Goal: Browse casually: Explore the website without a specific task or goal

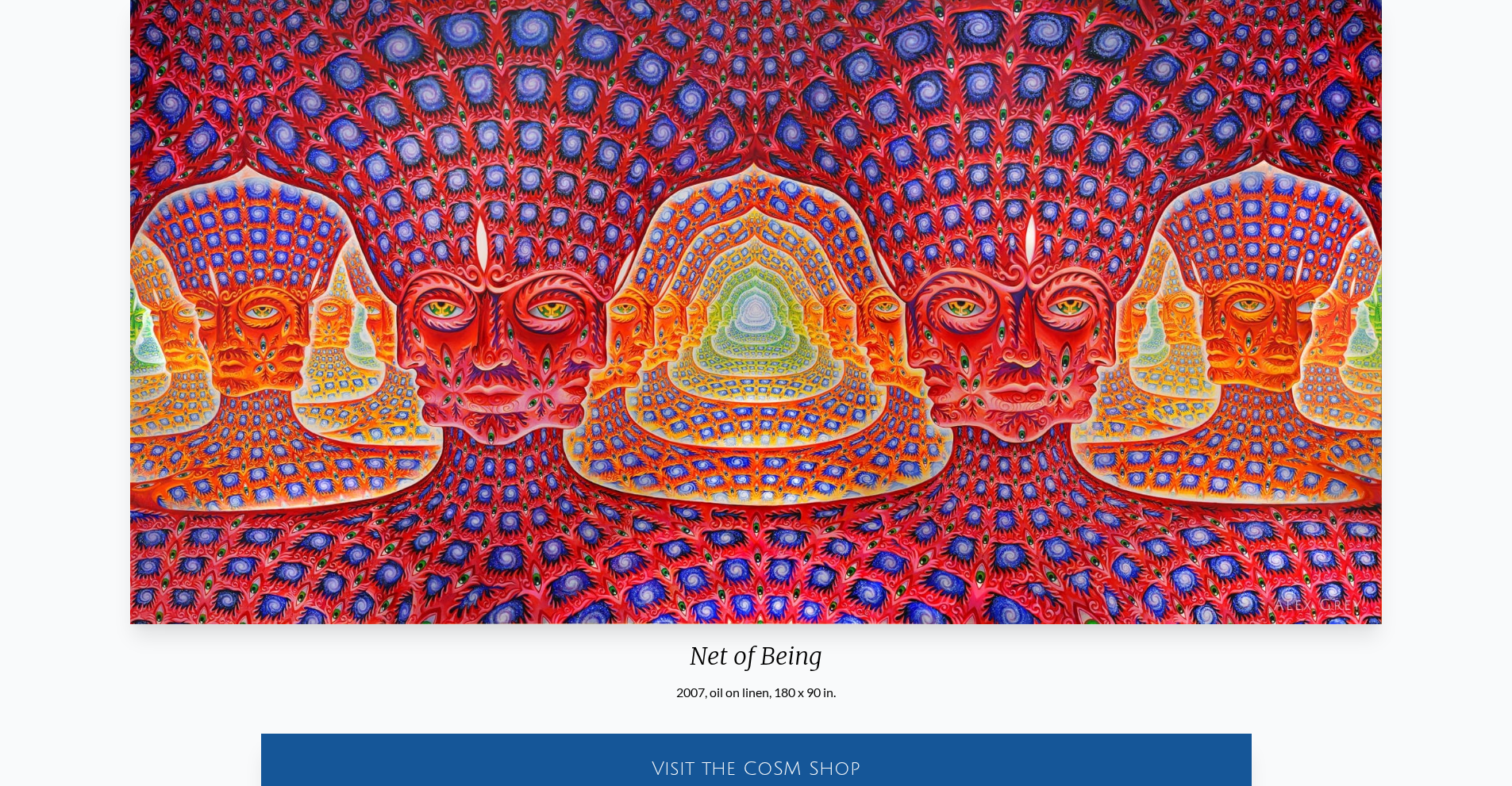
scroll to position [158, 0]
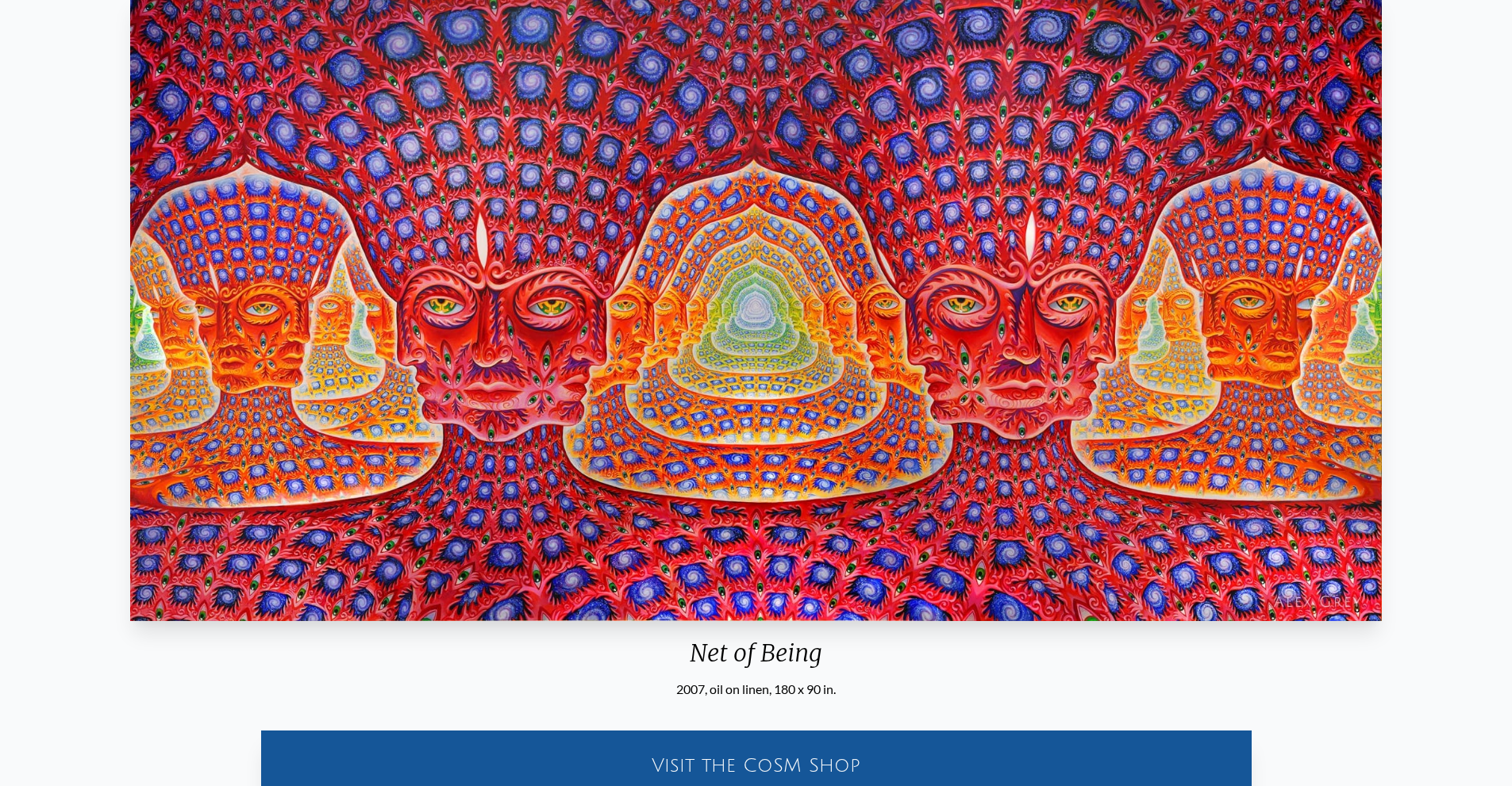
click at [790, 239] on img "25 / 31" at bounding box center [756, 306] width 1252 height 629
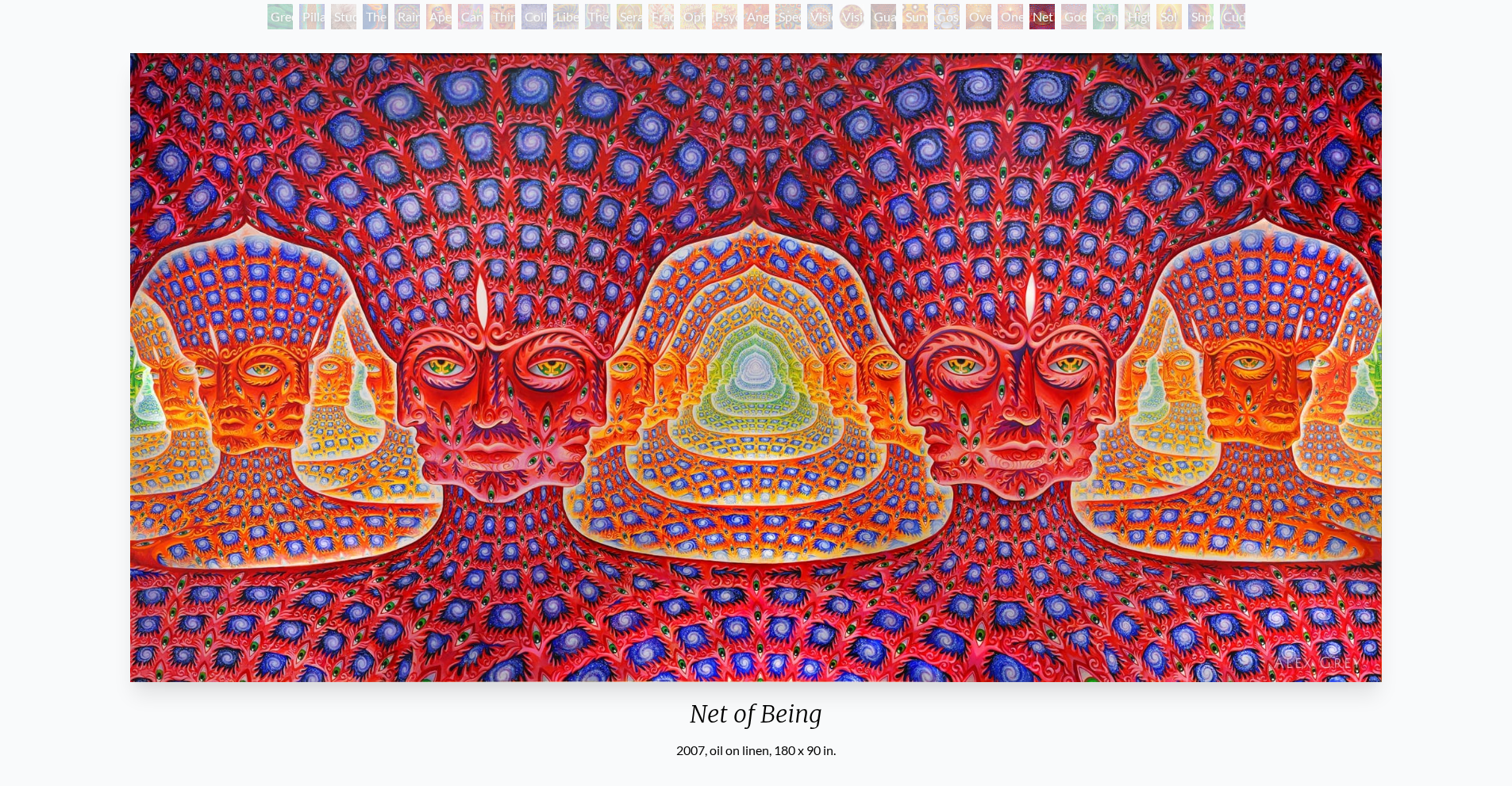
scroll to position [0, 0]
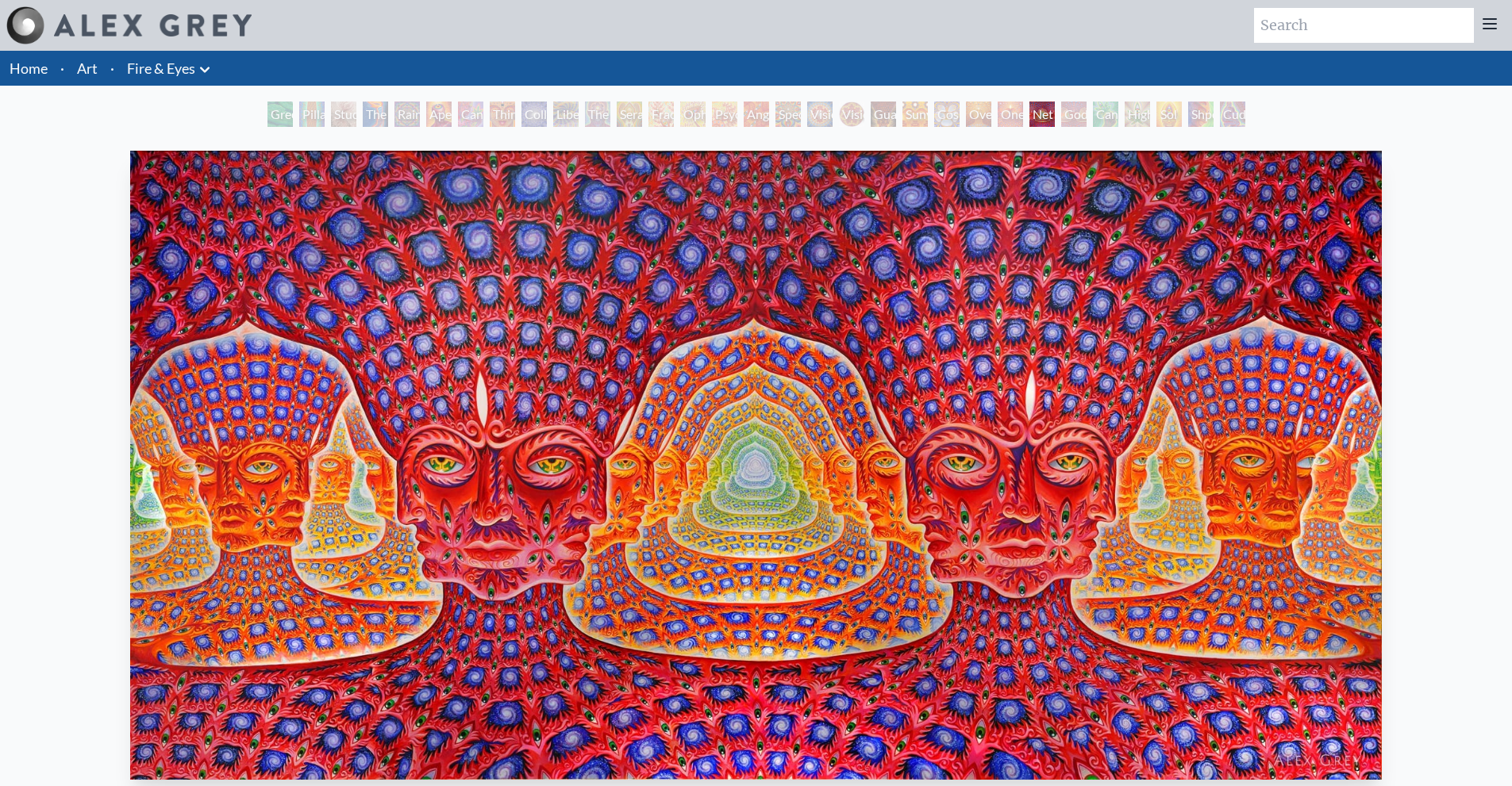
click at [907, 126] on div "Sunyata" at bounding box center [915, 114] width 26 height 26
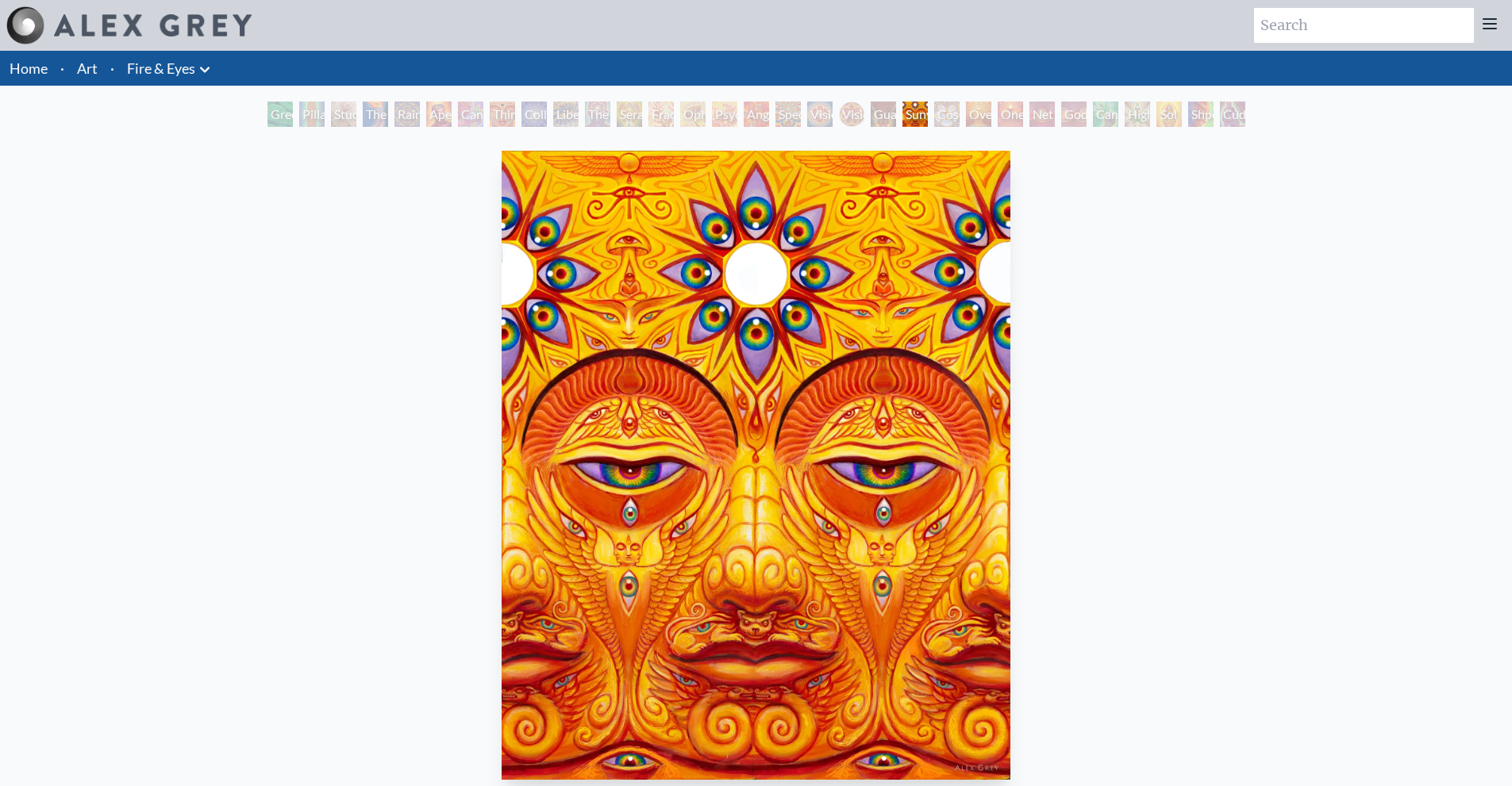
click at [937, 124] on div "Cosmic Elf" at bounding box center [947, 114] width 26 height 26
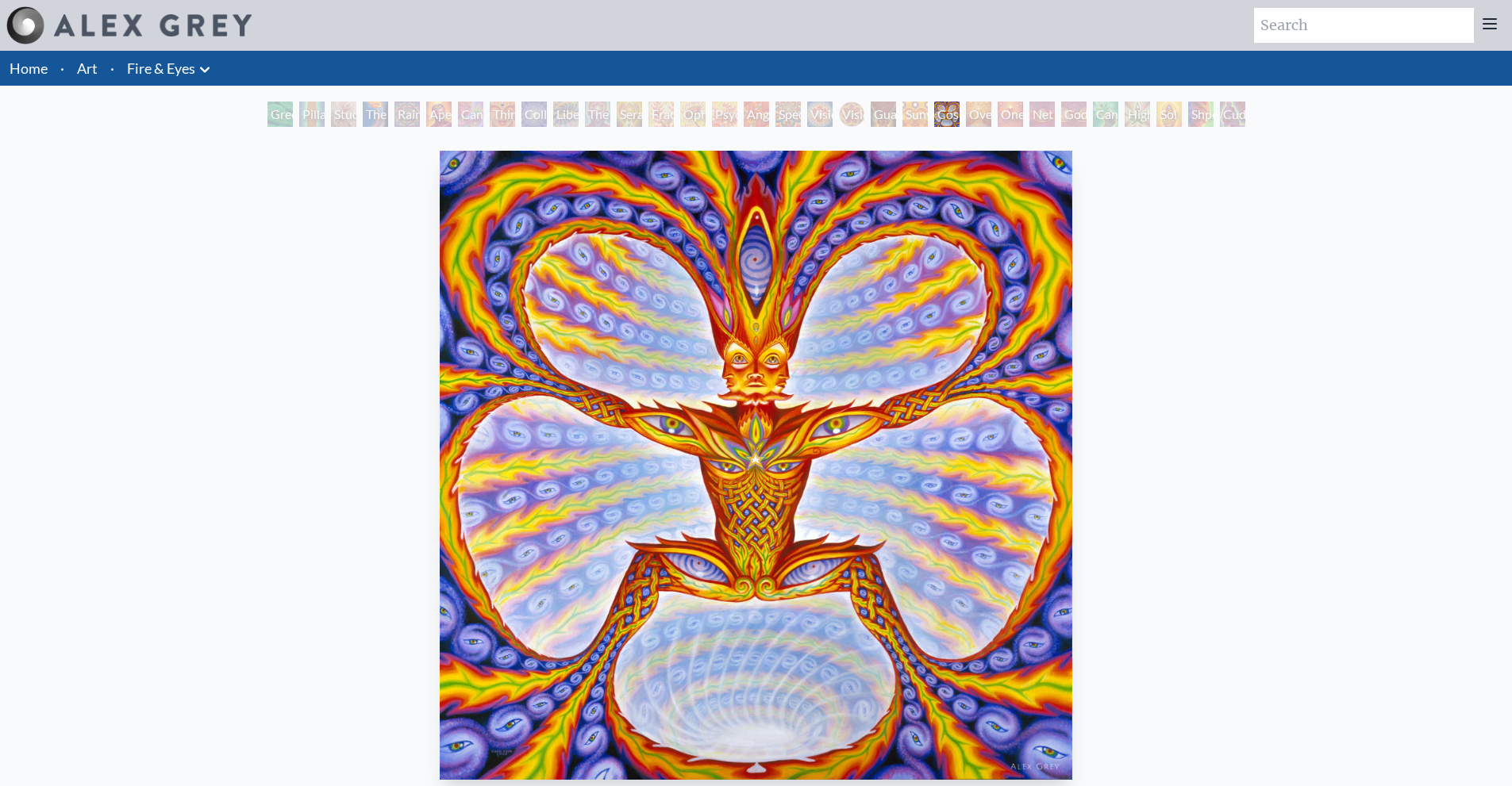
click at [989, 114] on div "Oversoul" at bounding box center [979, 114] width 26 height 26
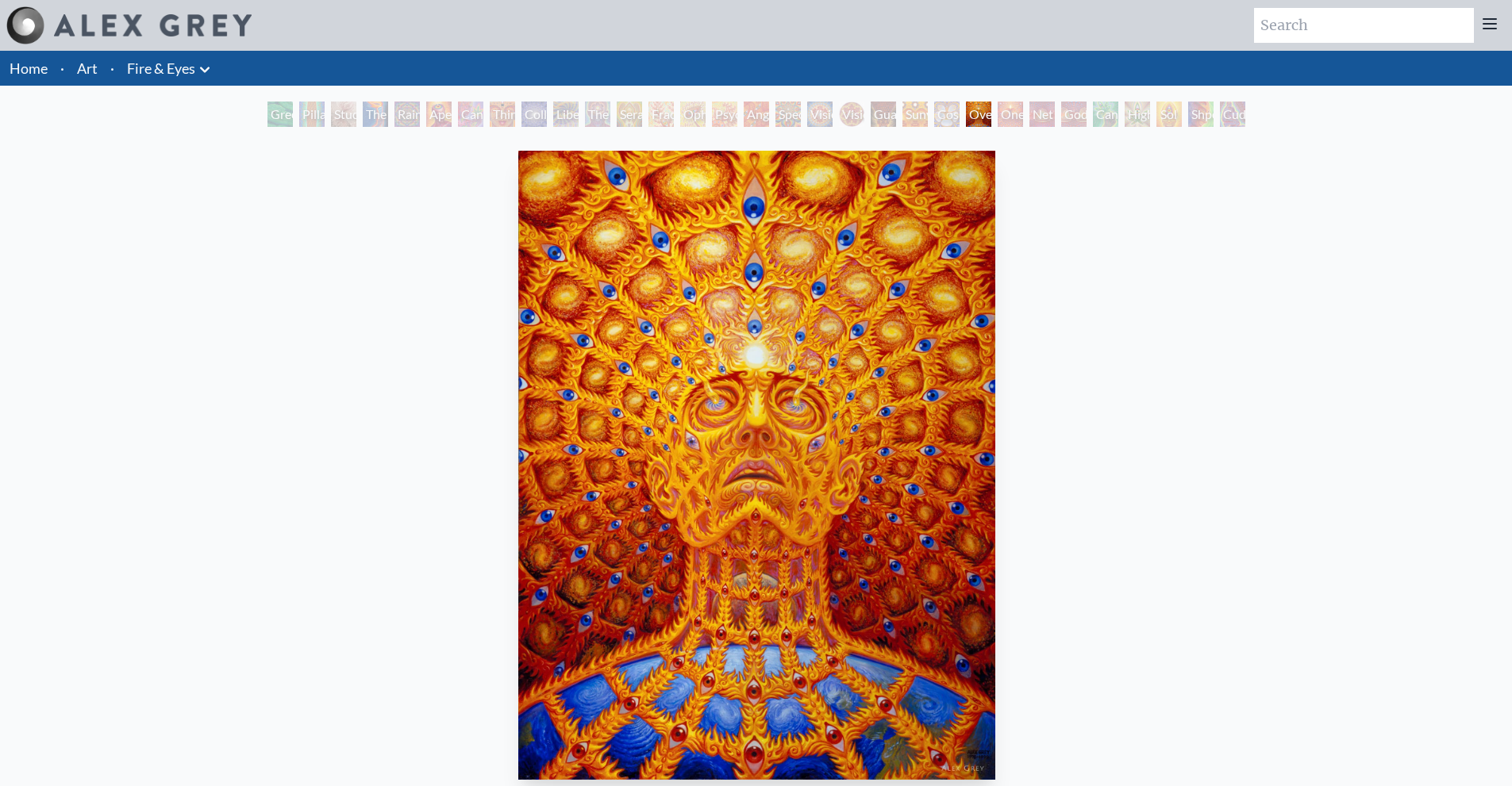
click at [821, 477] on img "23 / 31" at bounding box center [756, 465] width 476 height 629
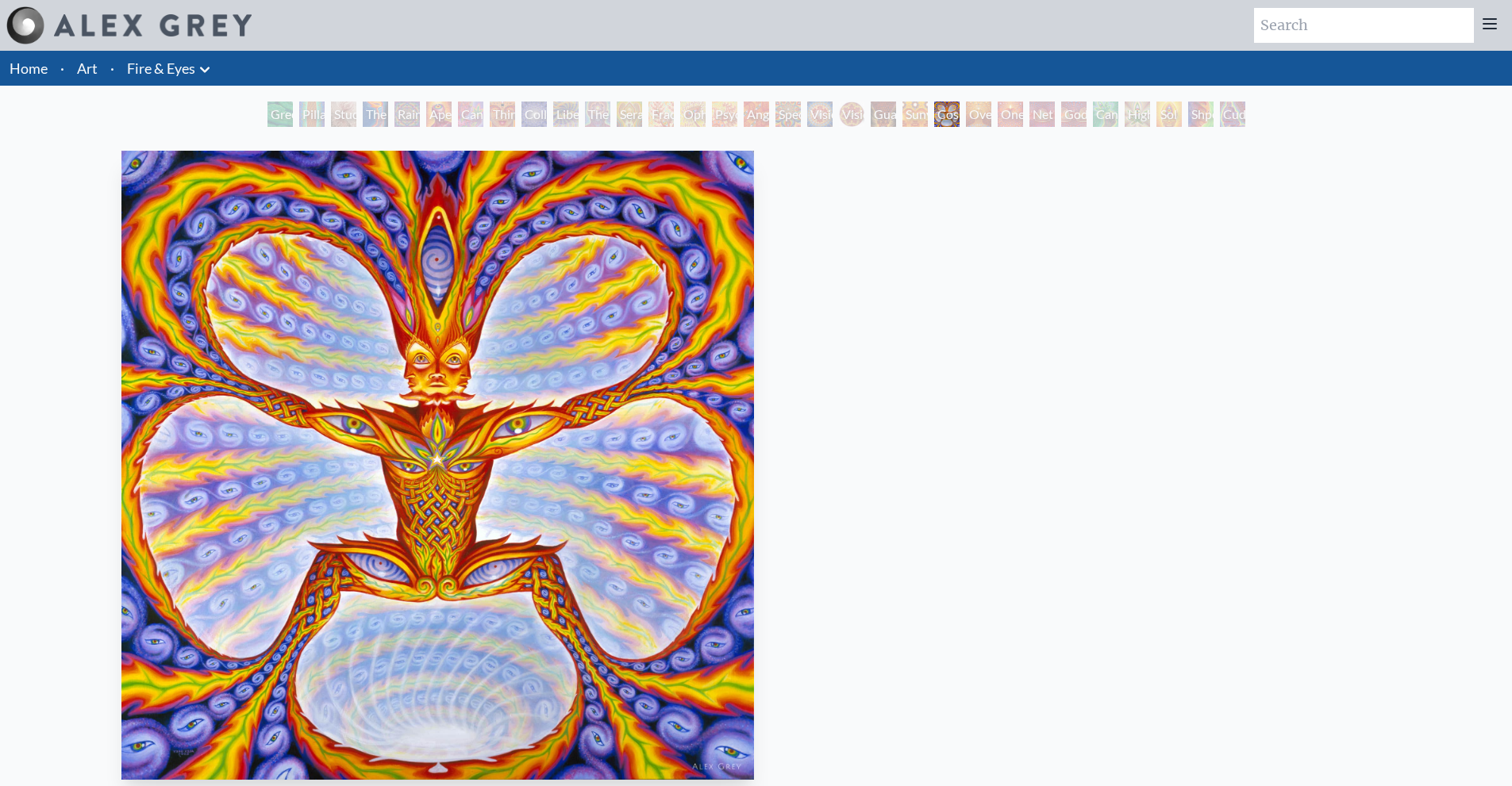
click at [588, 400] on img "22 / 31" at bounding box center [437, 465] width 633 height 629
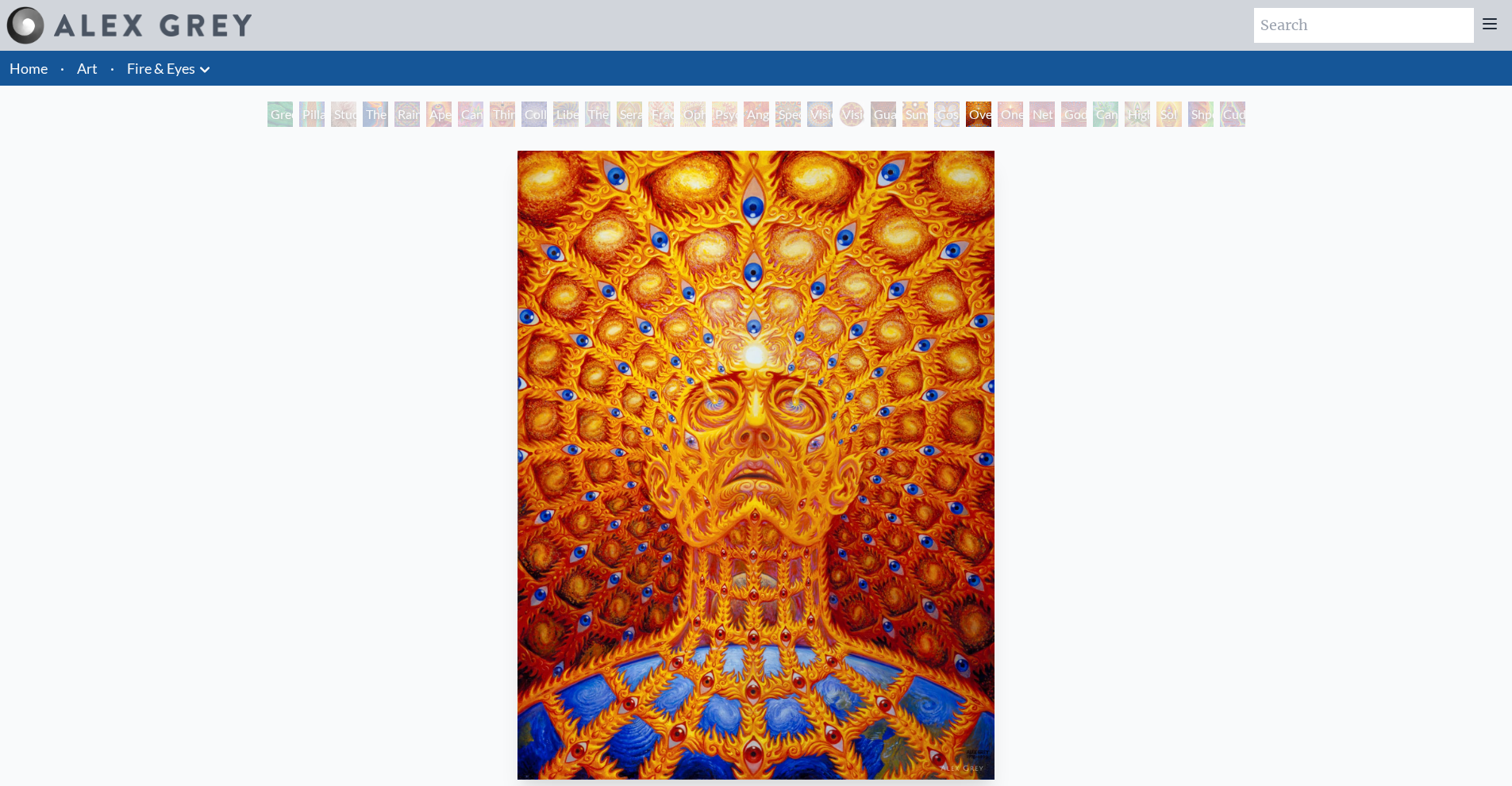
click at [517, 306] on img "23 / 31" at bounding box center [755, 465] width 476 height 629
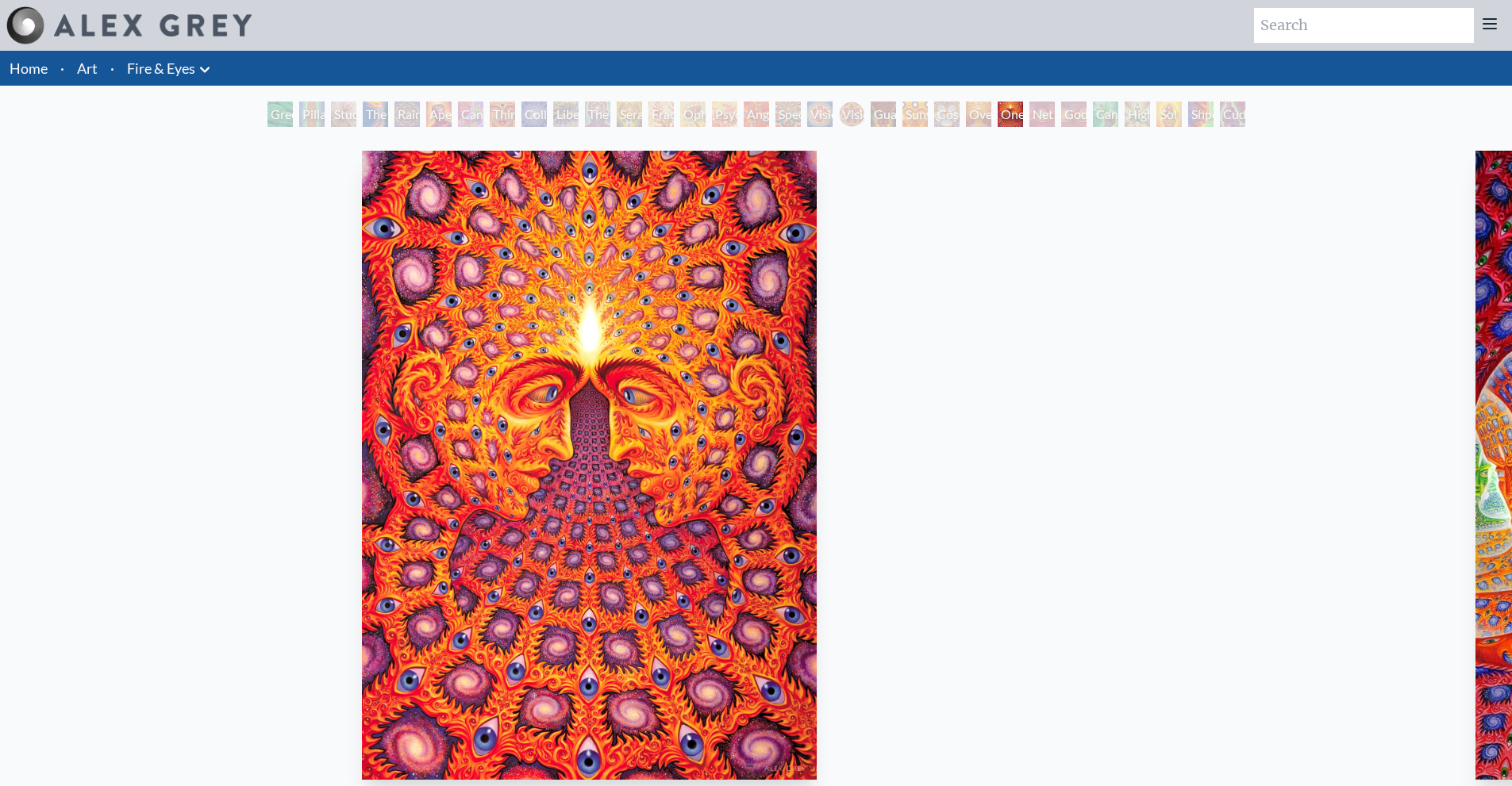
click at [478, 325] on img "24 / 31" at bounding box center [589, 465] width 455 height 629
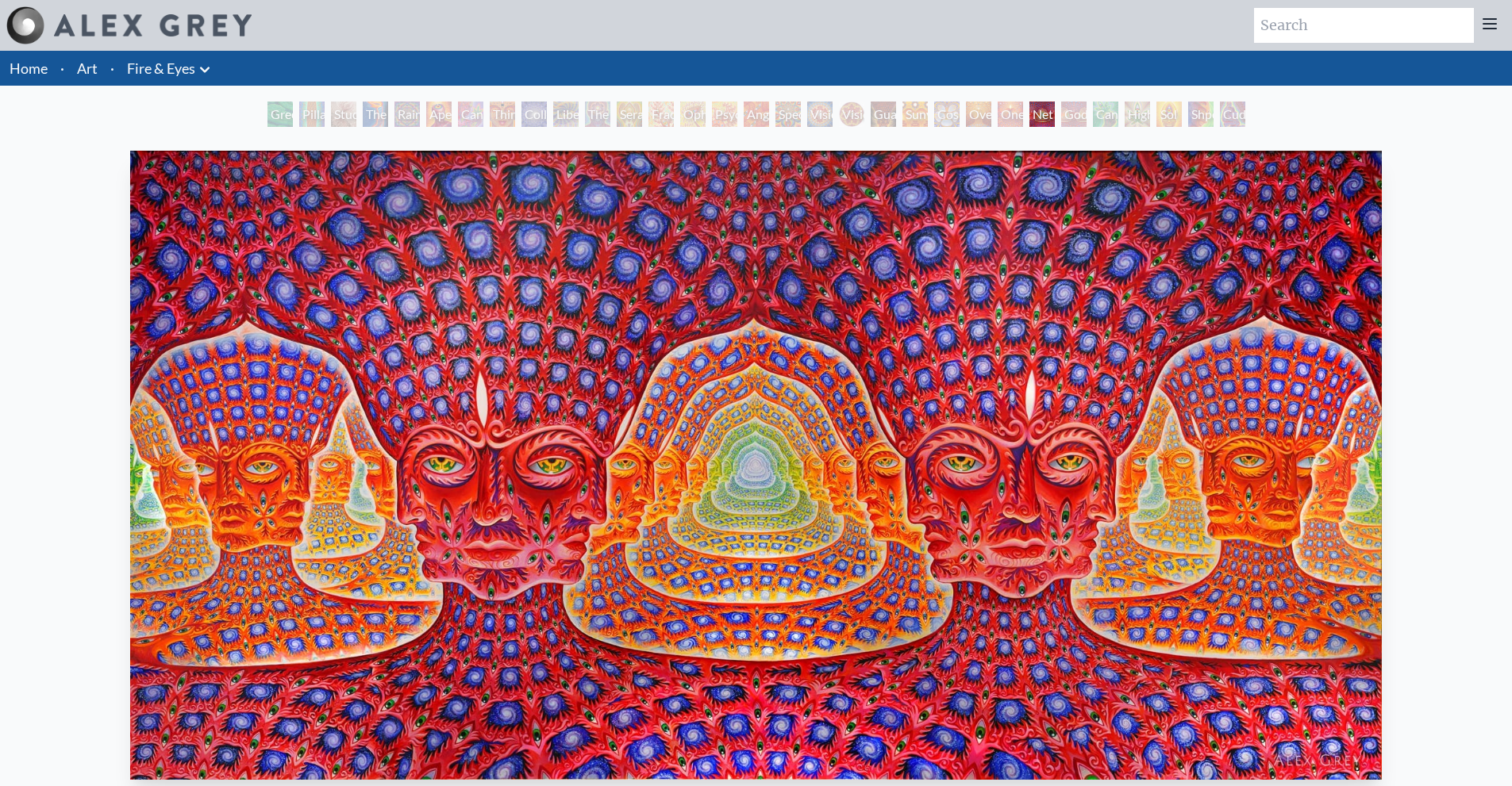
click at [406, 285] on img "25 / 31" at bounding box center [756, 465] width 1252 height 629
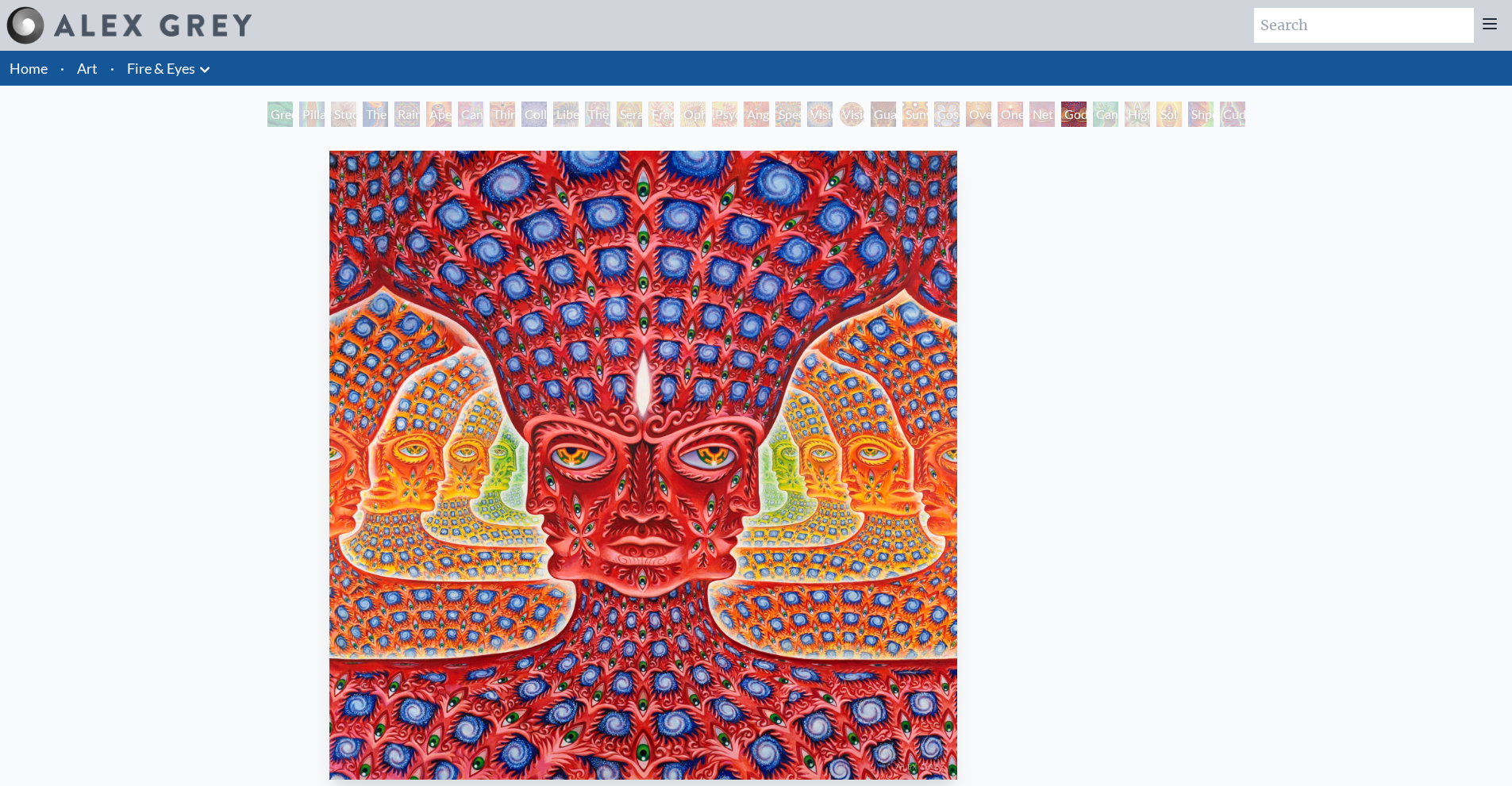
click at [581, 323] on img "26 / 31" at bounding box center [643, 465] width 627 height 629
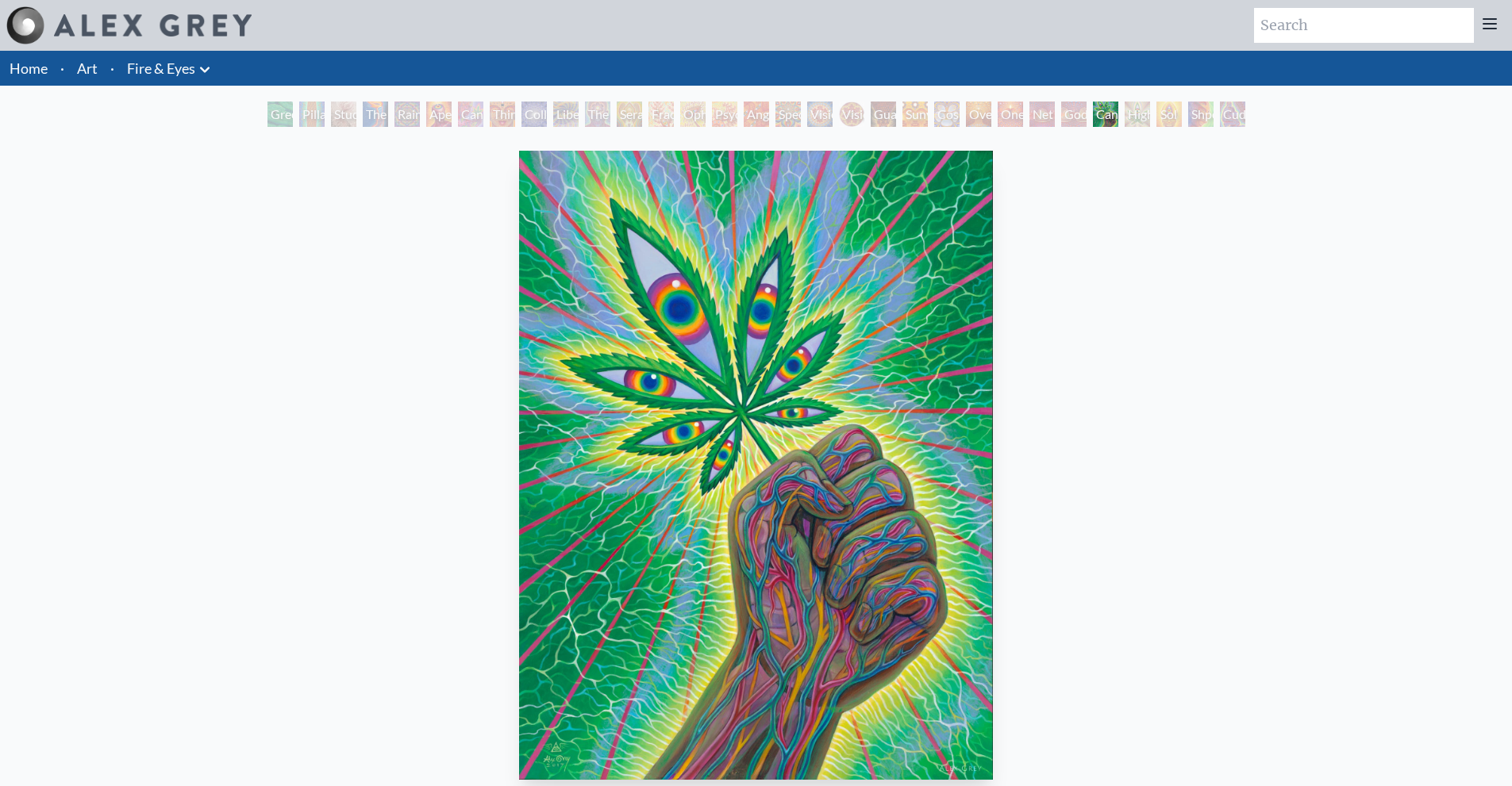
click at [709, 382] on img "27 / 31" at bounding box center [755, 465] width 473 height 629
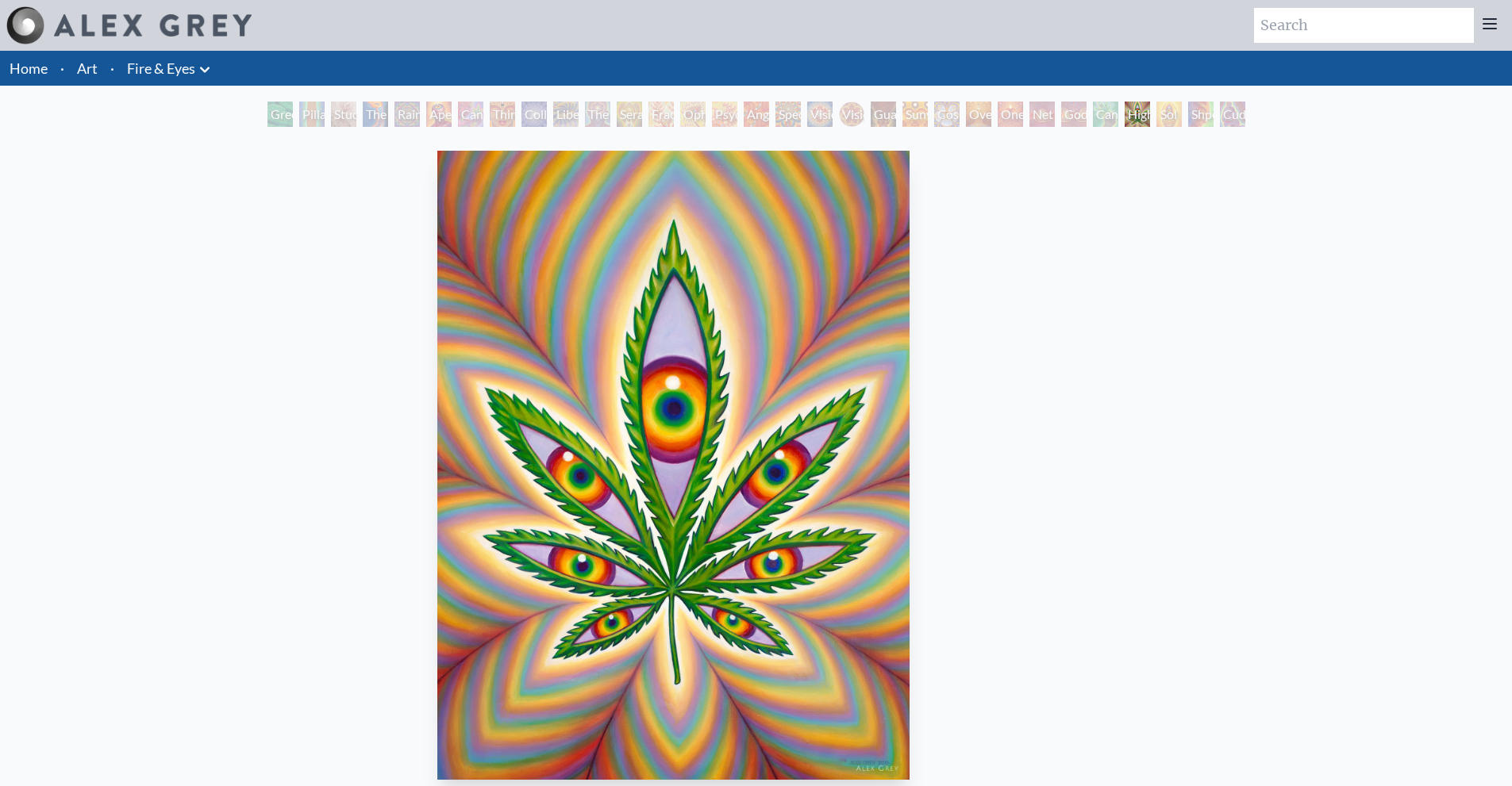
click at [624, 374] on img "28 / 31" at bounding box center [673, 465] width 472 height 629
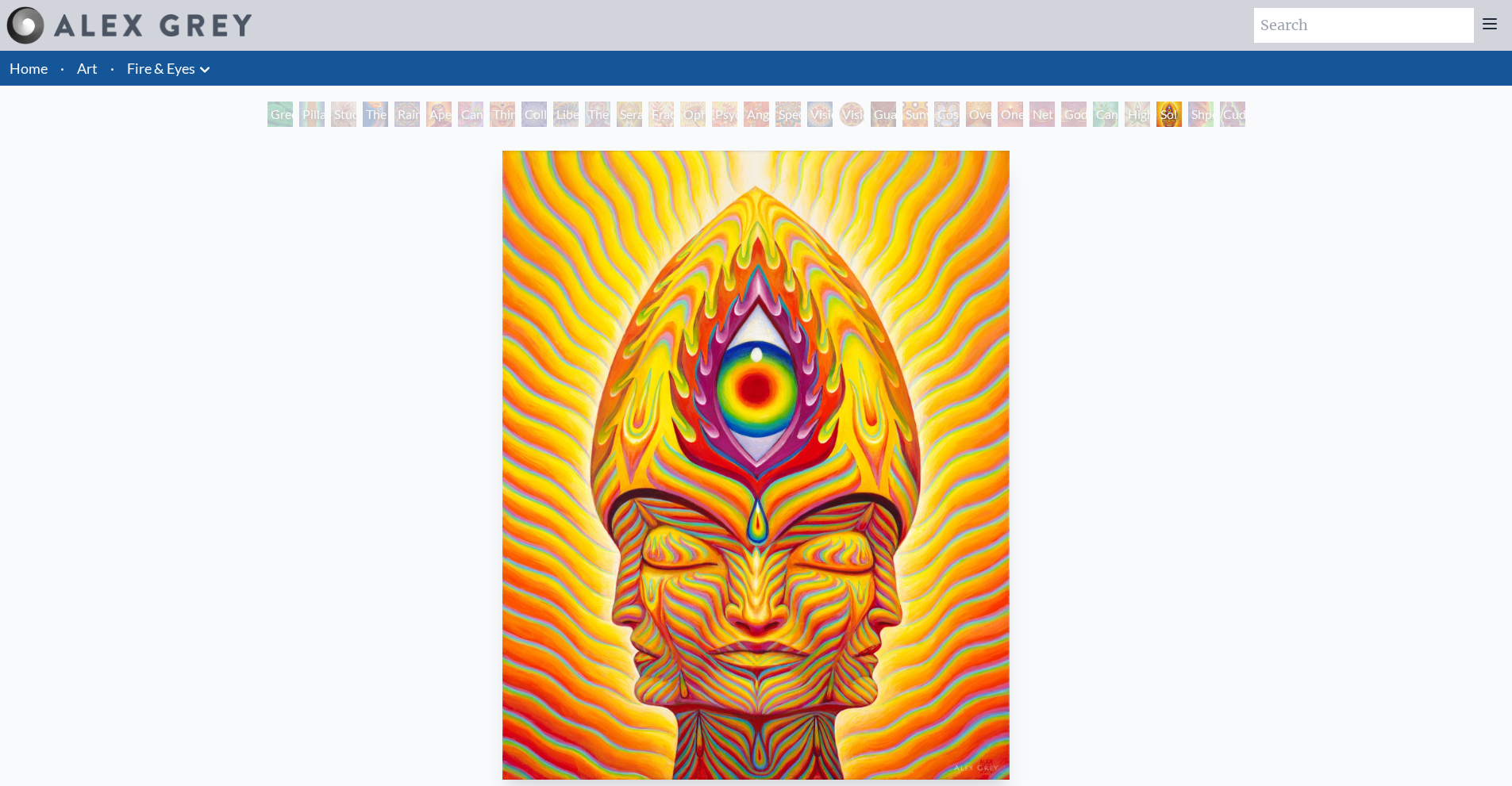
click at [614, 375] on img "29 / 31" at bounding box center [756, 465] width 508 height 629
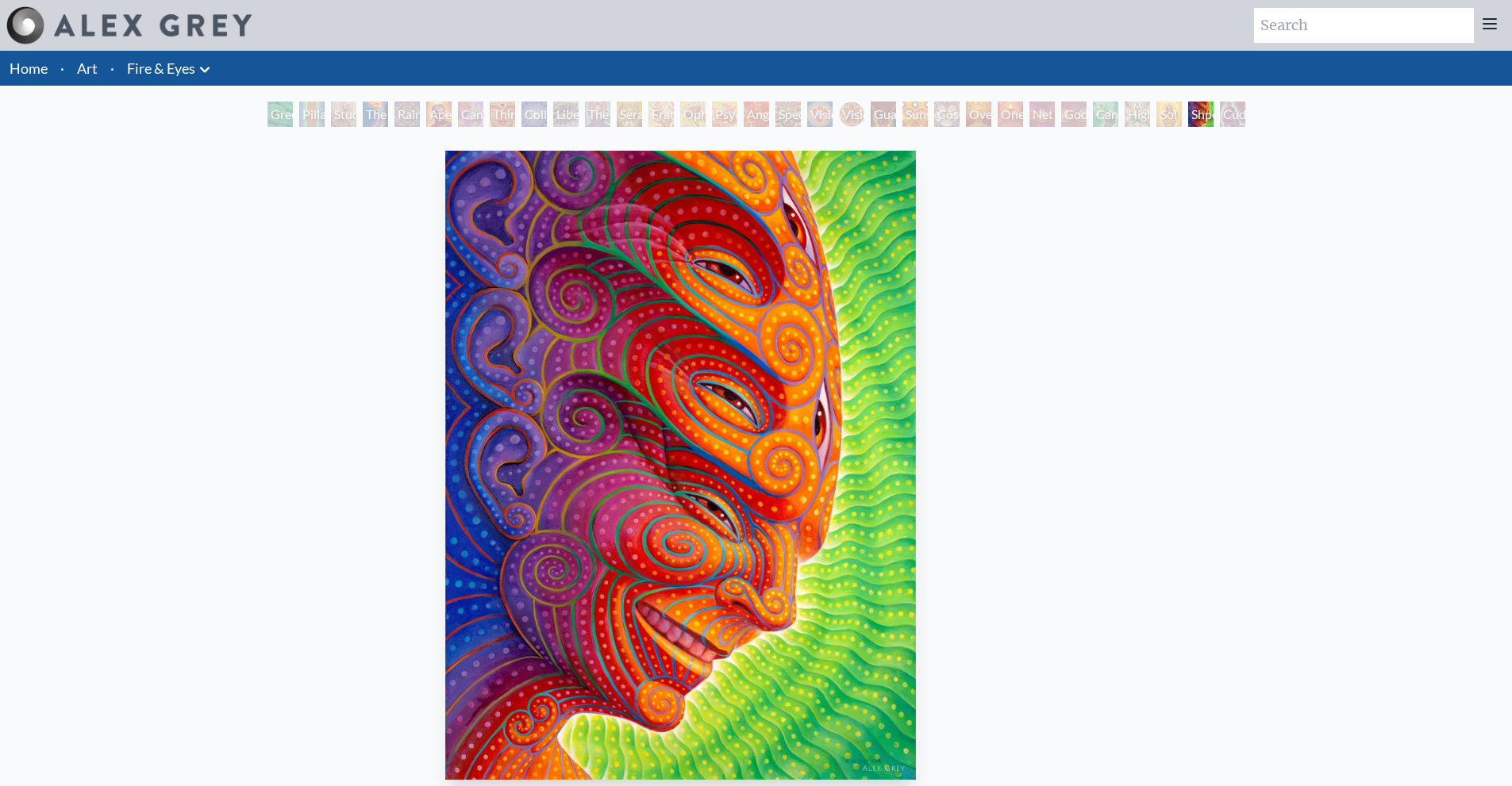
click at [624, 395] on img "30 / 31" at bounding box center [680, 465] width 471 height 629
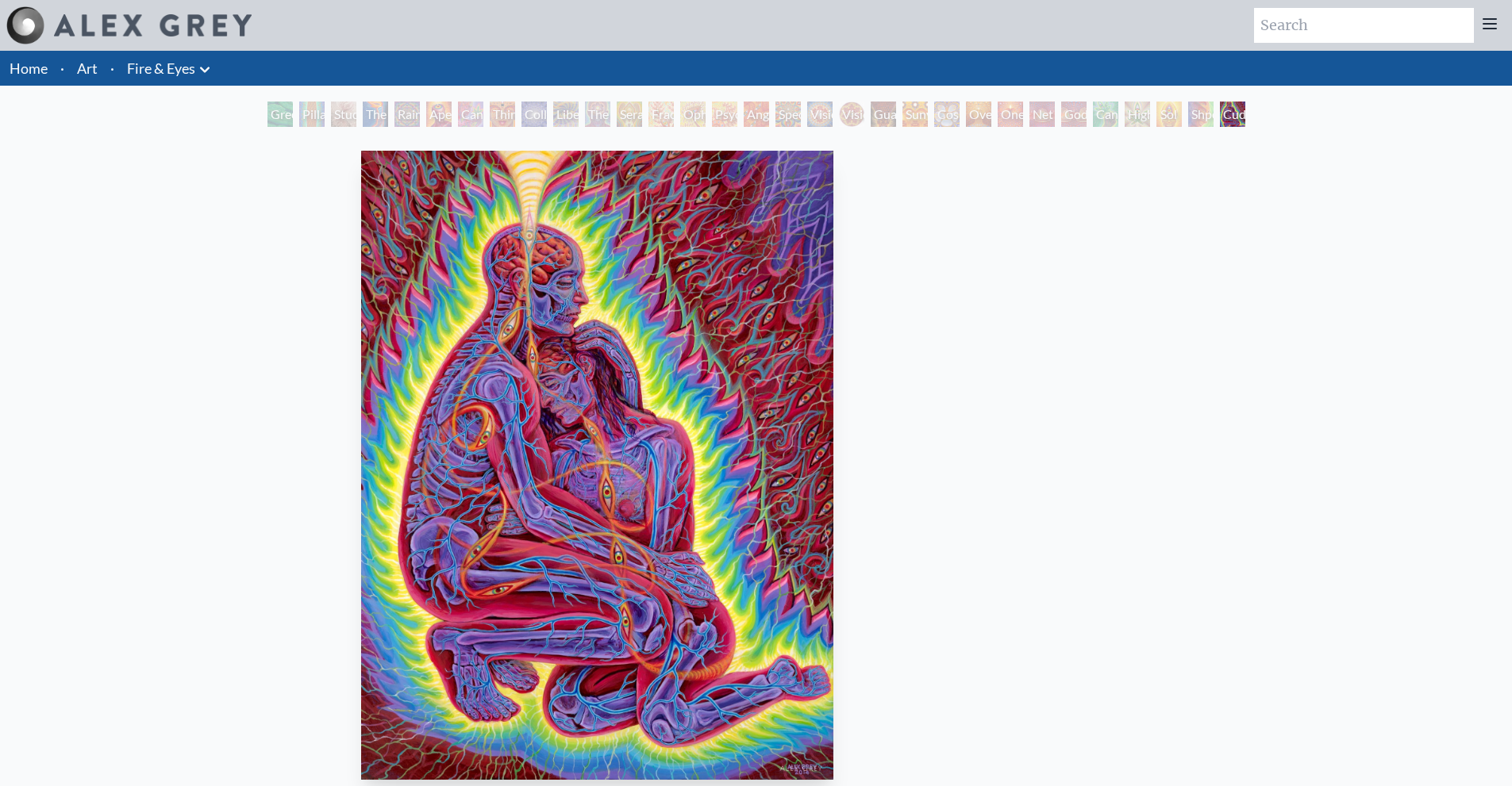
click at [636, 371] on img "31 / 31" at bounding box center [597, 465] width 471 height 629
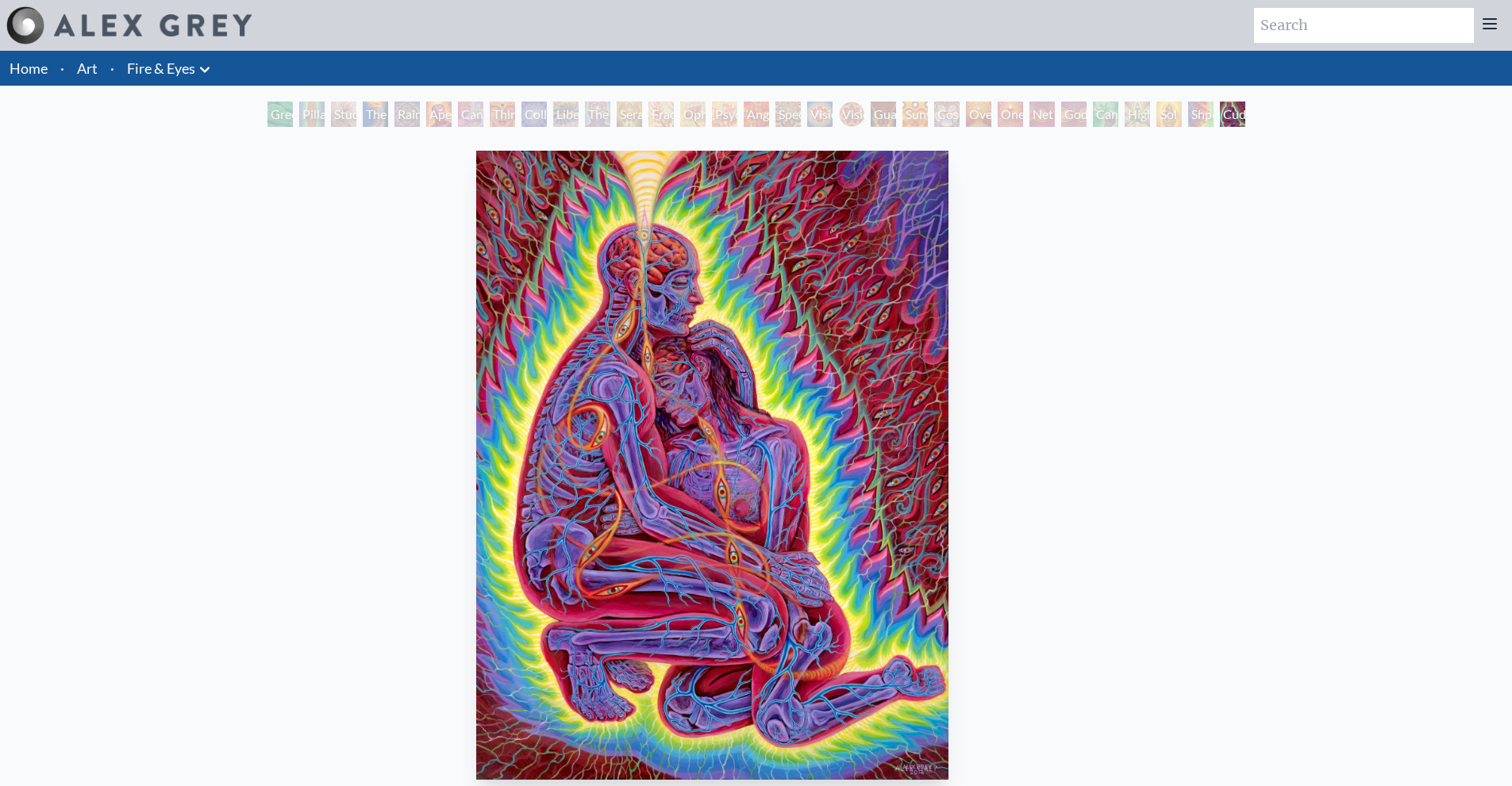
click at [529, 361] on img "31 / 31" at bounding box center [711, 465] width 471 height 629
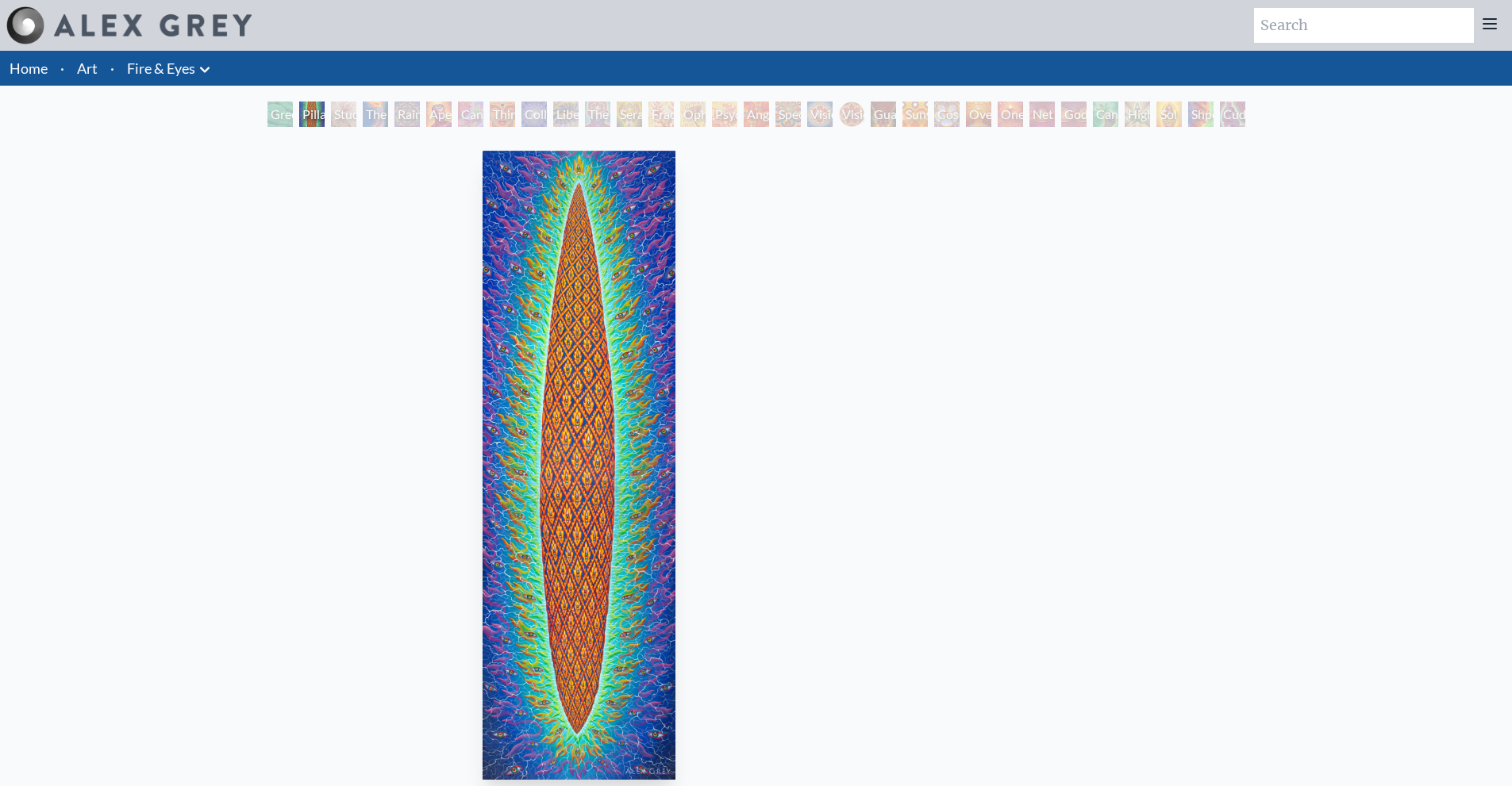
click at [557, 377] on img "2 / 31" at bounding box center [579, 465] width 192 height 629
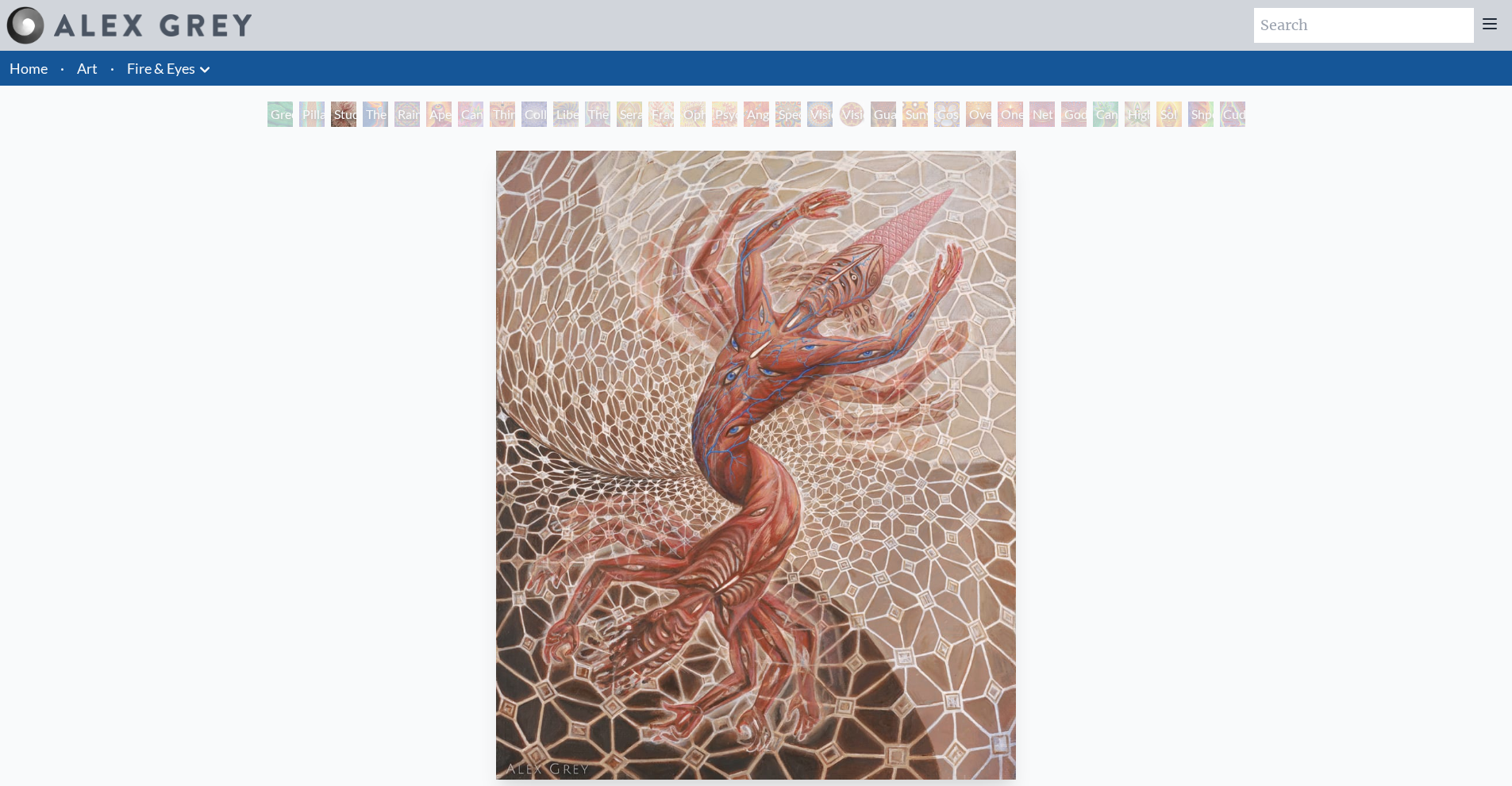
click at [543, 393] on img "3 / 31" at bounding box center [756, 465] width 520 height 629
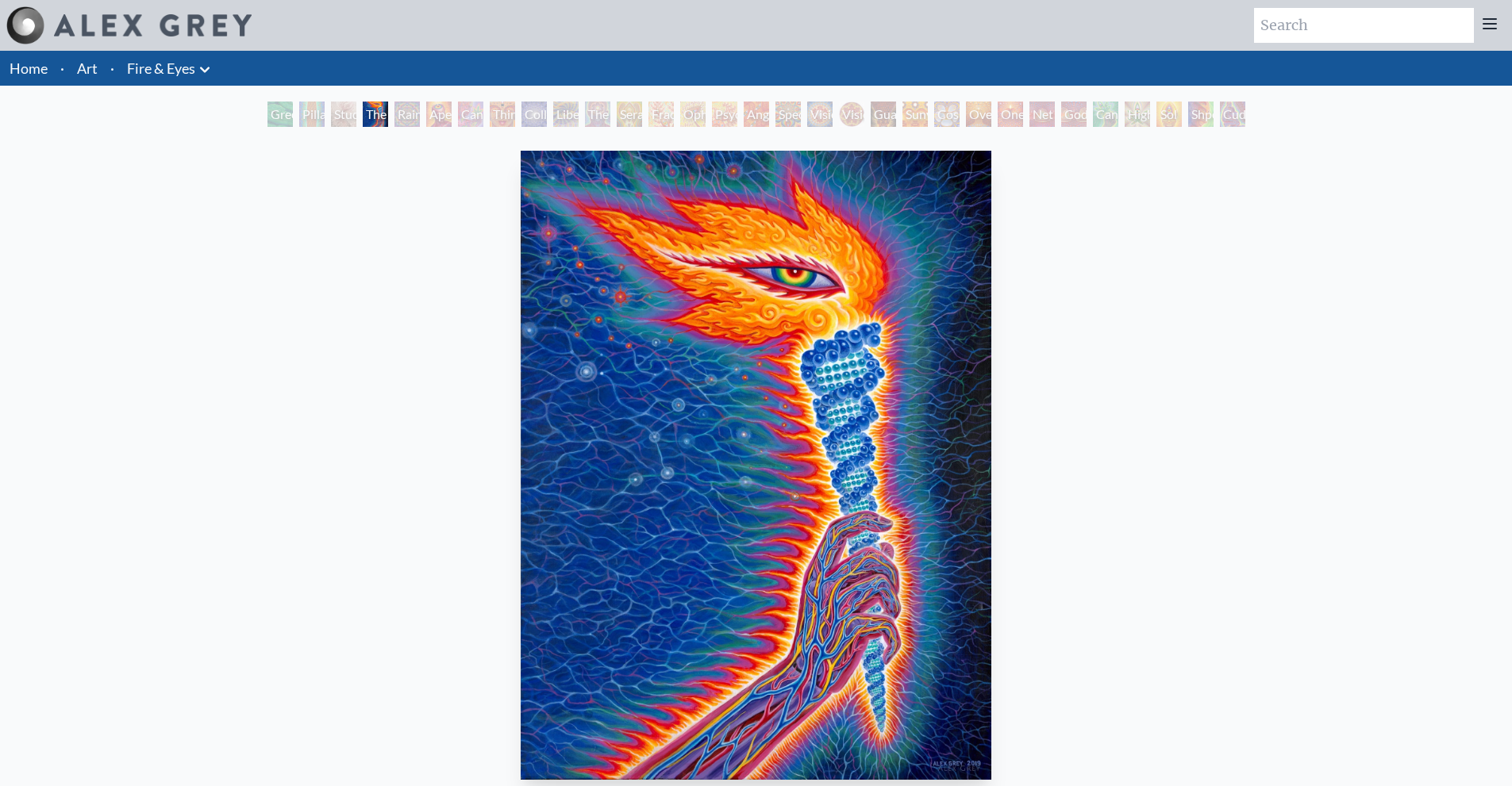
click at [521, 324] on img "4 / 31" at bounding box center [756, 465] width 471 height 629
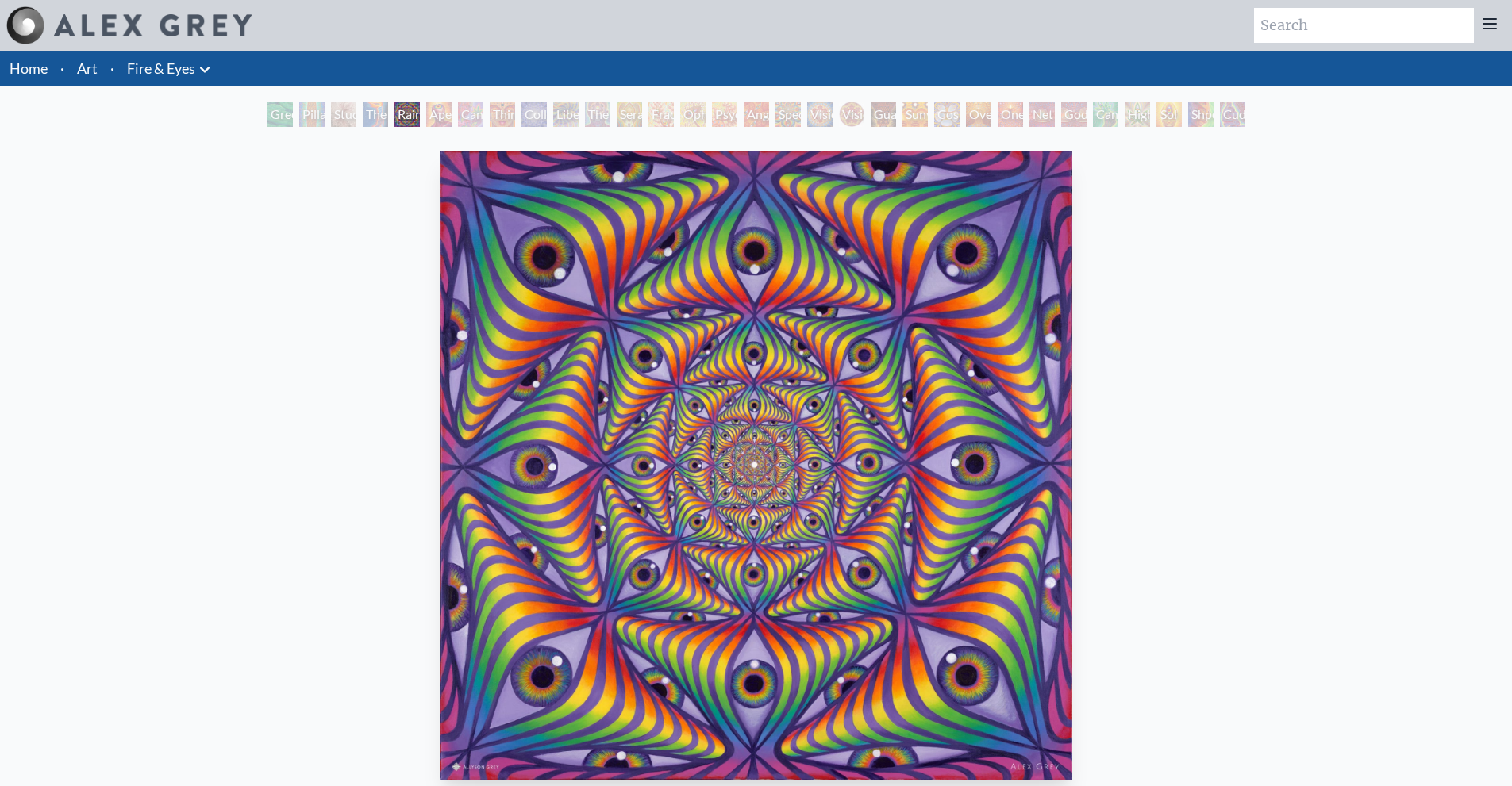
click at [535, 398] on img "5 / 31" at bounding box center [756, 465] width 633 height 629
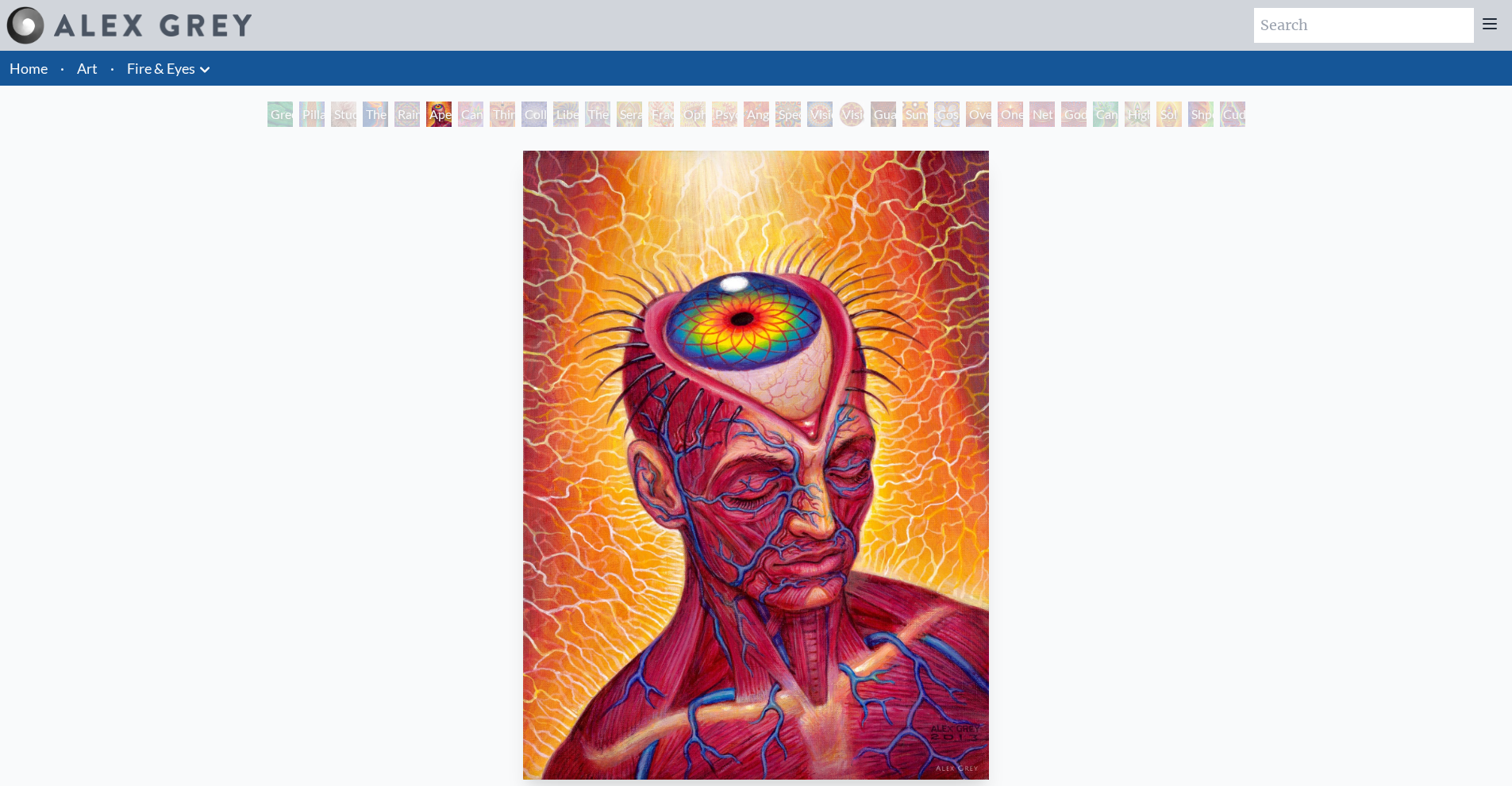
click at [611, 406] on img "6 / 31" at bounding box center [755, 465] width 466 height 629
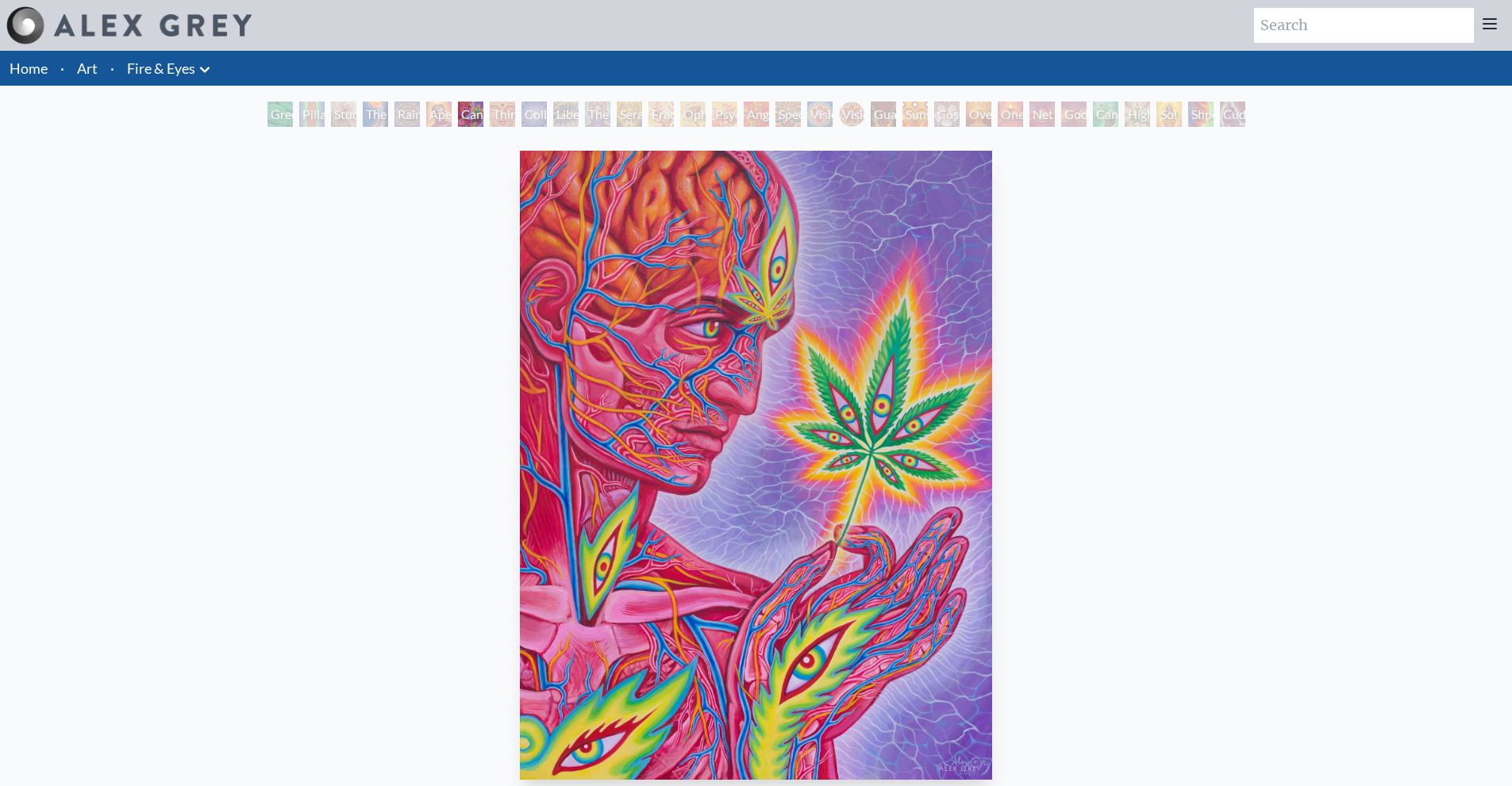
click at [650, 405] on img "7 / 31" at bounding box center [756, 465] width 472 height 629
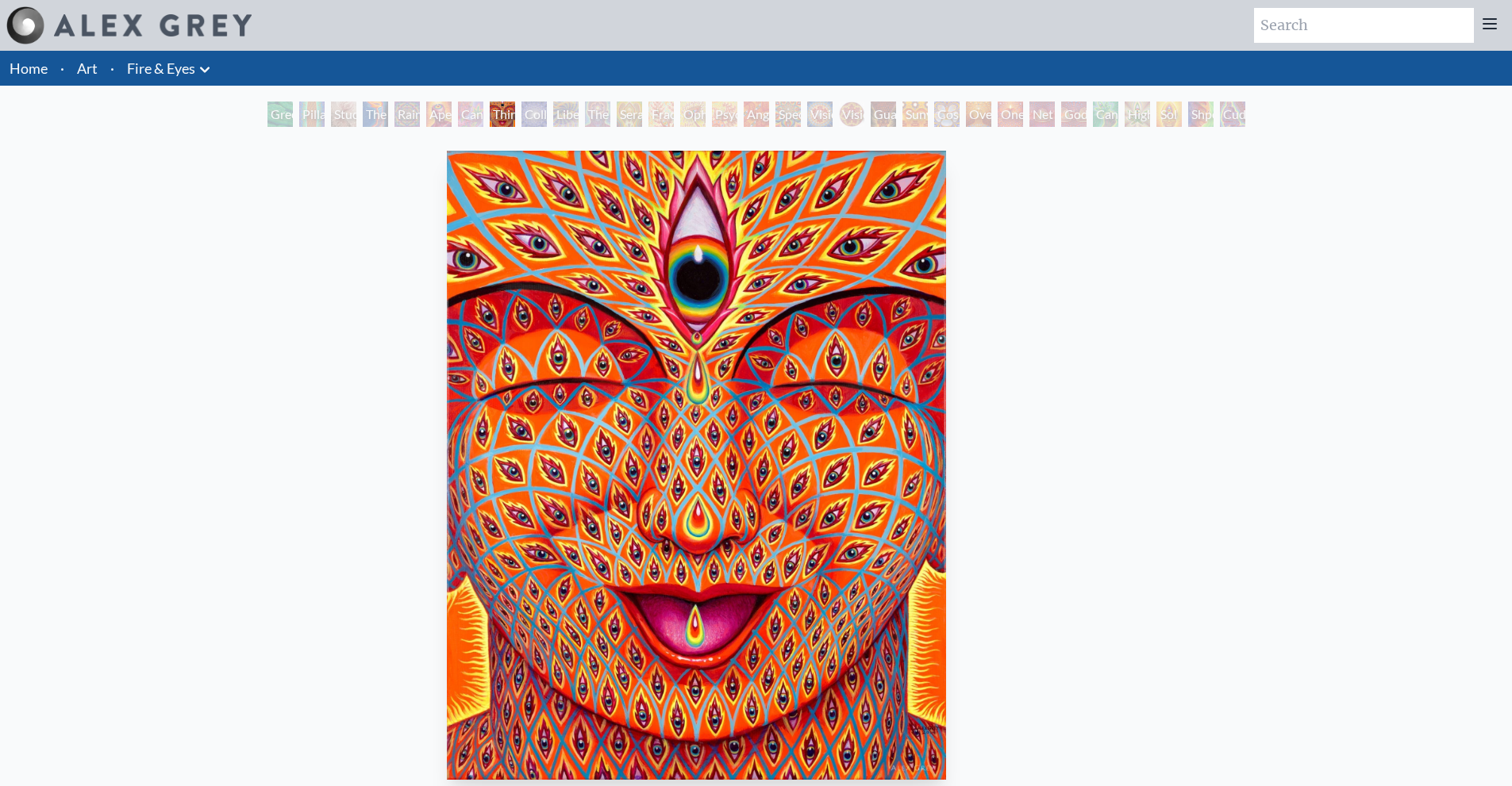
click at [710, 417] on img "8 / 31" at bounding box center [696, 465] width 500 height 629
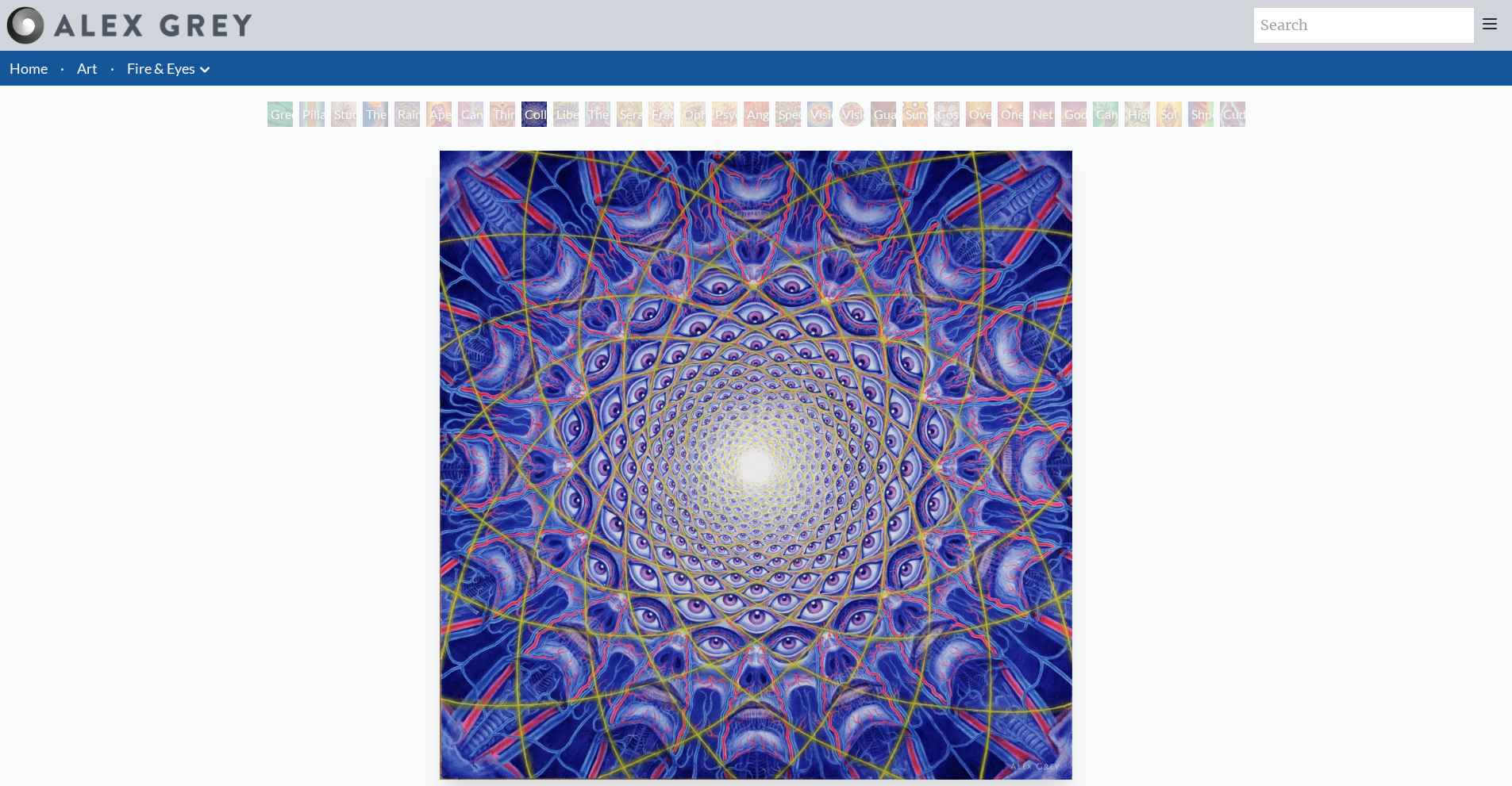
click at [526, 383] on img "9 / 31" at bounding box center [756, 465] width 633 height 629
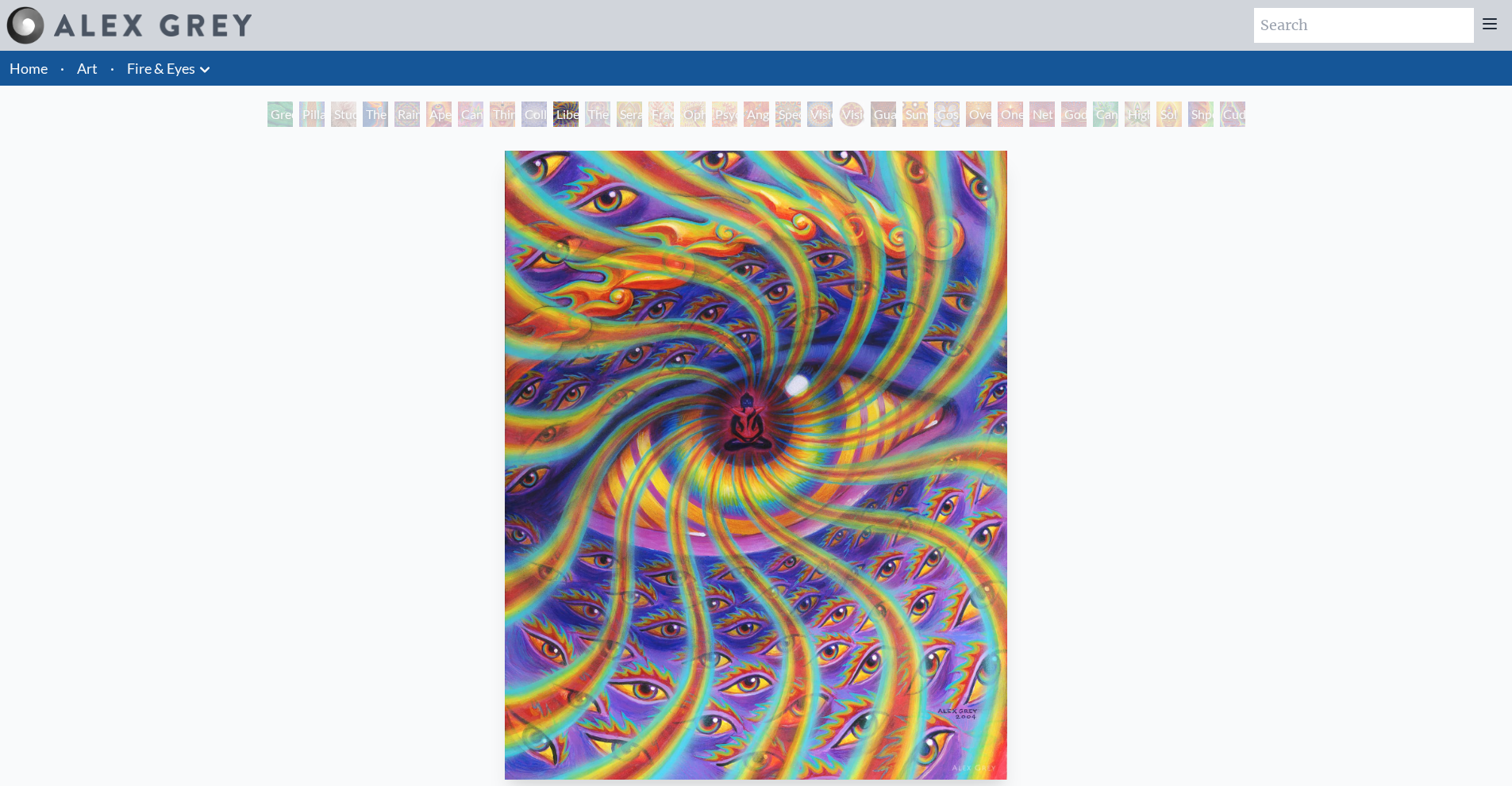
click at [505, 373] on img "10 / 31" at bounding box center [756, 465] width 502 height 629
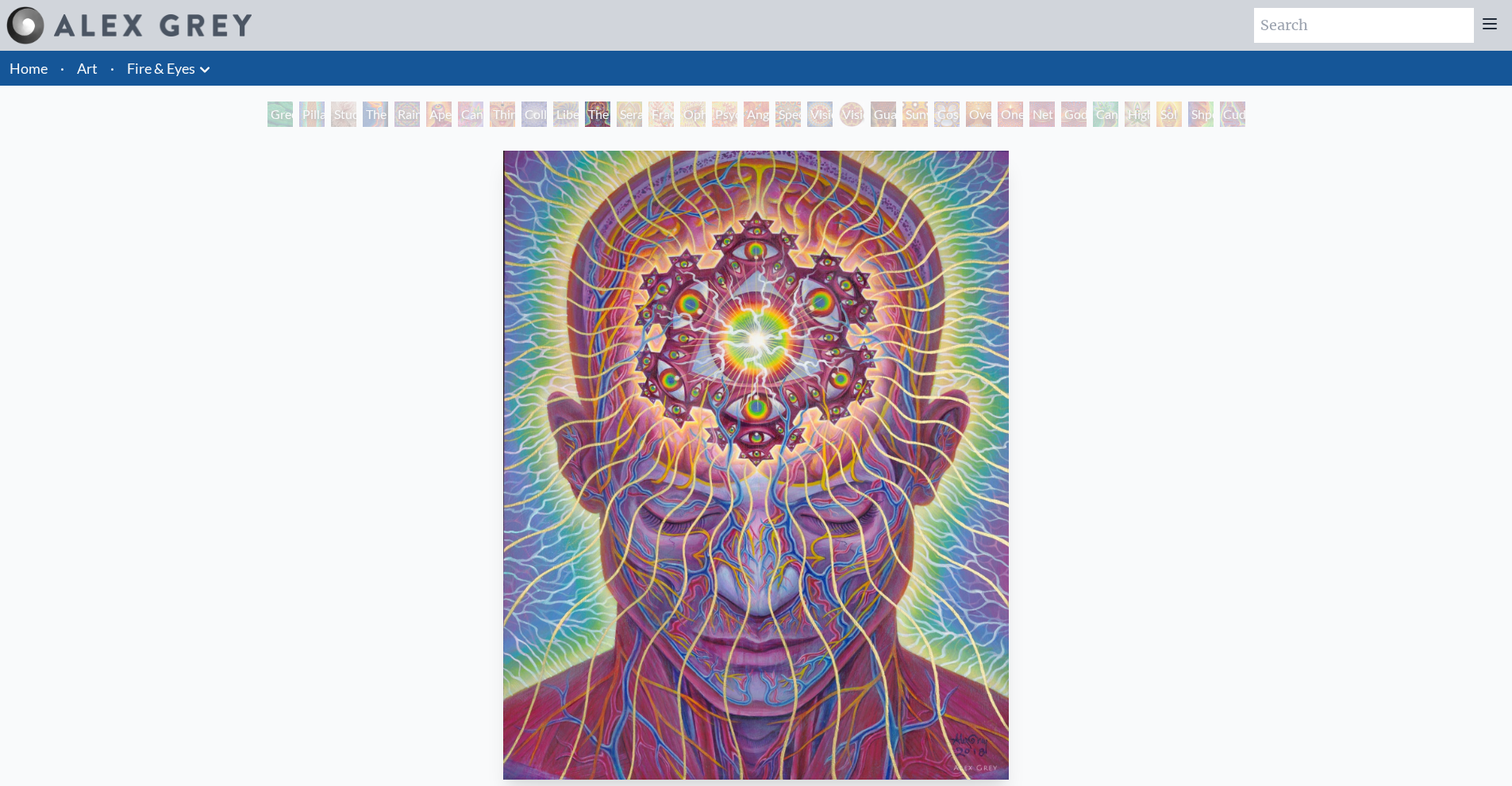
click at [503, 432] on img "11 / 31" at bounding box center [756, 465] width 506 height 629
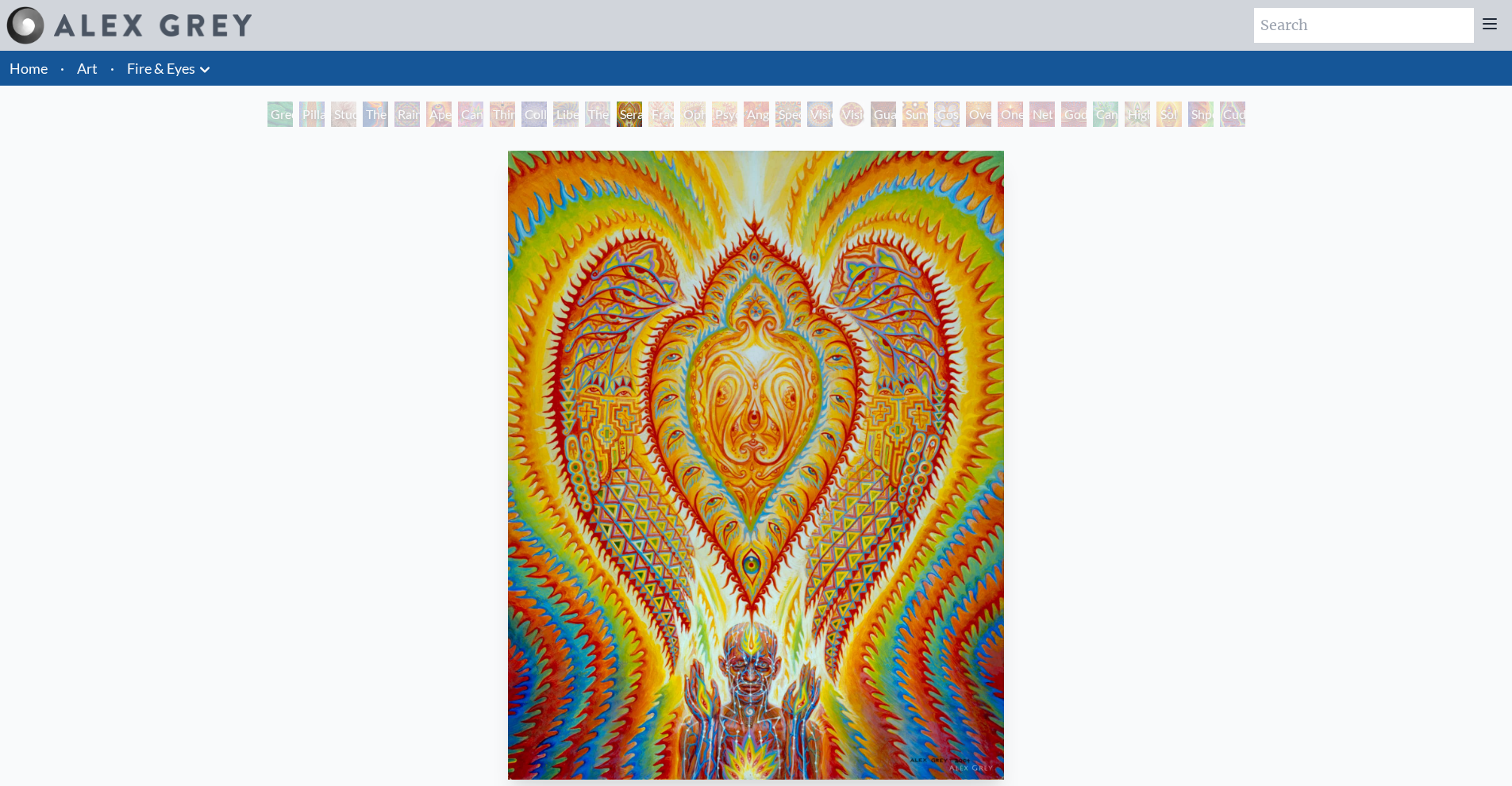
click at [529, 426] on img "12 / 31" at bounding box center [755, 465] width 496 height 629
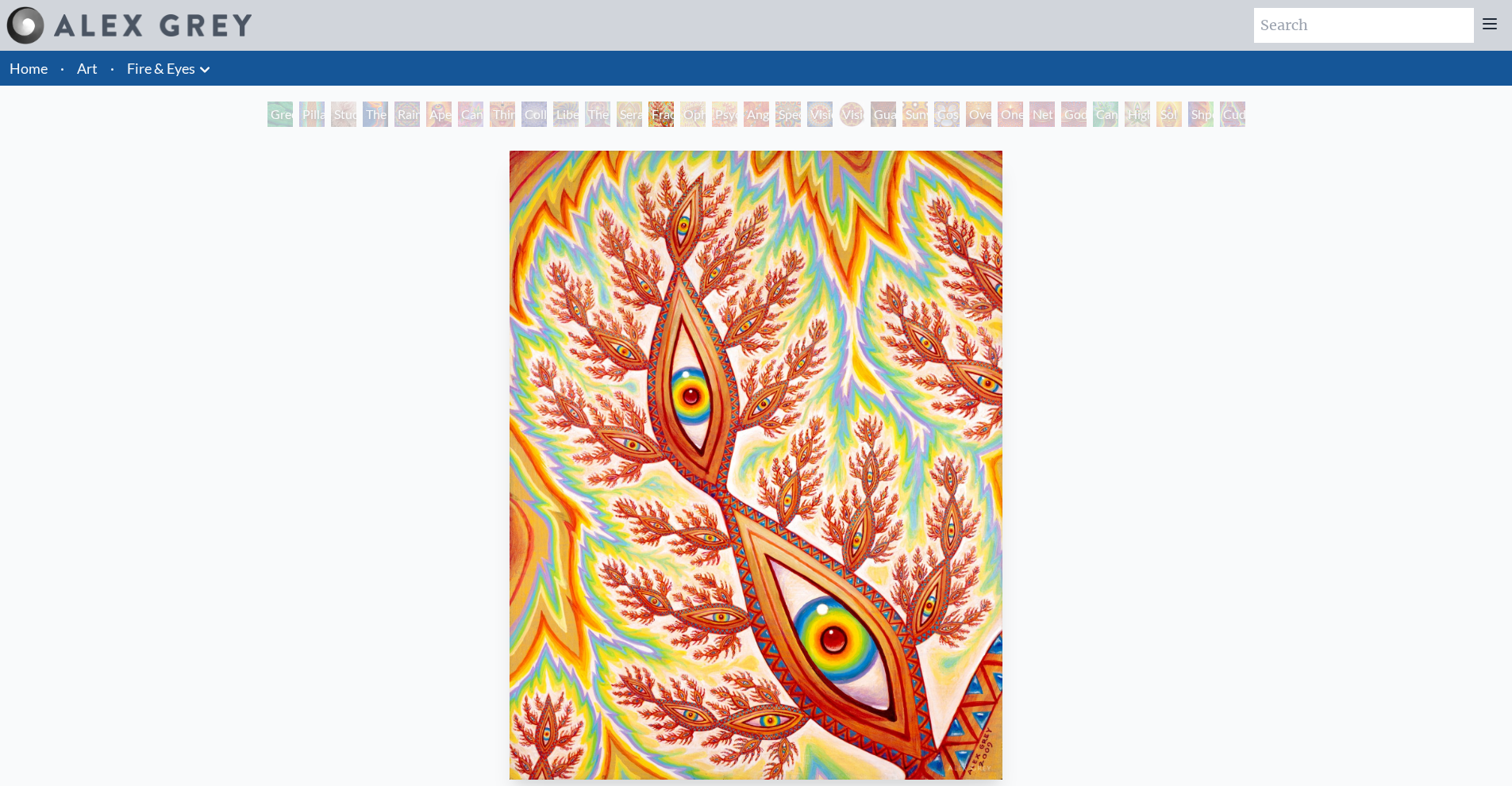
click at [520, 453] on img "13 / 31" at bounding box center [756, 465] width 493 height 629
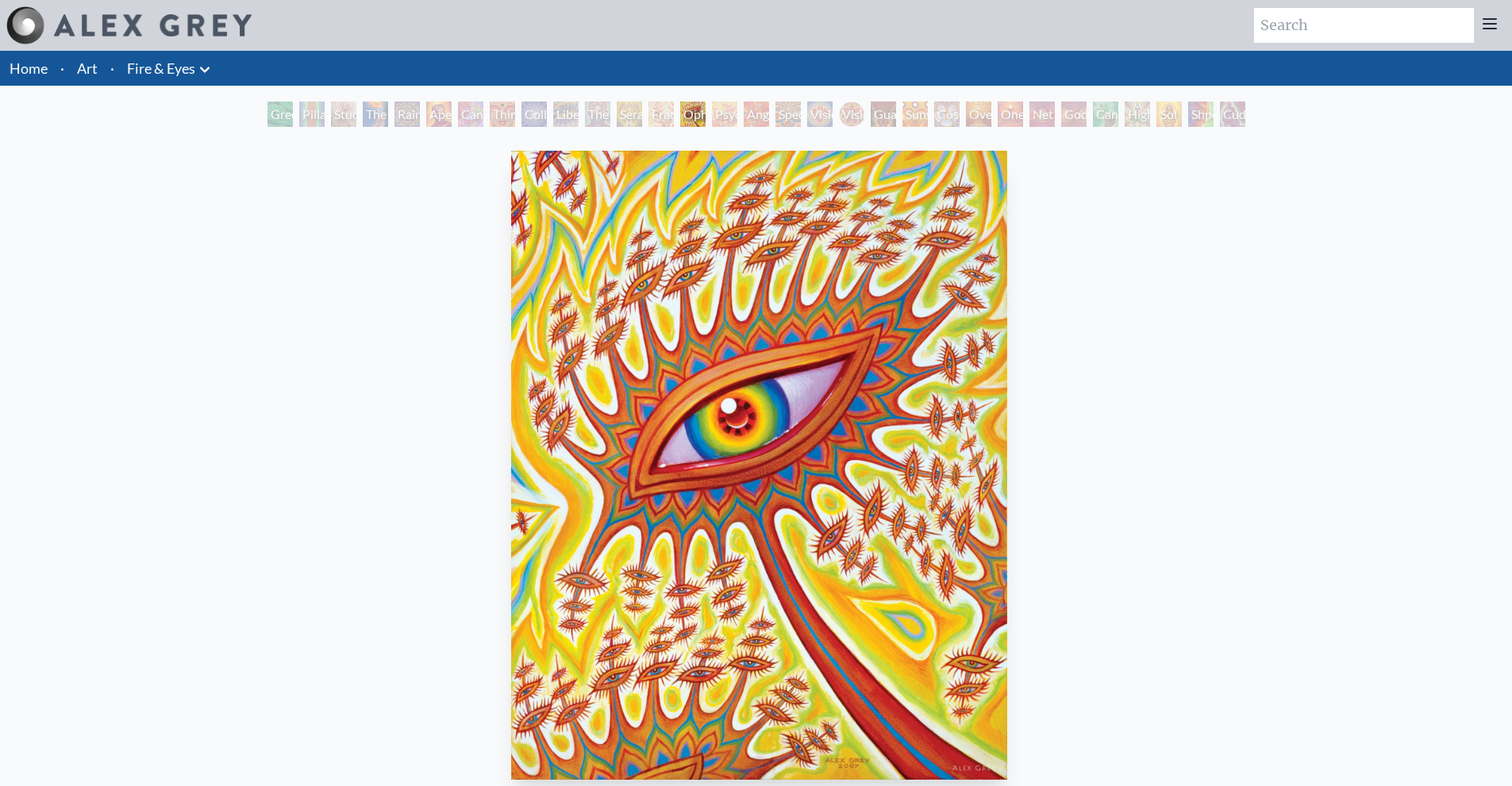
click at [1007, 479] on img "14 / 31" at bounding box center [759, 465] width 496 height 629
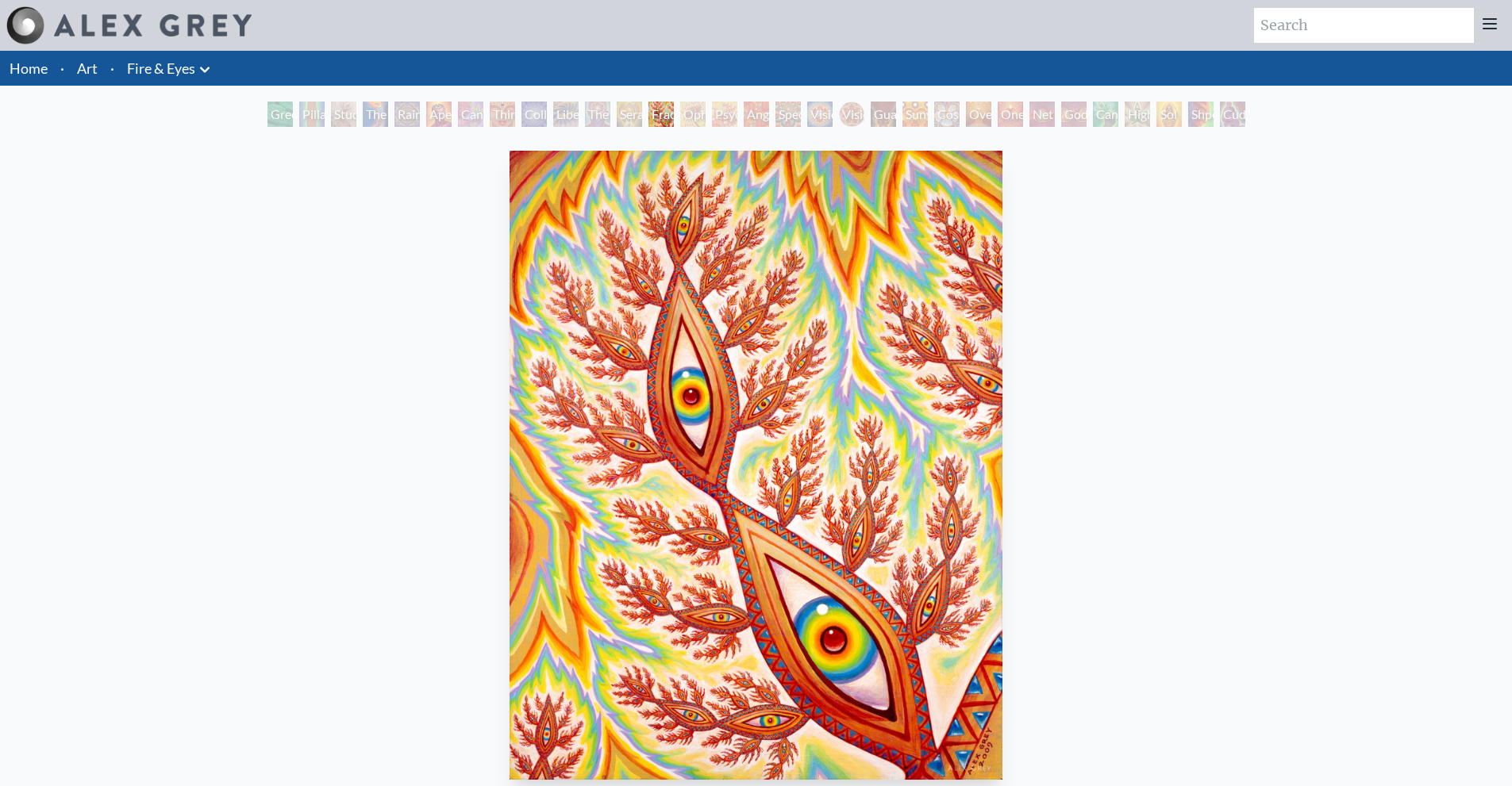
click at [532, 416] on img "13 / 31" at bounding box center [756, 465] width 493 height 629
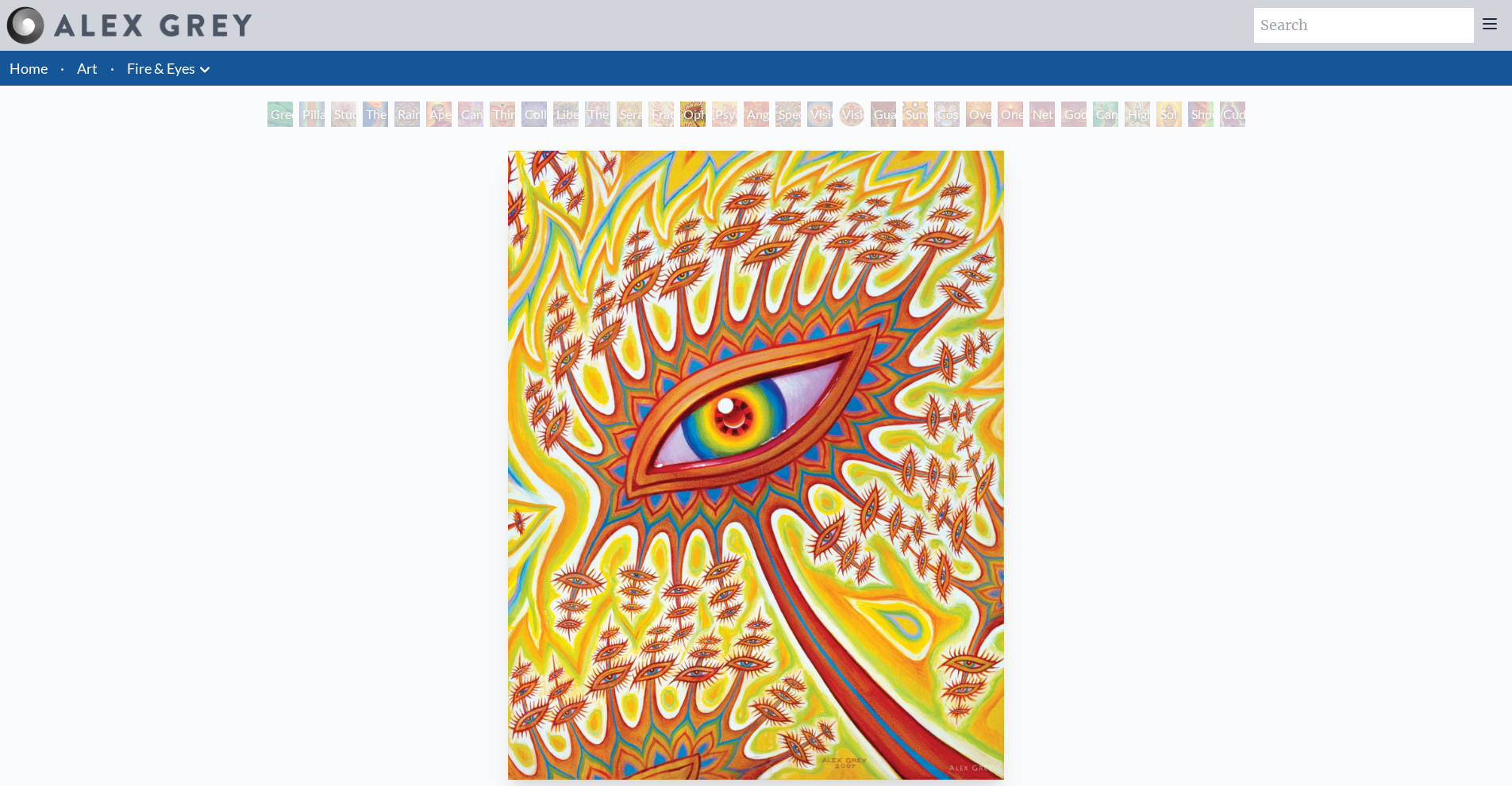
click at [672, 407] on img "14 / 31" at bounding box center [755, 465] width 496 height 629
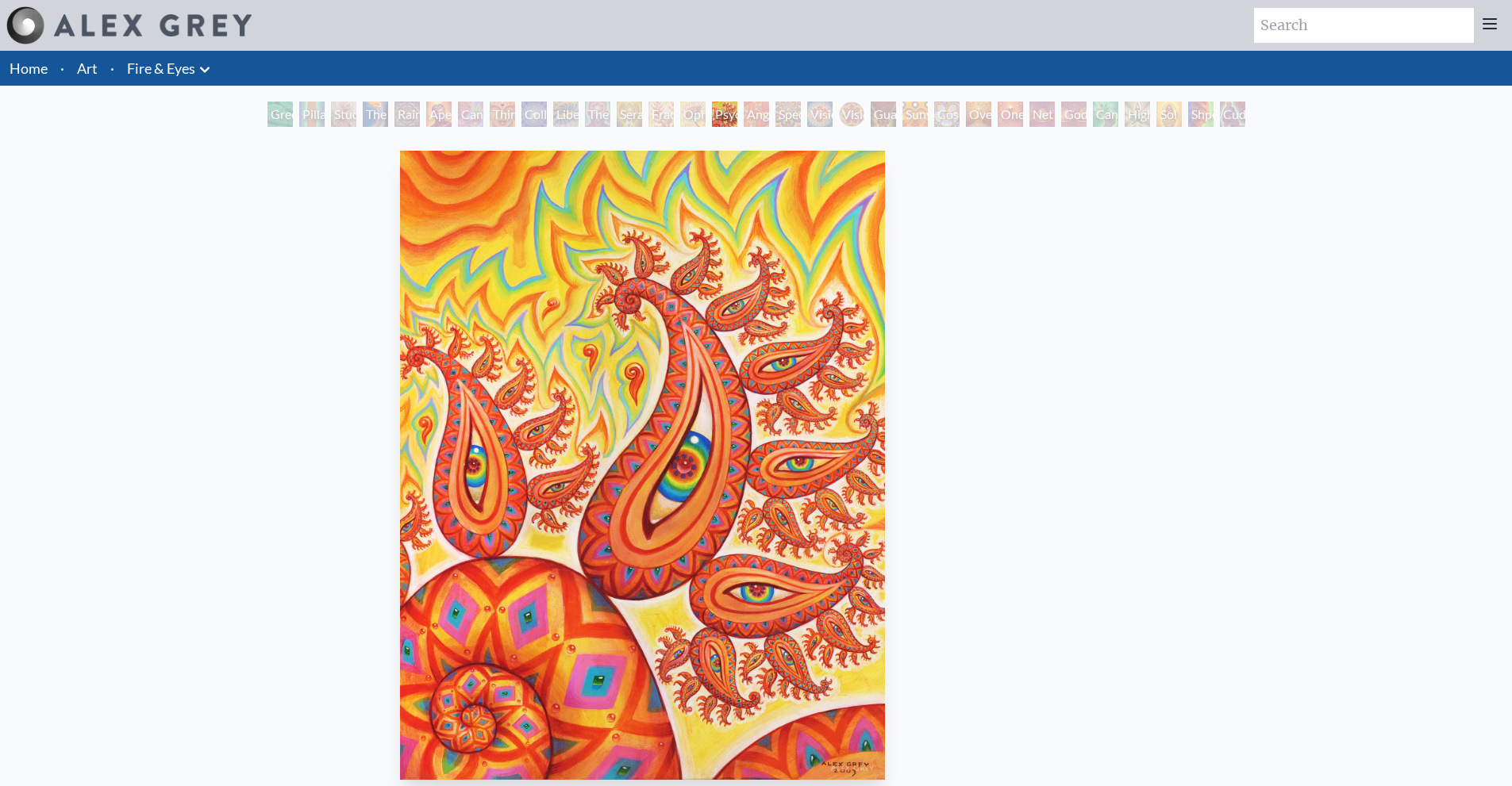
click at [671, 433] on img "15 / 31" at bounding box center [642, 465] width 485 height 629
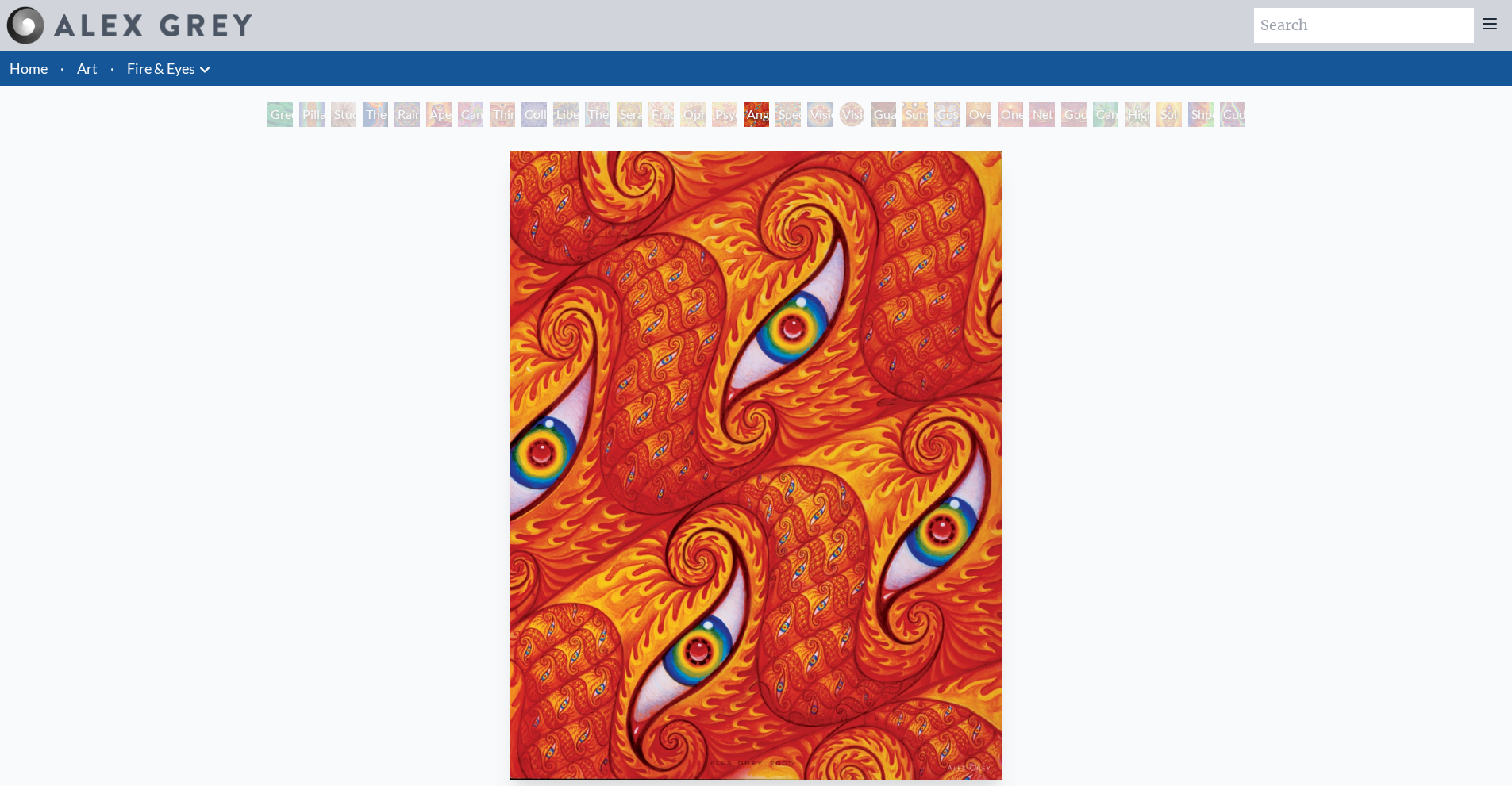
click at [609, 433] on img "16 / 31" at bounding box center [756, 465] width 492 height 629
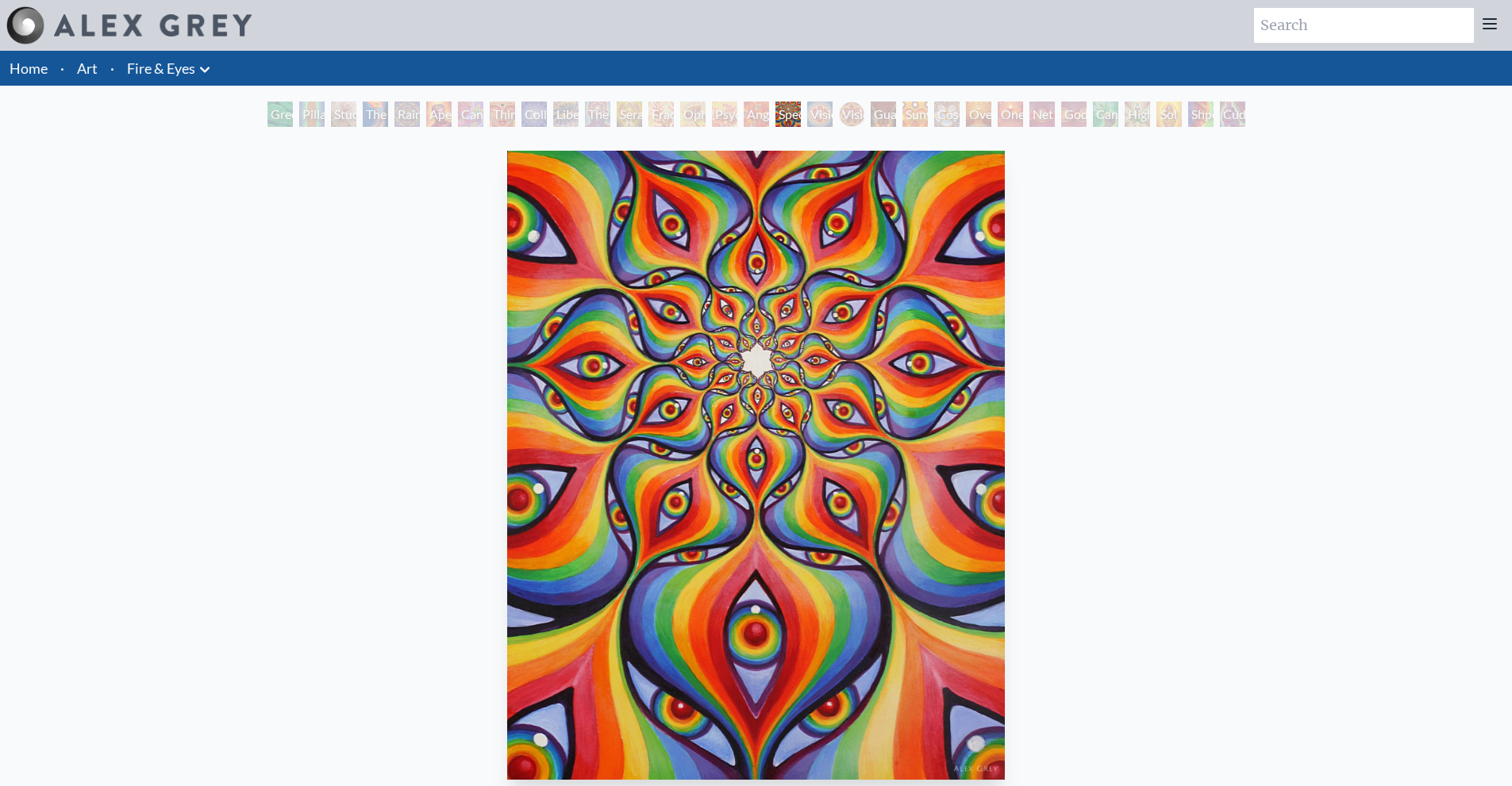
click at [583, 412] on img "17 / 31" at bounding box center [756, 465] width 498 height 629
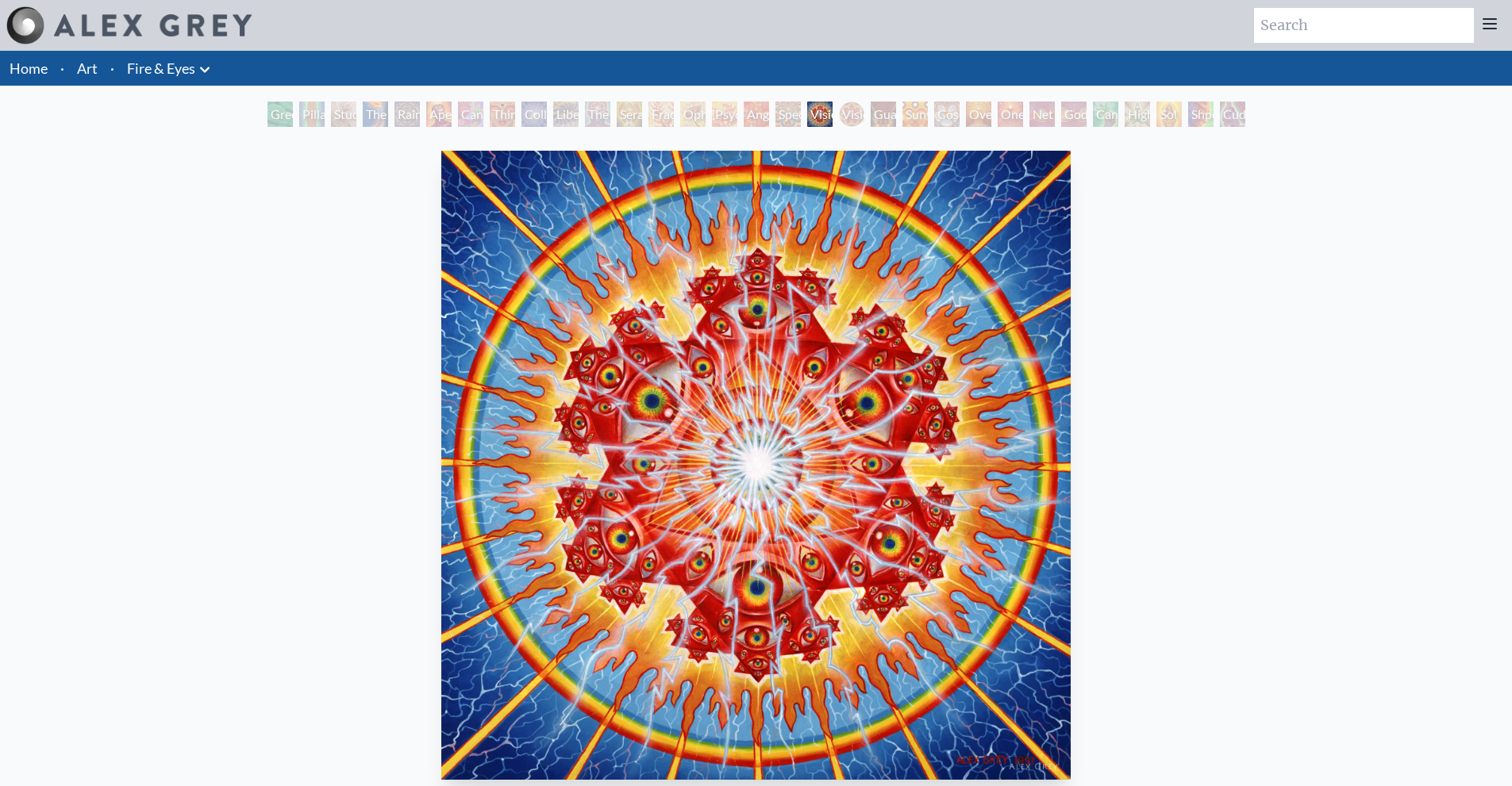
click at [626, 407] on img "18 / 31" at bounding box center [756, 465] width 630 height 629
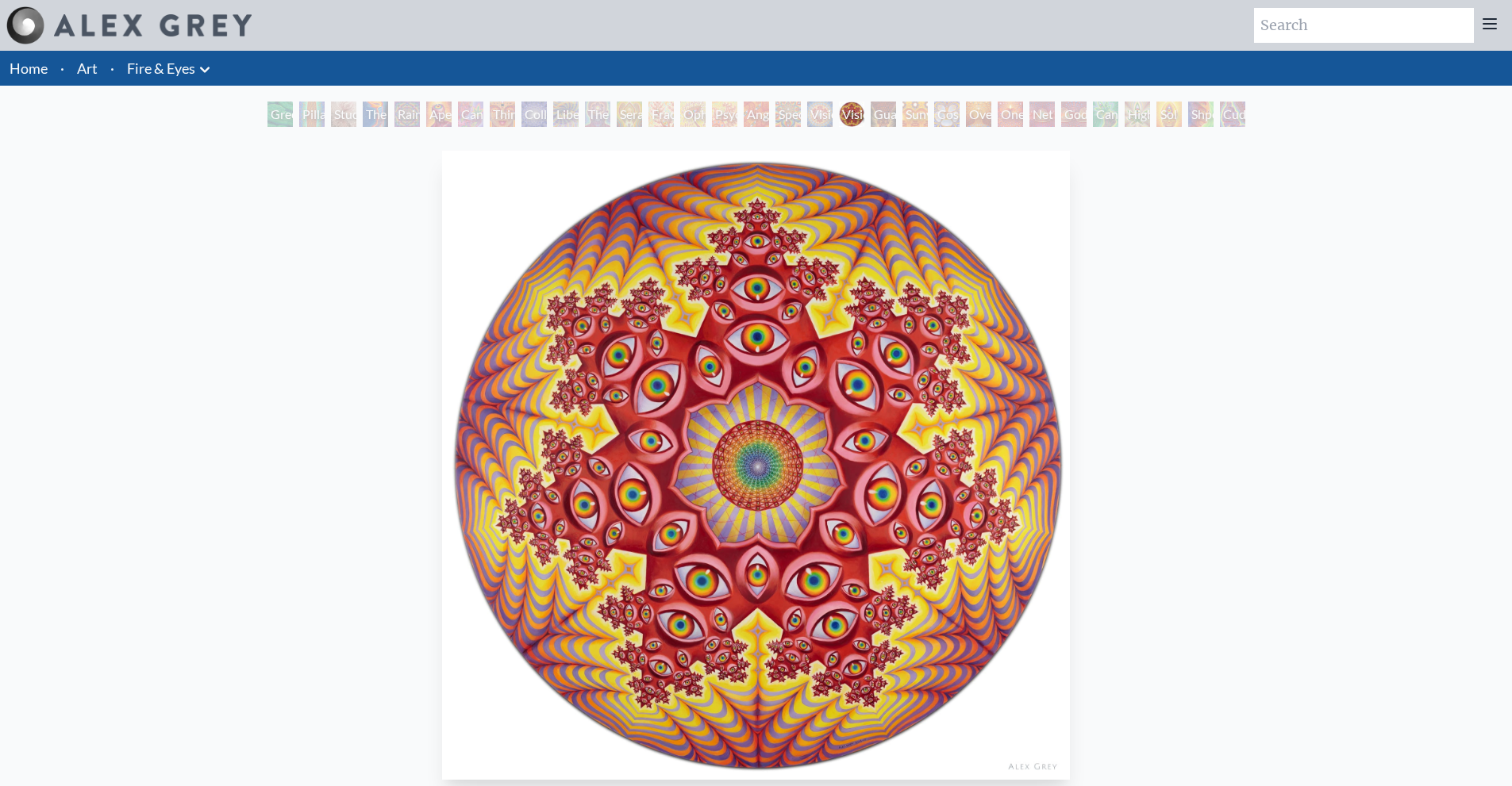
click at [659, 431] on img "19 / 31" at bounding box center [755, 465] width 628 height 629
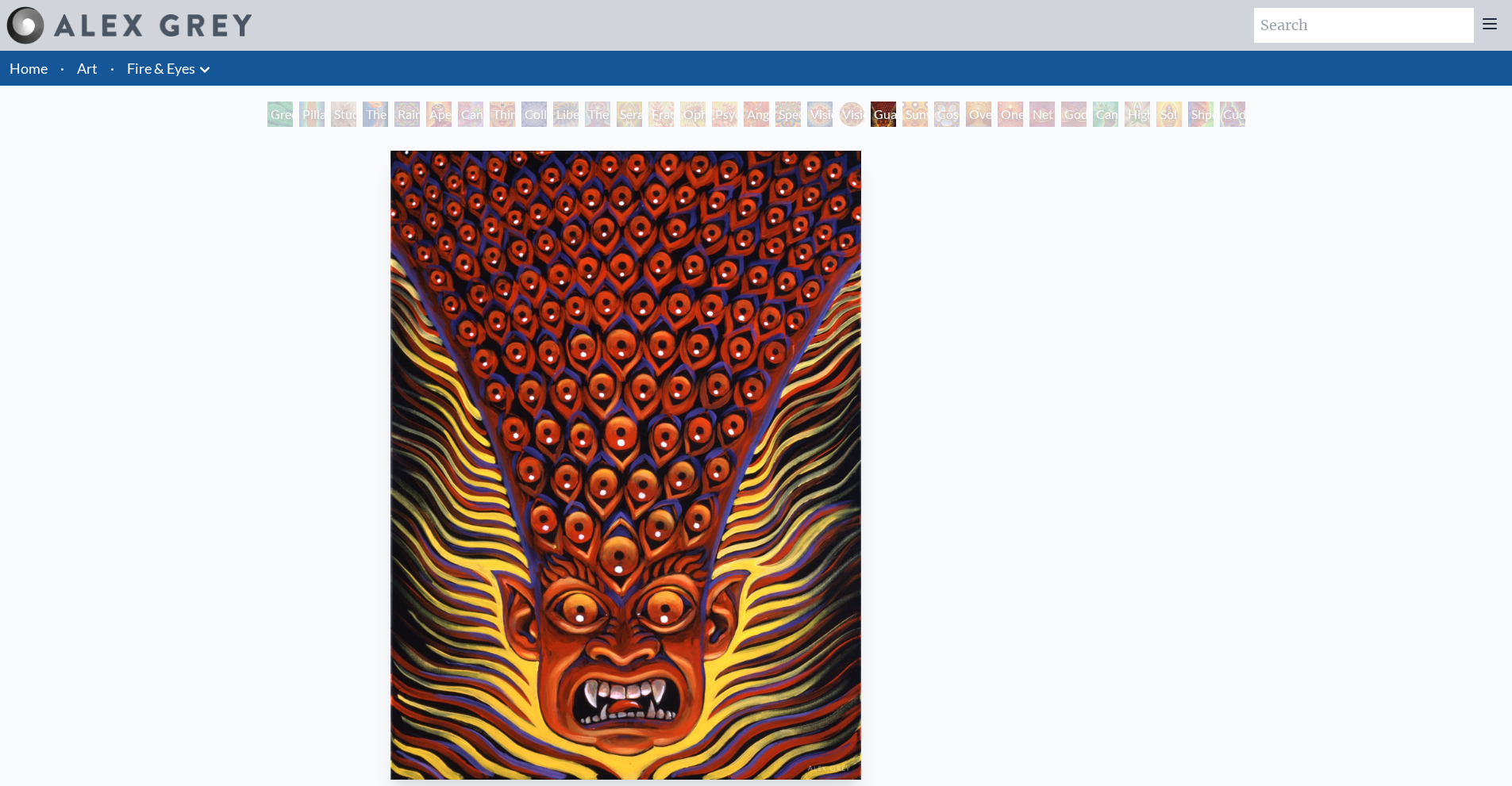
click at [695, 434] on img "20 / 31" at bounding box center [625, 465] width 471 height 629
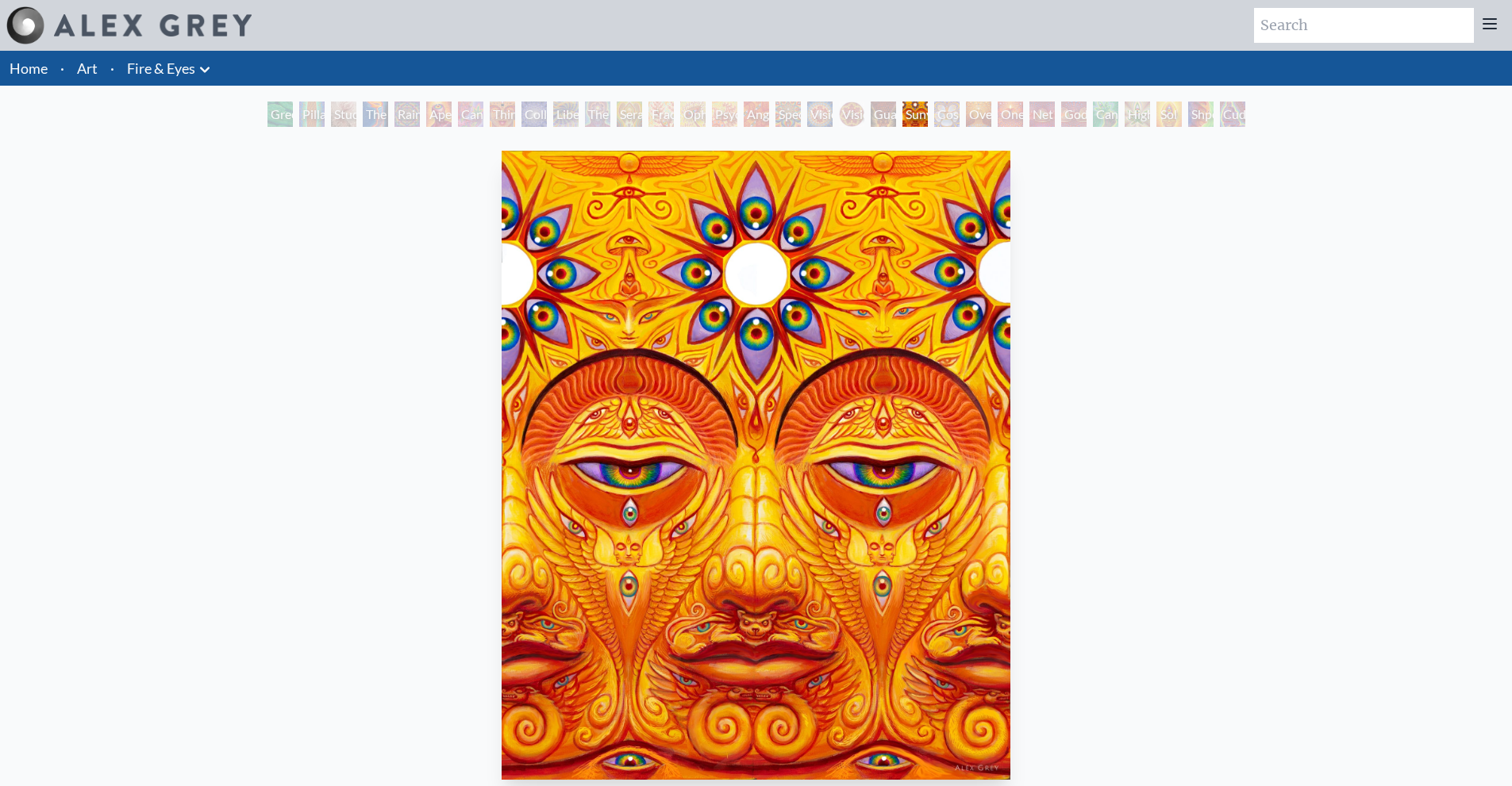
click at [764, 428] on img "21 / 31" at bounding box center [755, 465] width 508 height 629
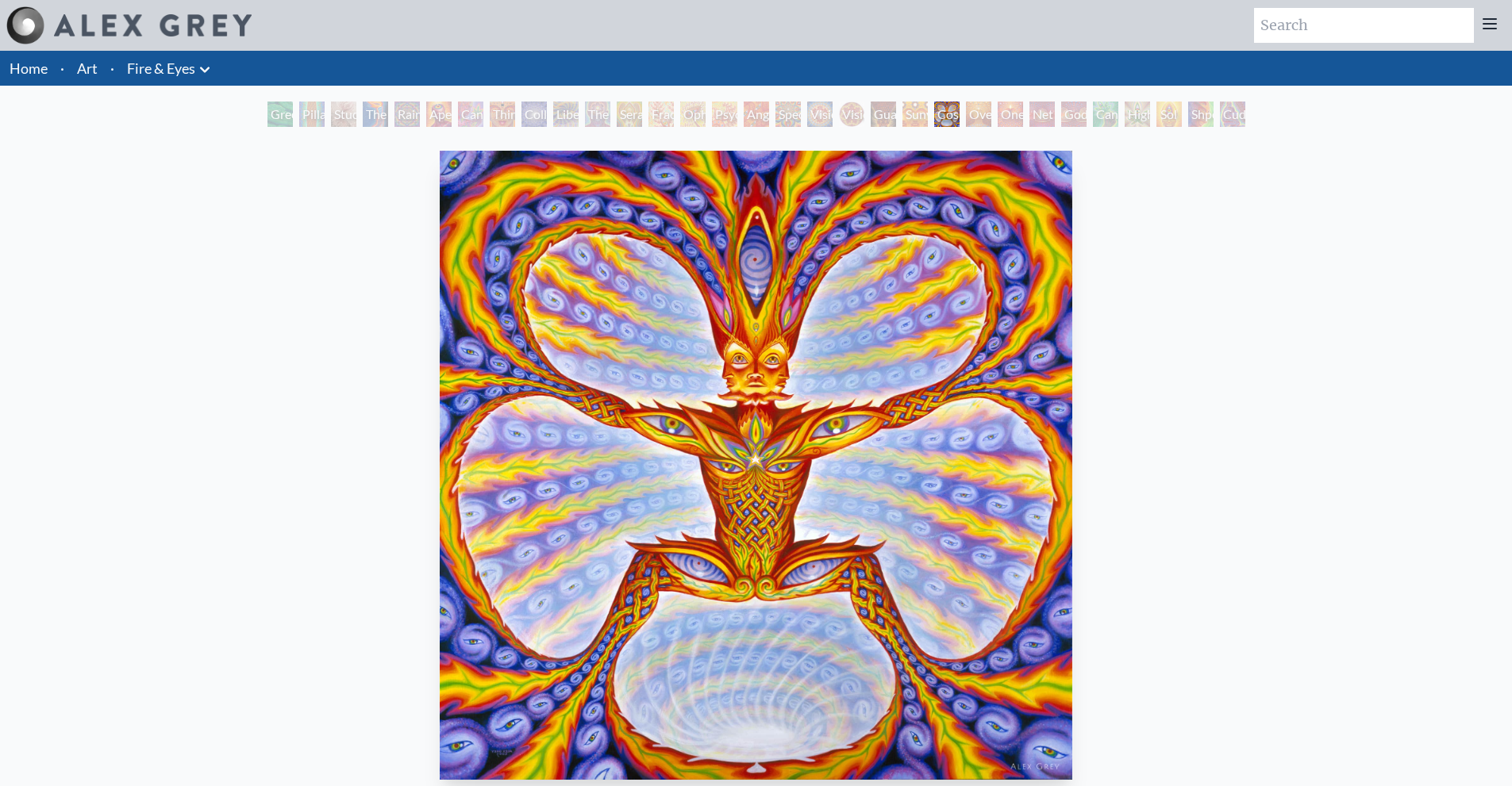
click at [751, 422] on img "22 / 31" at bounding box center [756, 465] width 633 height 629
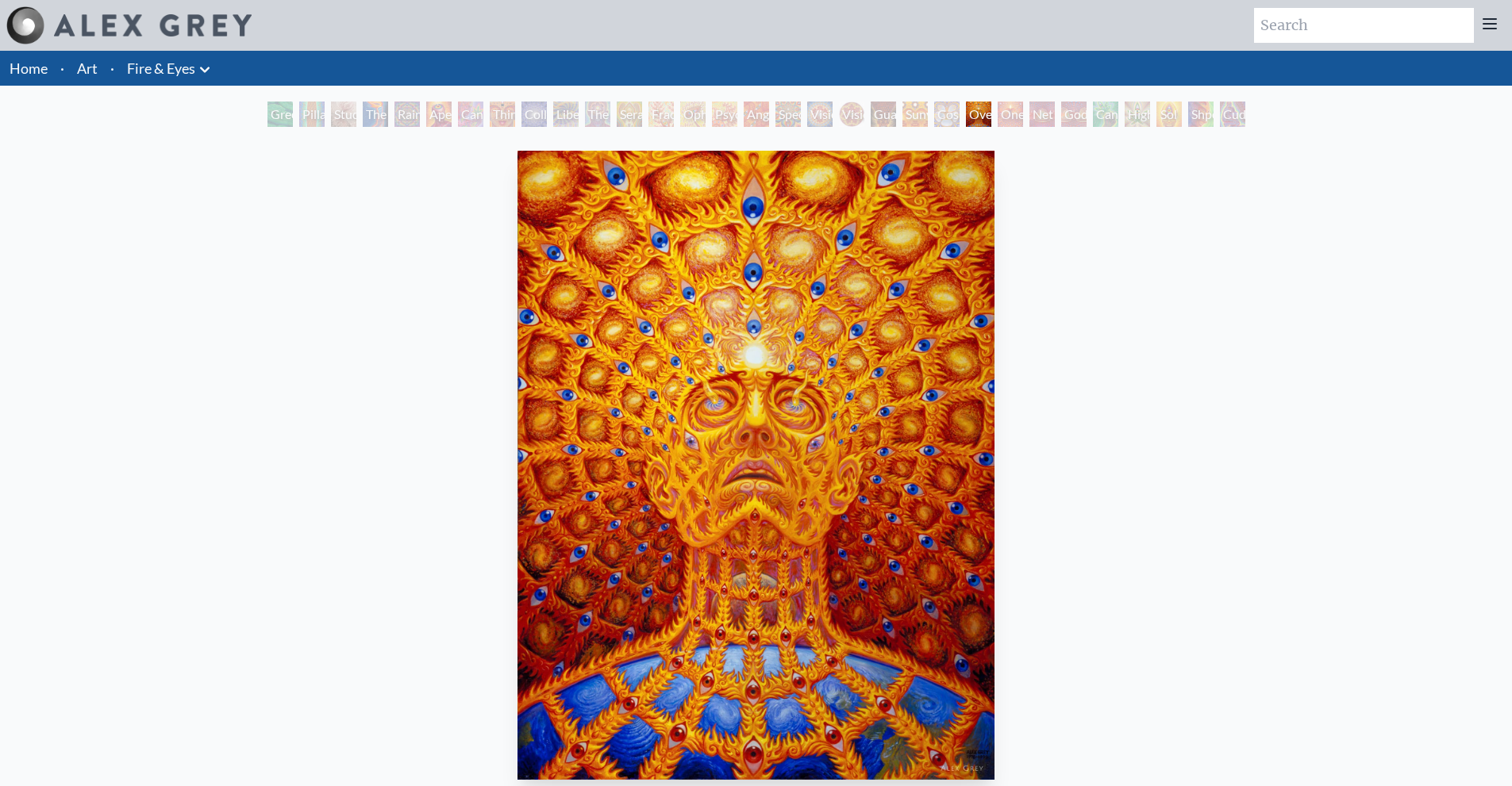
click at [571, 415] on img "23 / 31" at bounding box center [755, 465] width 476 height 629
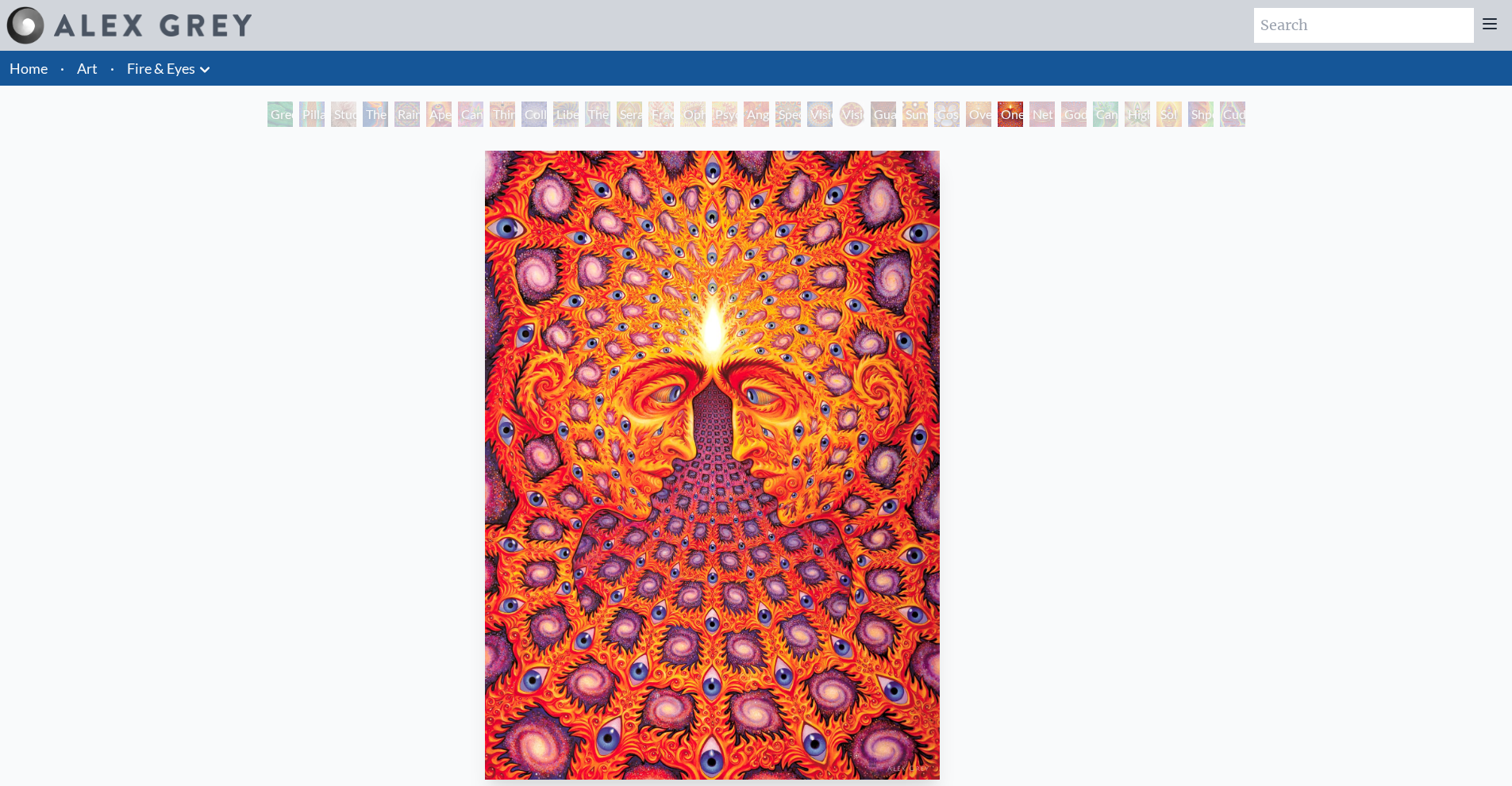
click at [645, 457] on img "24 / 31" at bounding box center [712, 465] width 455 height 629
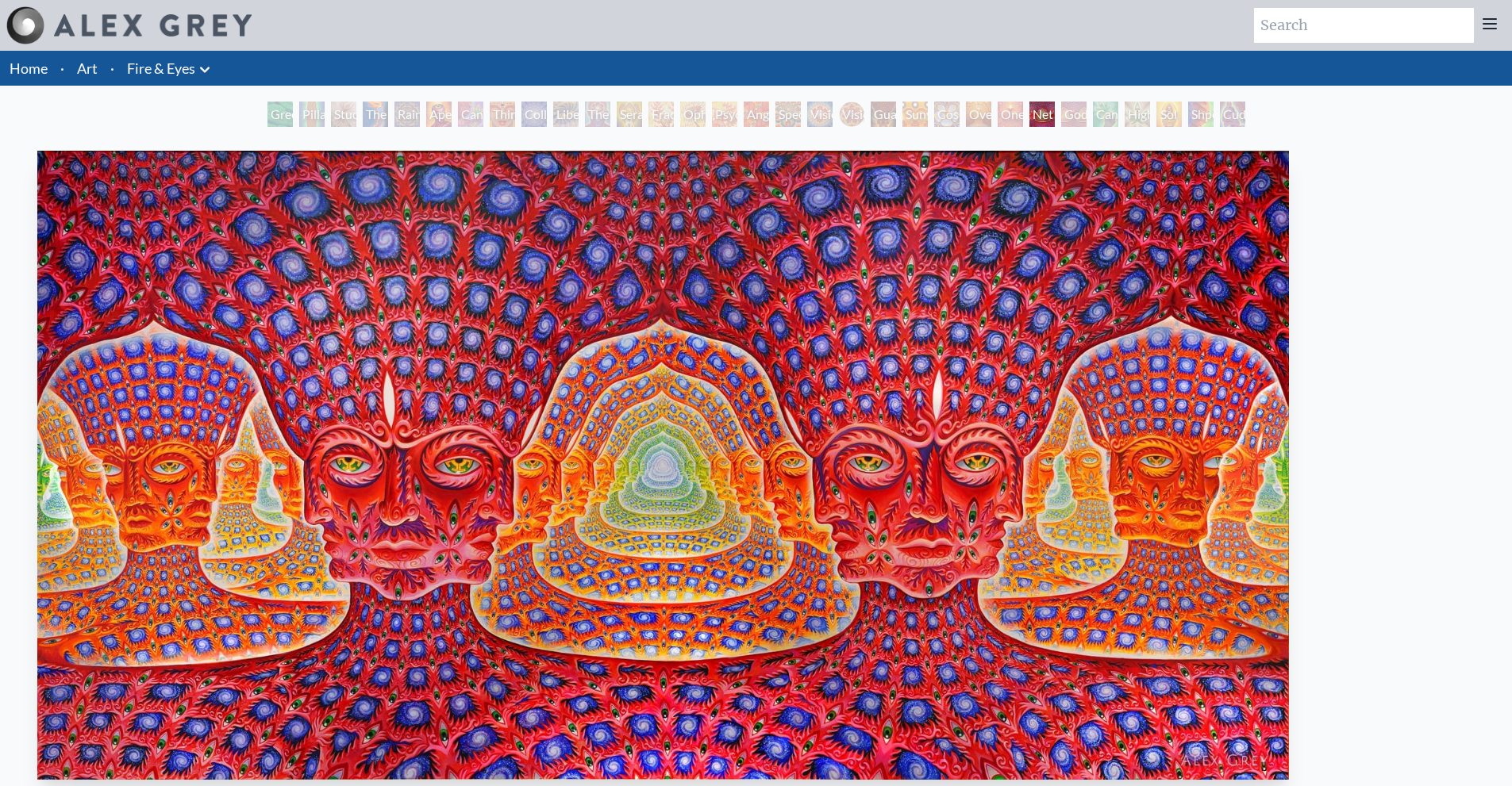
click at [538, 438] on img "25 / 31" at bounding box center [663, 465] width 1252 height 629
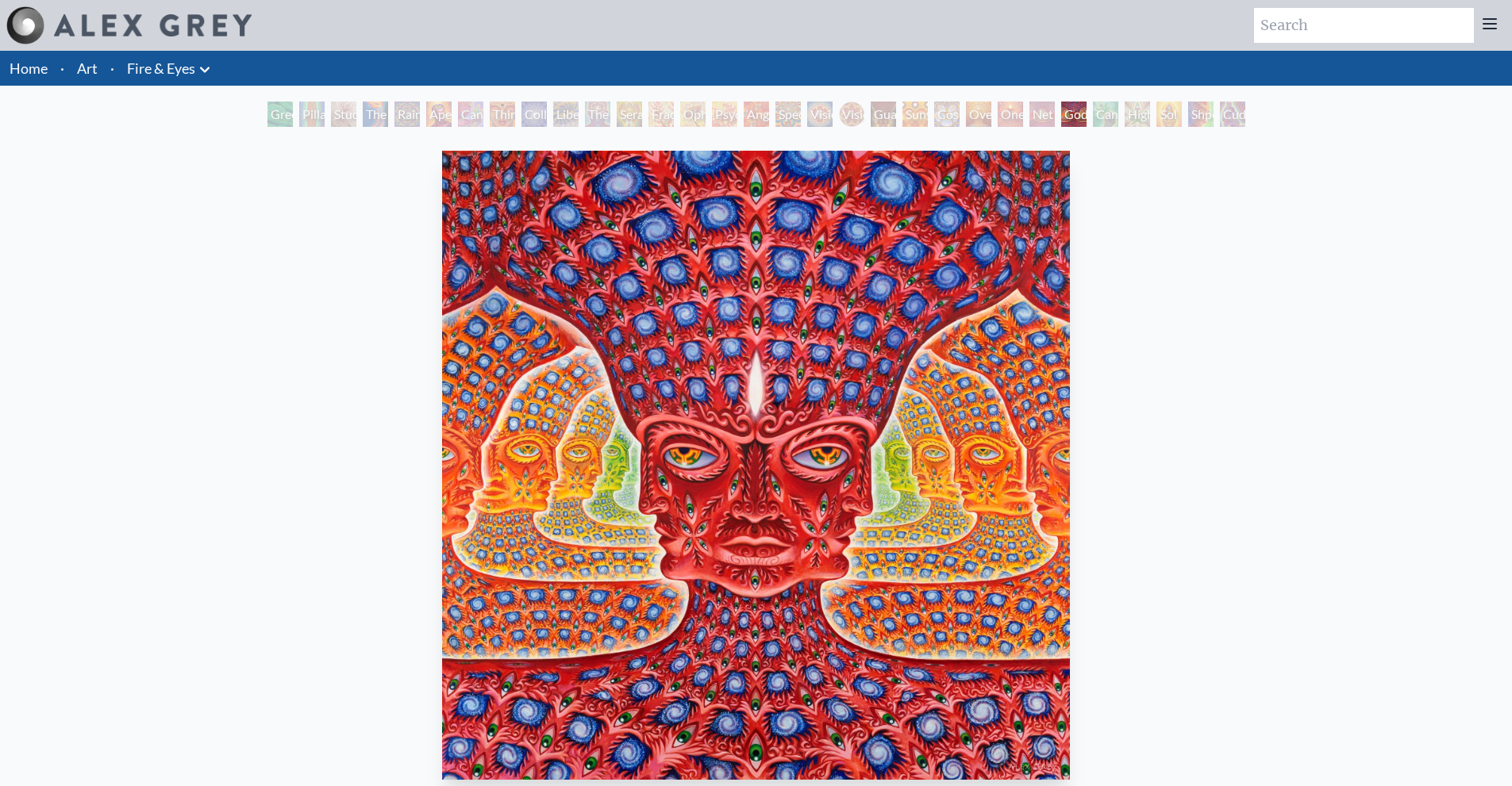
click at [638, 450] on img "26 / 31" at bounding box center [755, 465] width 627 height 629
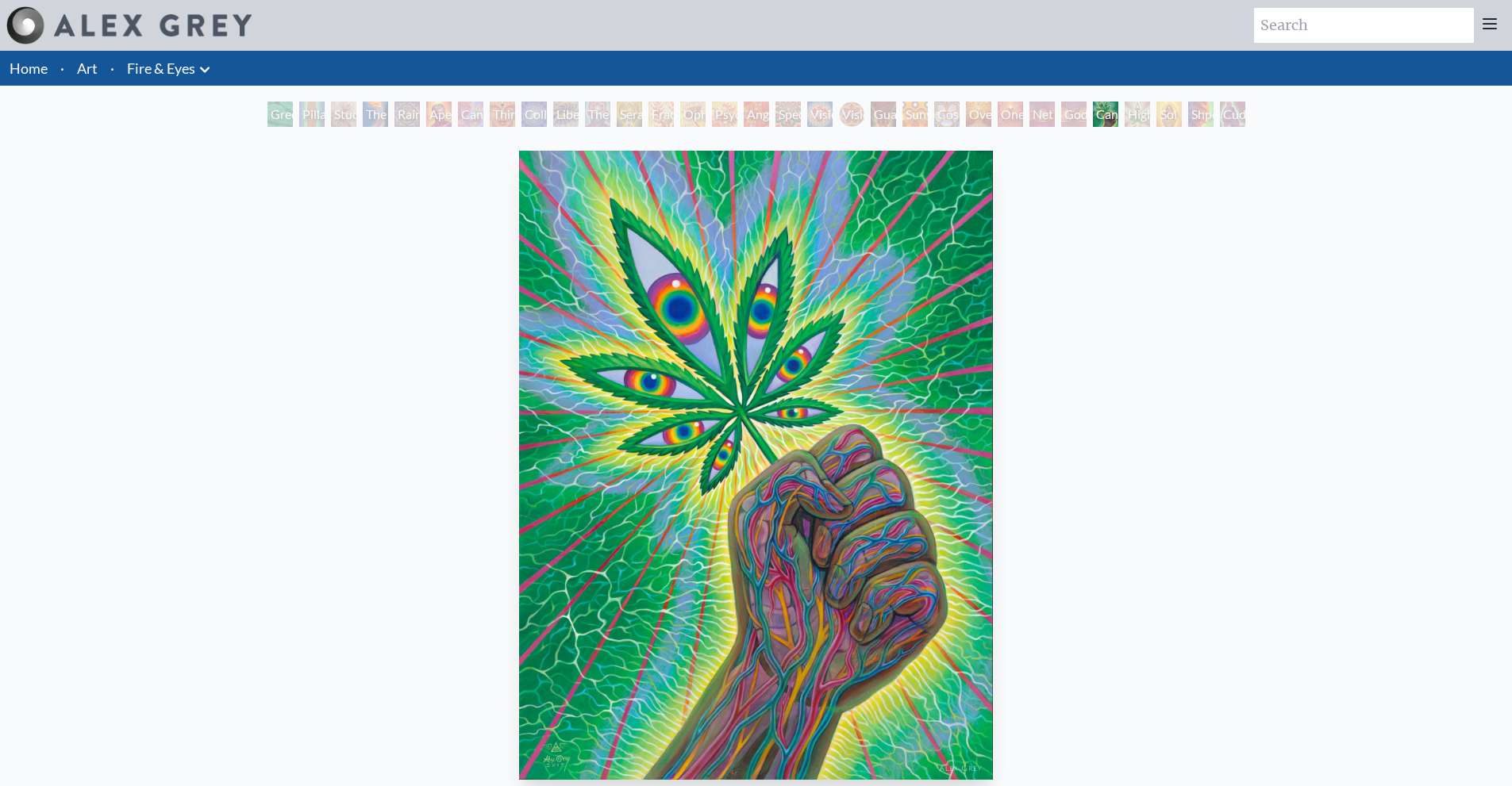
click at [604, 468] on img "27 / 31" at bounding box center [755, 465] width 473 height 629
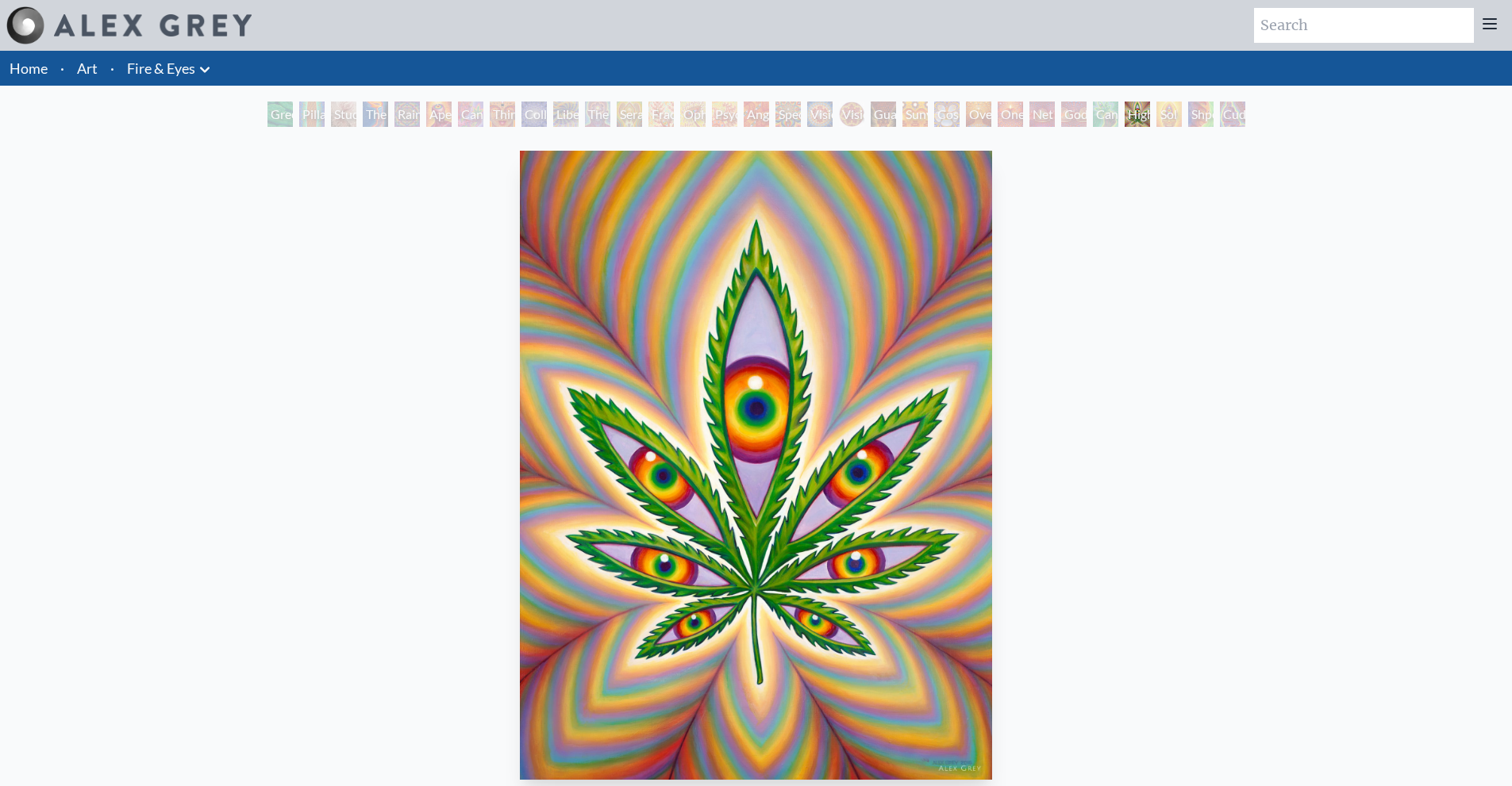
click at [689, 458] on img "28 / 31" at bounding box center [756, 465] width 472 height 629
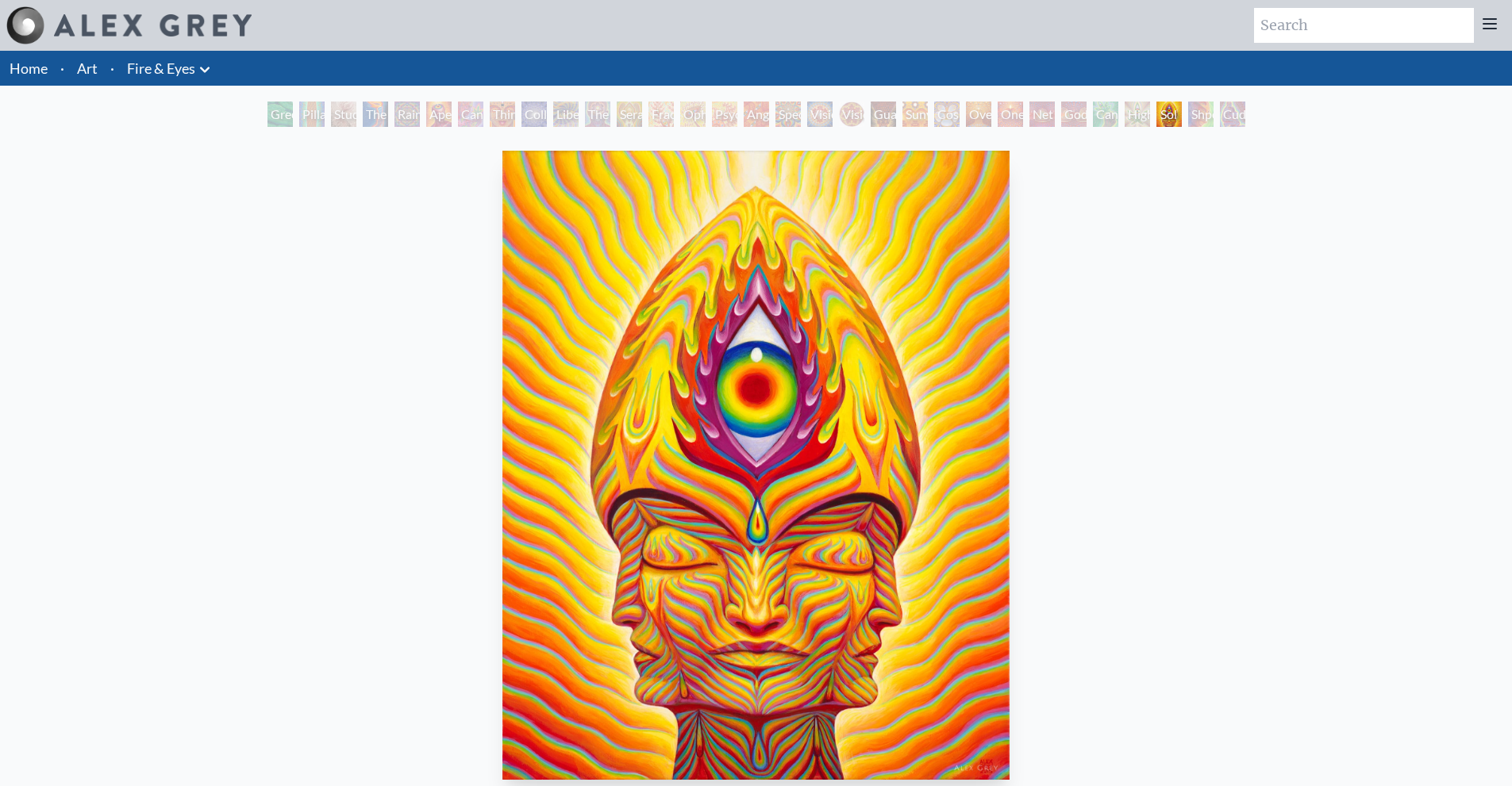
click at [634, 438] on img "29 / 31" at bounding box center [756, 465] width 508 height 629
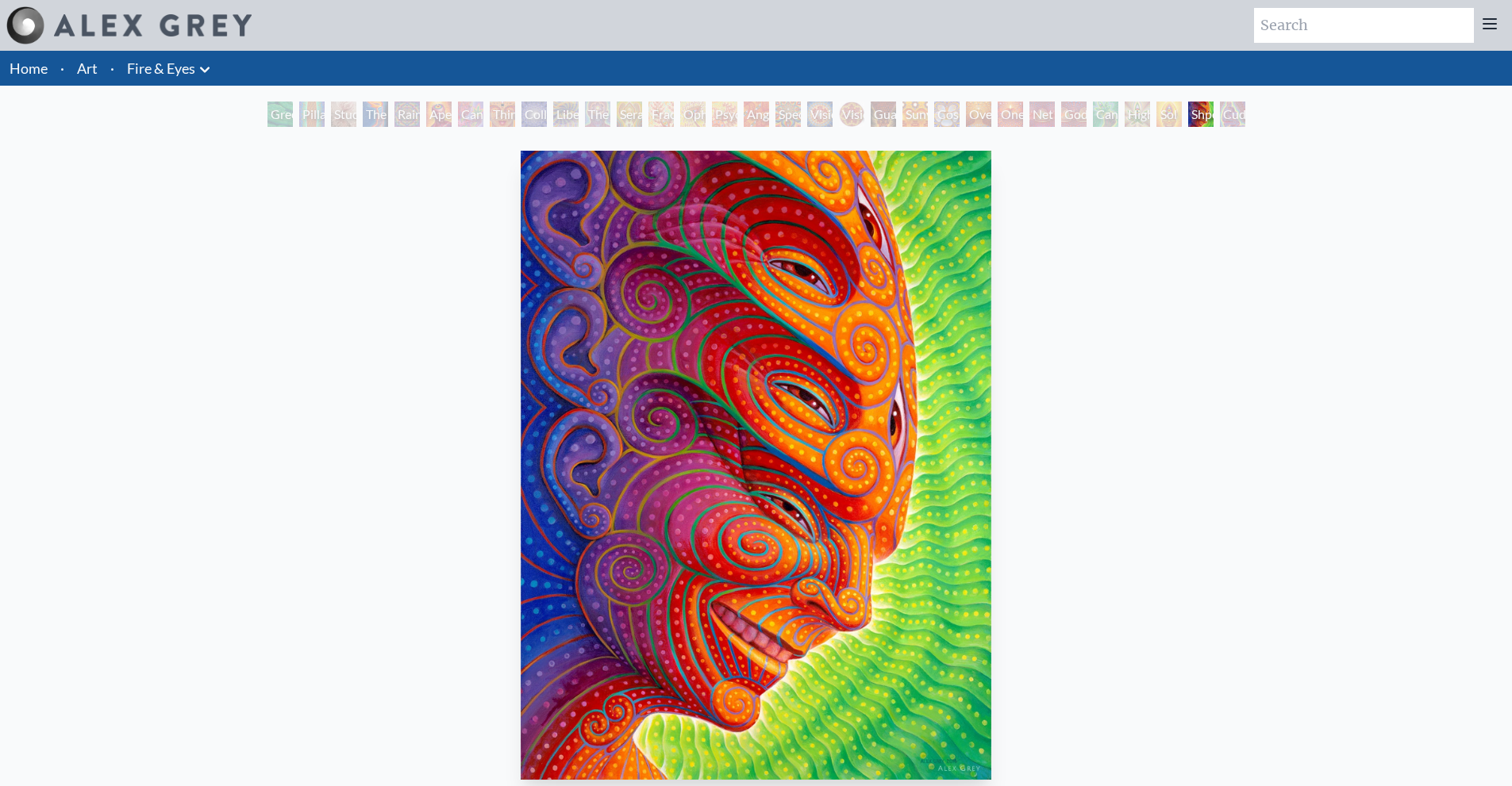
click at [644, 442] on img "30 / 31" at bounding box center [756, 465] width 471 height 629
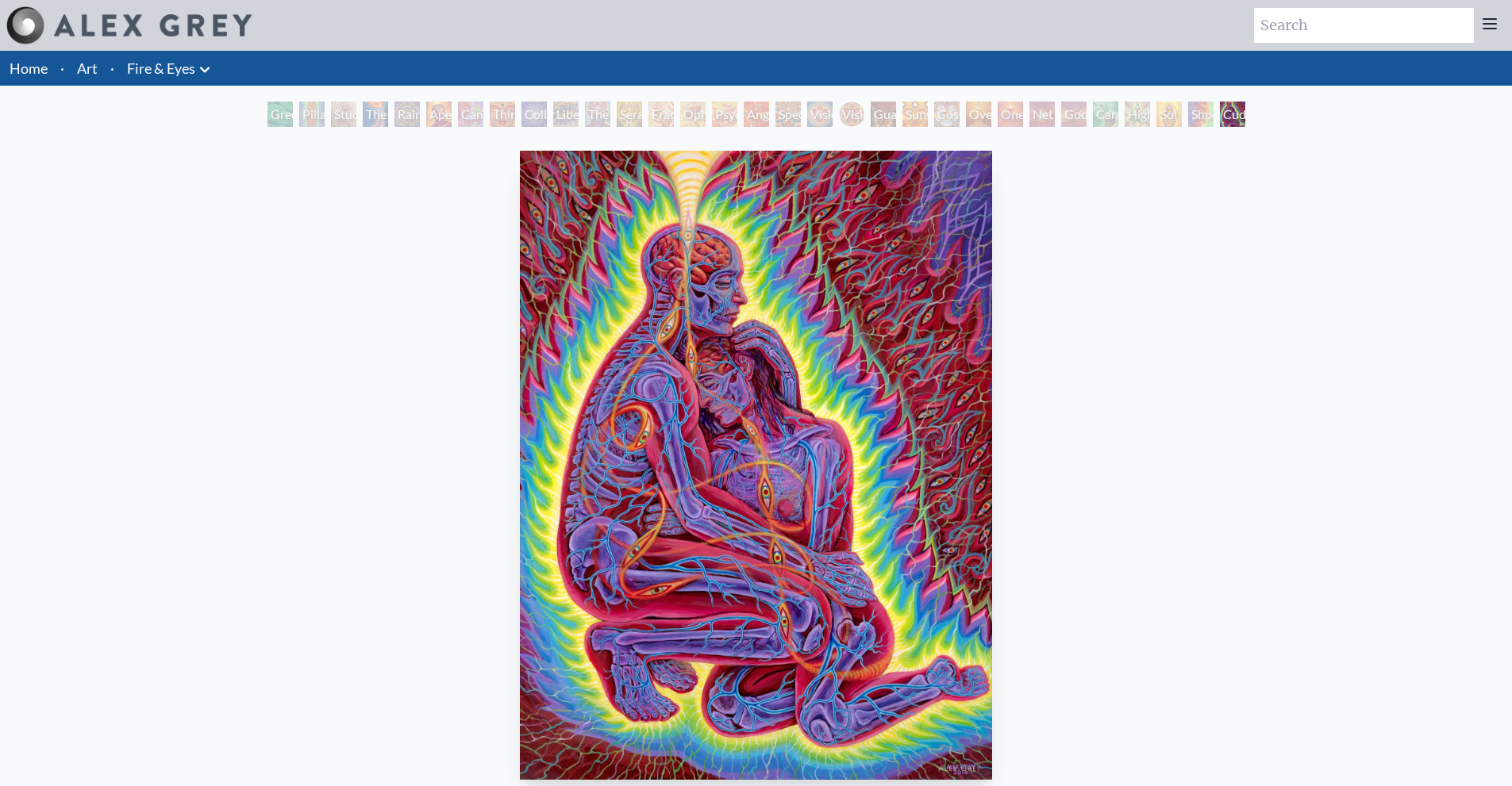
click at [697, 442] on img "31 / 31" at bounding box center [755, 465] width 471 height 629
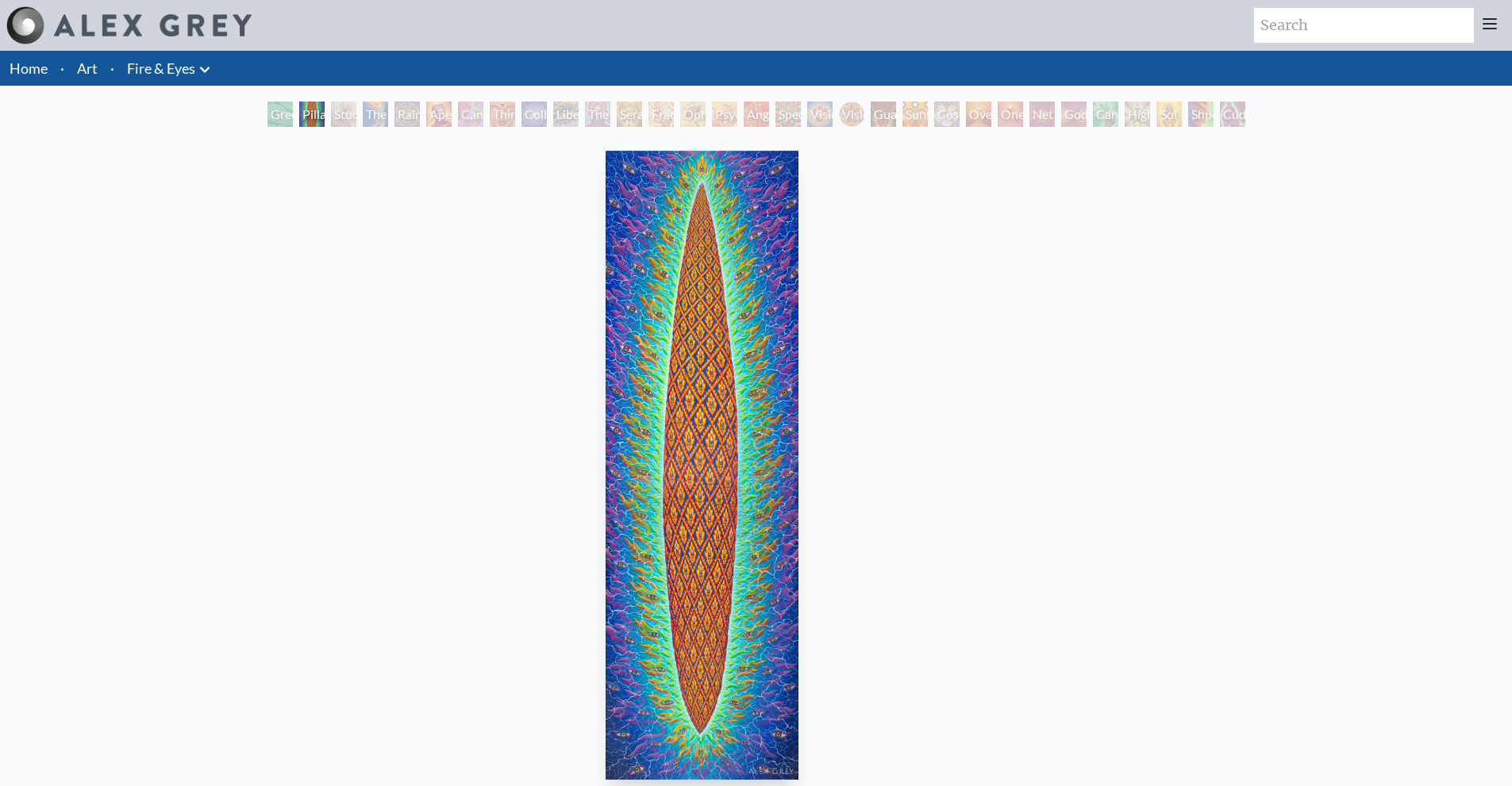
click at [606, 419] on img "2 / 31" at bounding box center [702, 465] width 192 height 629
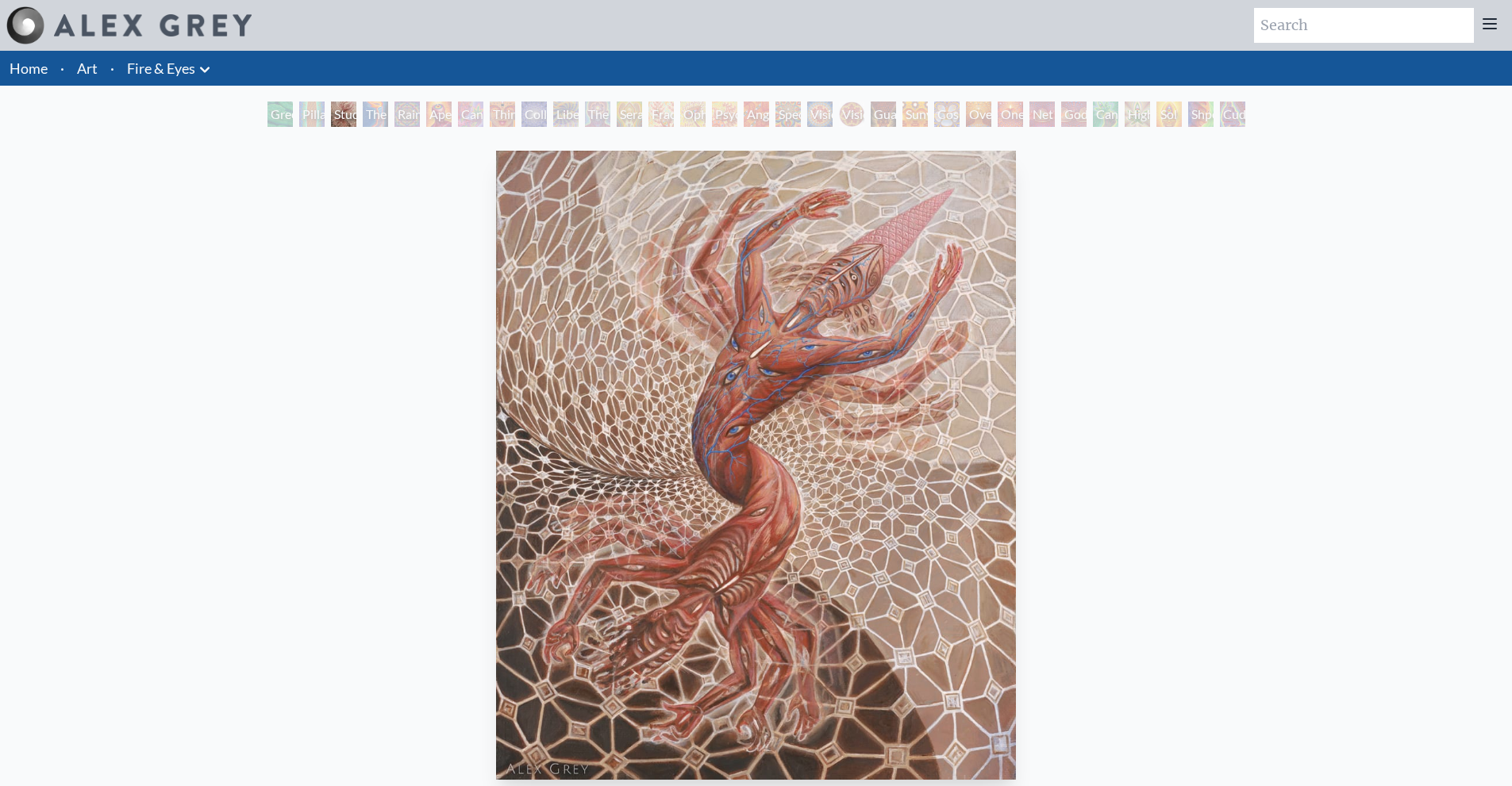
click at [1016, 501] on img "3 / 31" at bounding box center [756, 465] width 520 height 629
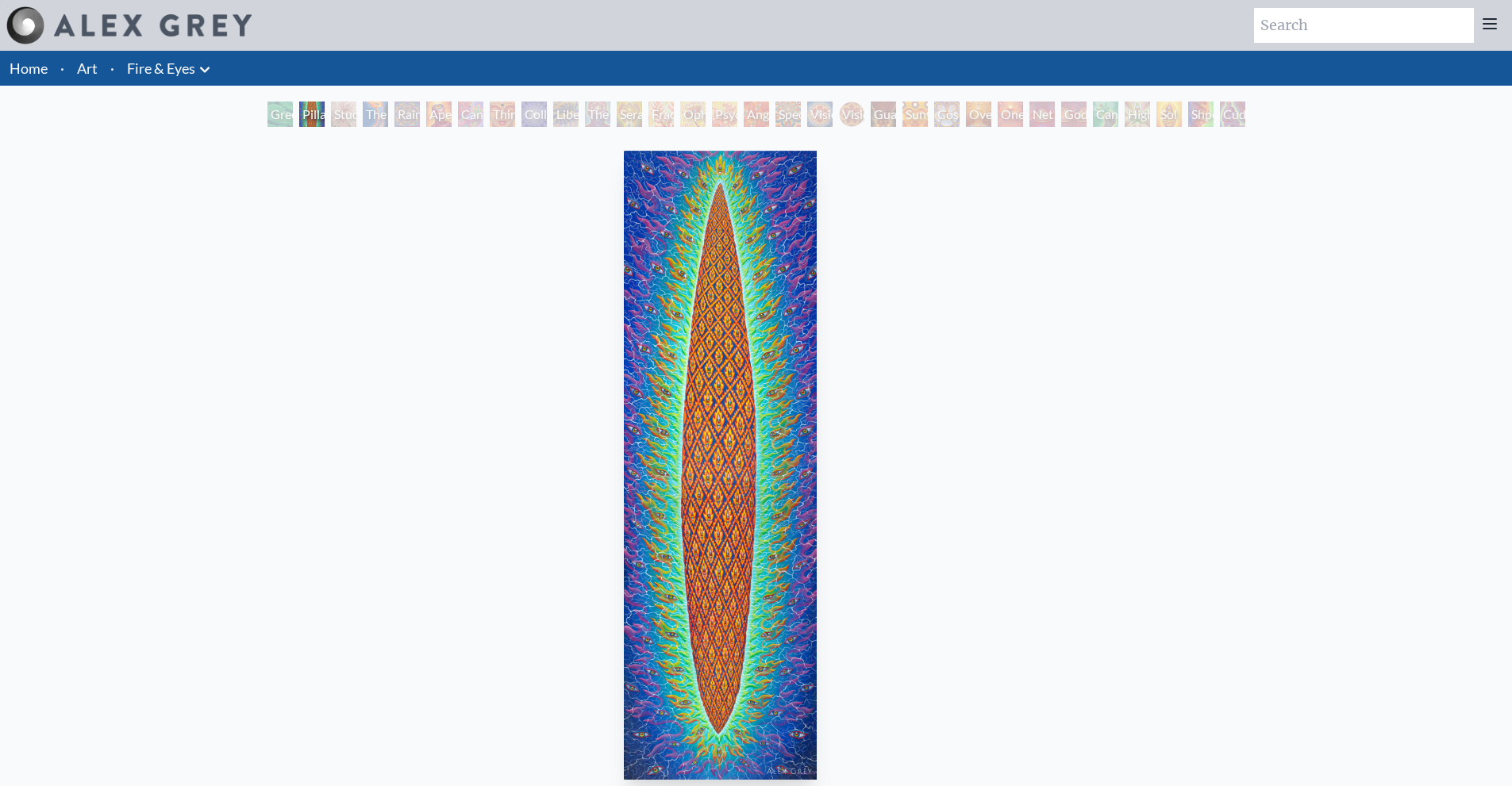
click at [624, 439] on img "2 / 31" at bounding box center [720, 465] width 192 height 629
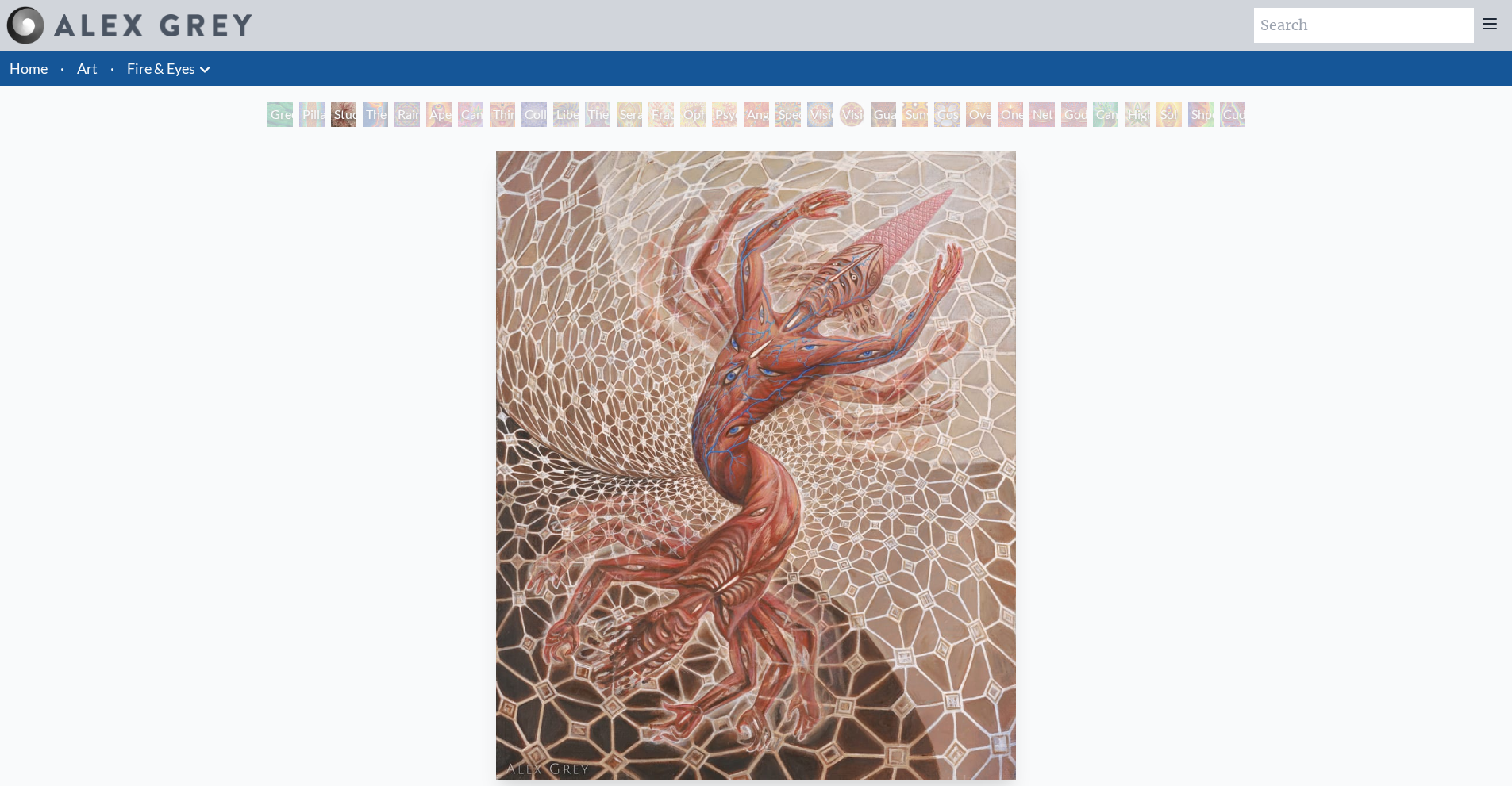
click at [581, 438] on img "3 / 31" at bounding box center [756, 465] width 520 height 629
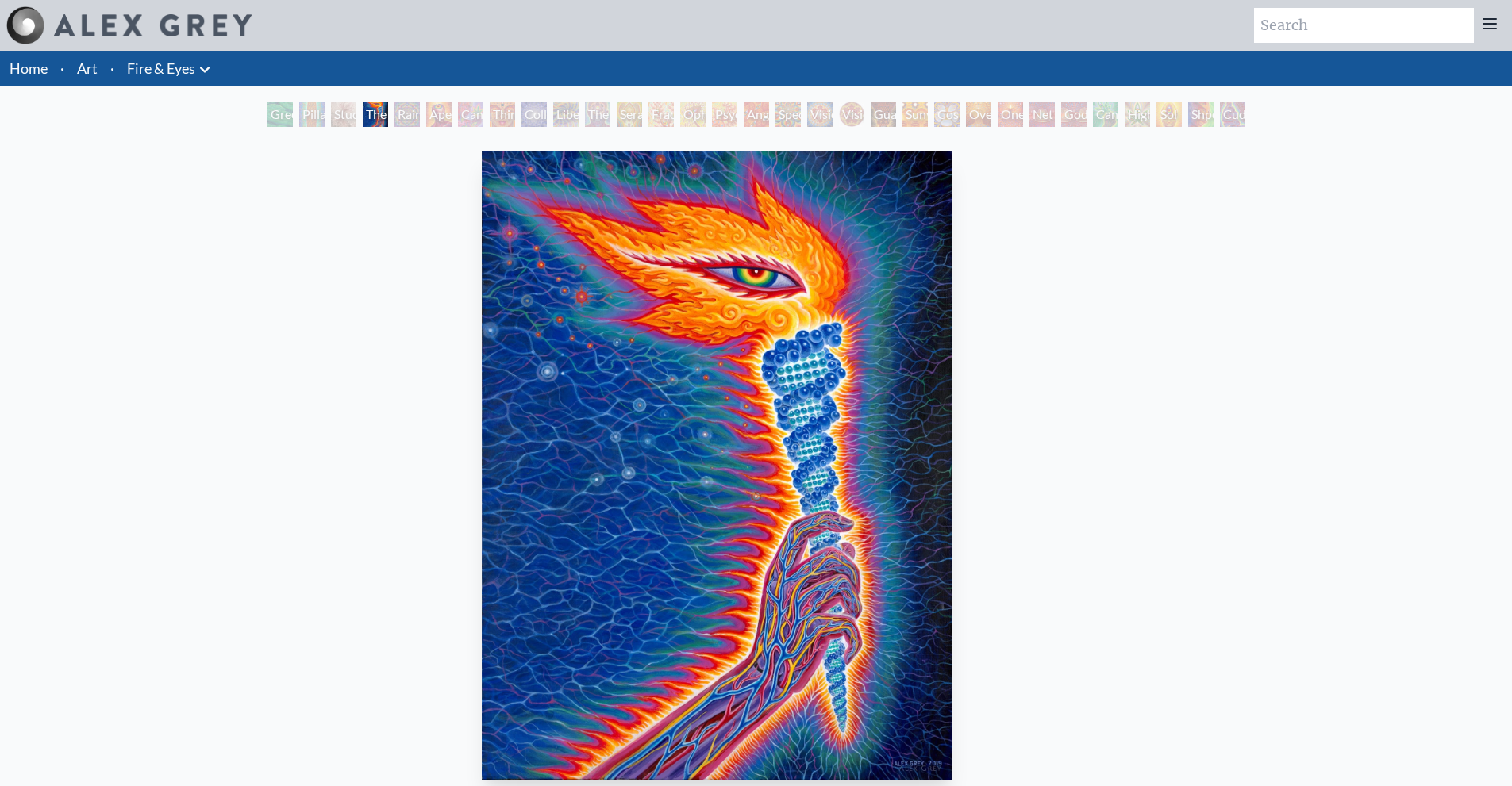
click at [509, 397] on img "4 / 31" at bounding box center [717, 465] width 471 height 629
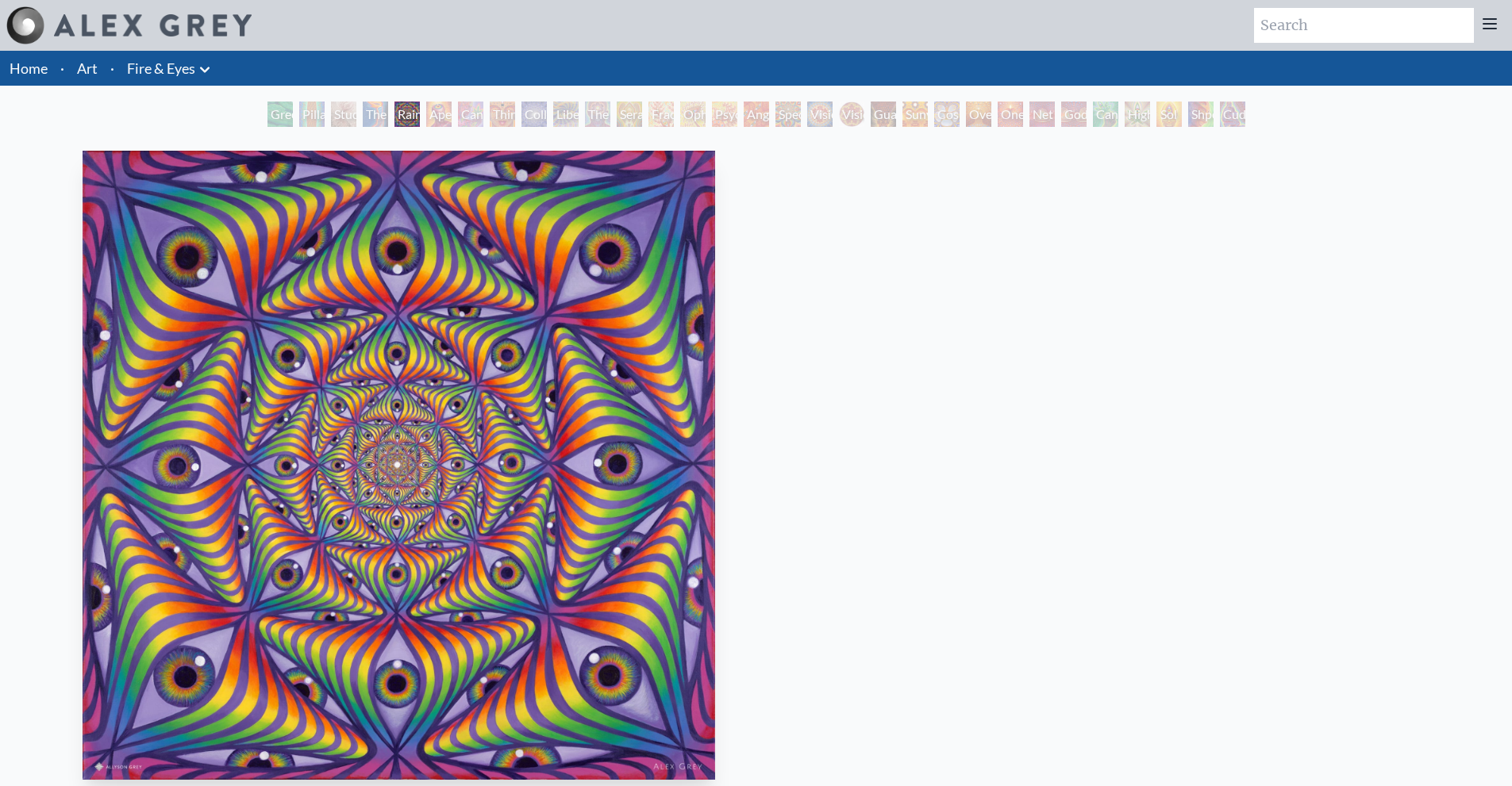
click at [182, 322] on img "5 / 31" at bounding box center [399, 465] width 633 height 629
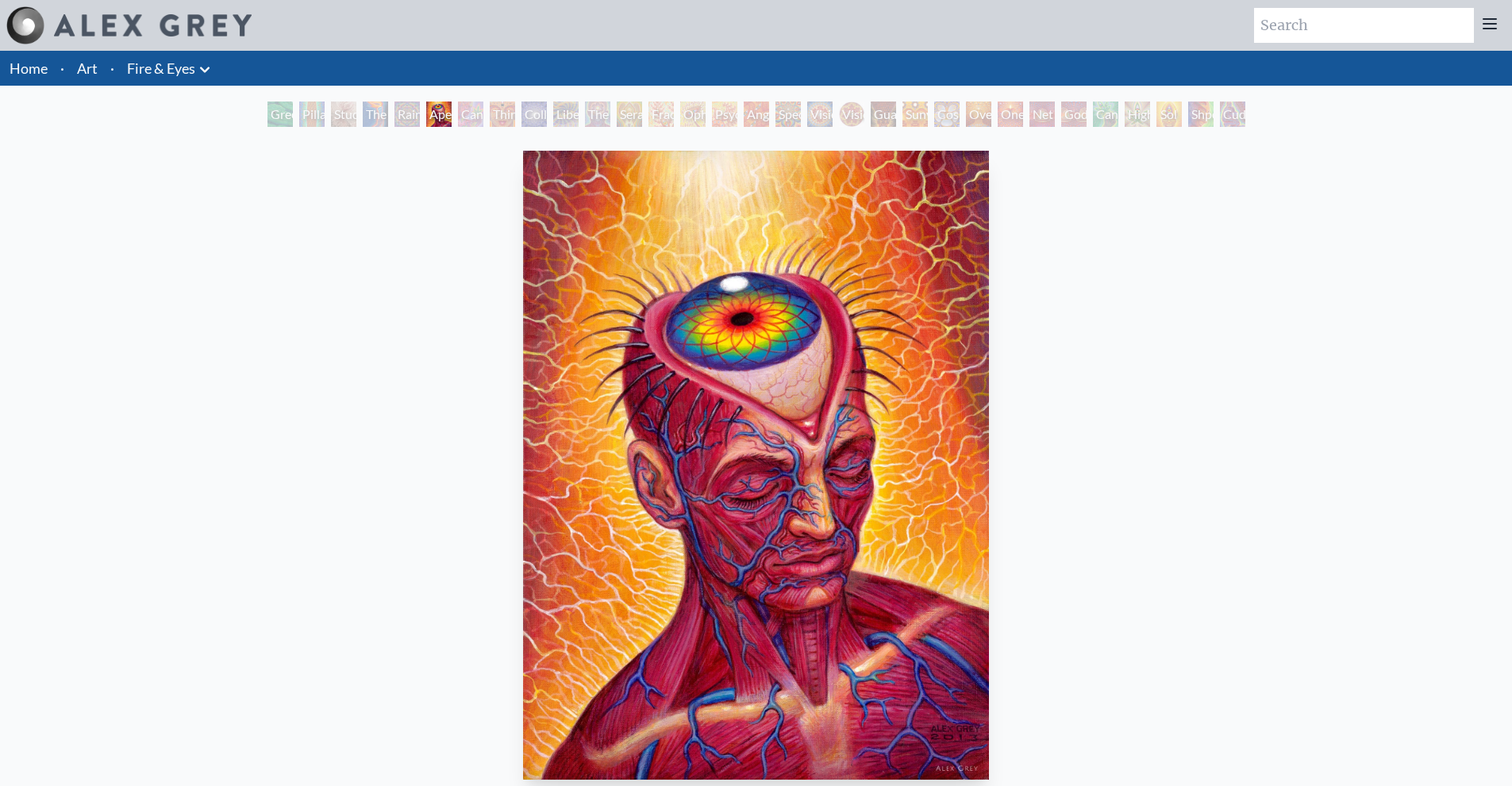
click at [540, 377] on img "6 / 31" at bounding box center [755, 465] width 466 height 629
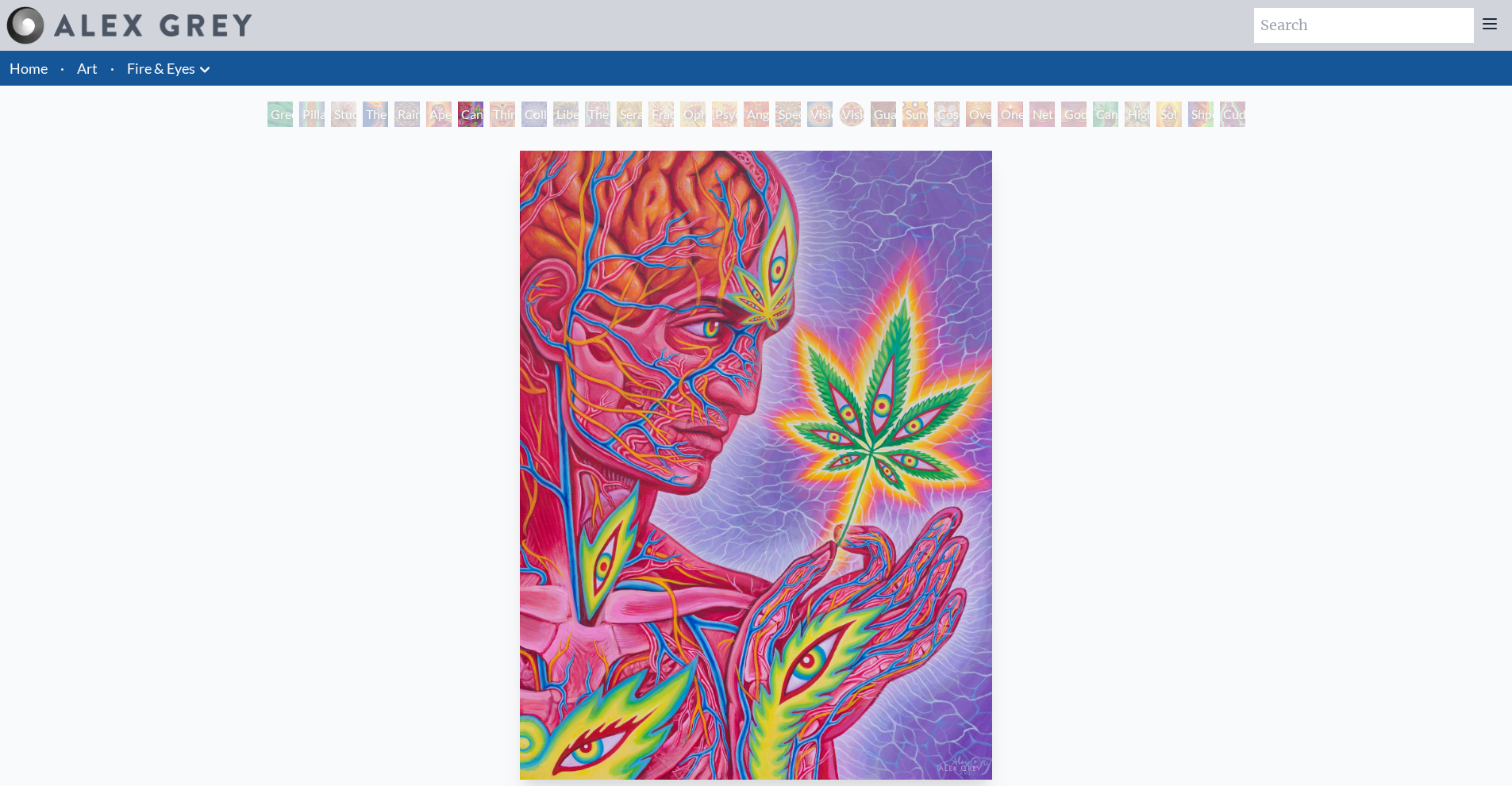
click at [82, 69] on link "Art" at bounding box center [86, 68] width 20 height 22
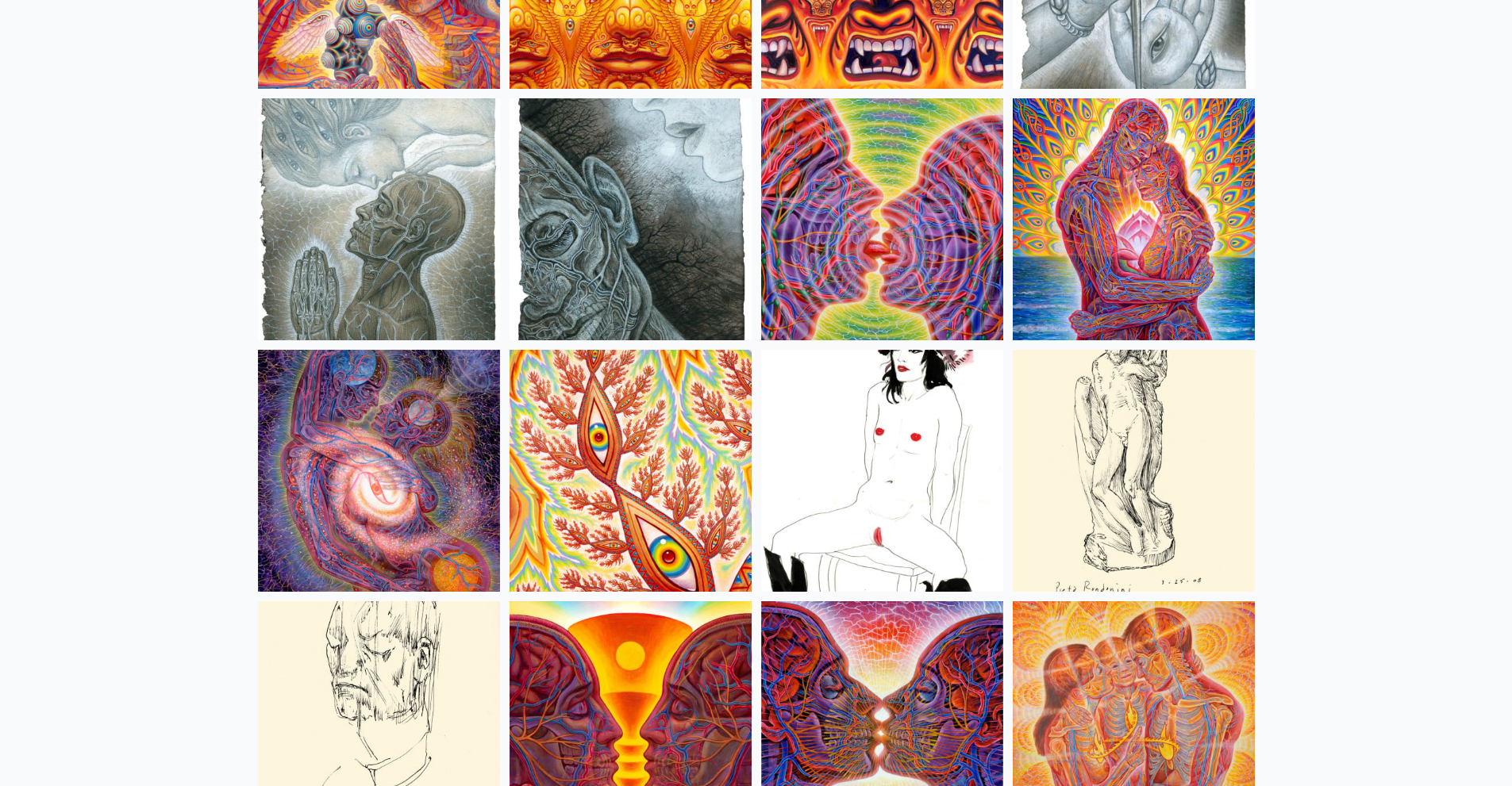
scroll to position [5394, 0]
